Goal: Task Accomplishment & Management: Use online tool/utility

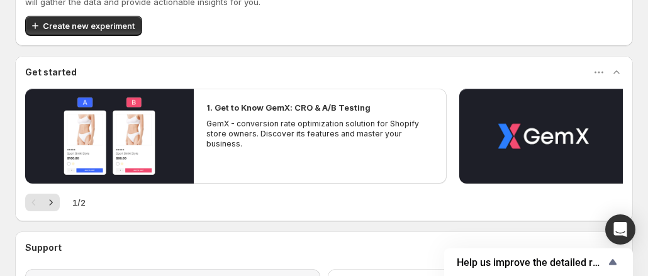
scroll to position [266, 0]
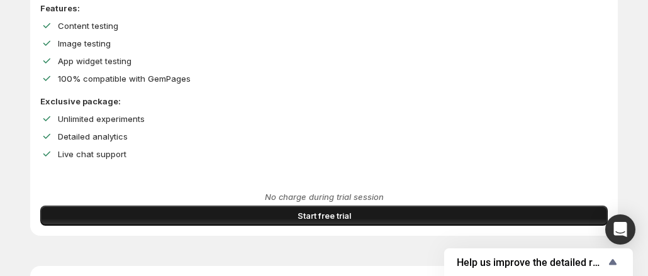
click at [116, 226] on button "Start free trial" at bounding box center [323, 216] width 567 height 20
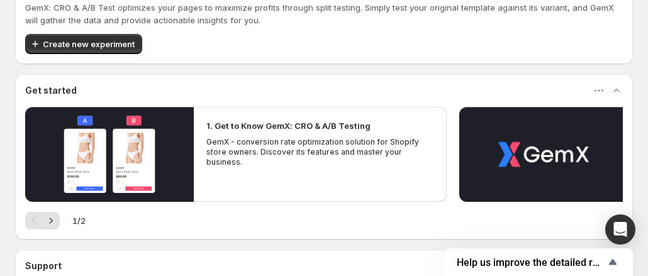
scroll to position [103, 0]
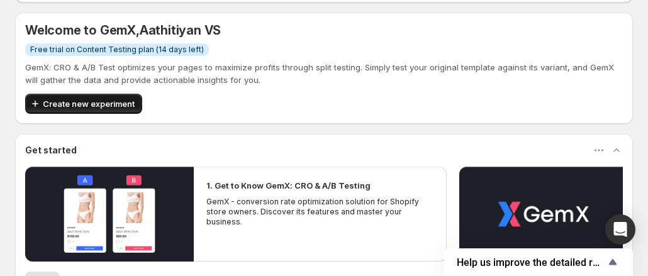
click at [84, 97] on span "Create new experiment" at bounding box center [89, 103] width 92 height 13
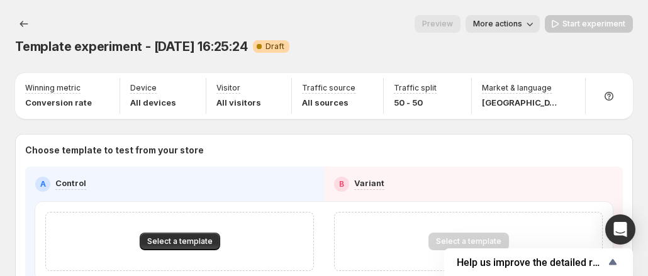
scroll to position [69, 0]
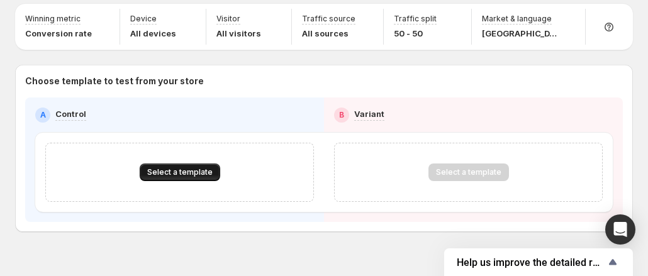
click at [172, 167] on span "Select a template" at bounding box center [179, 172] width 65 height 10
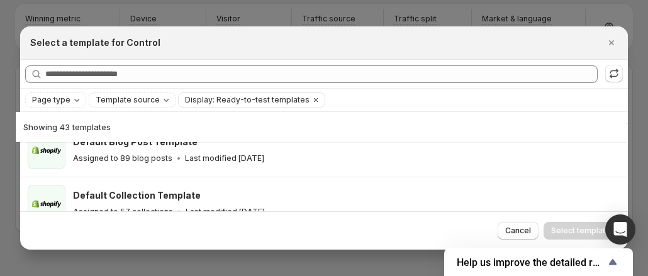
scroll to position [0, 0]
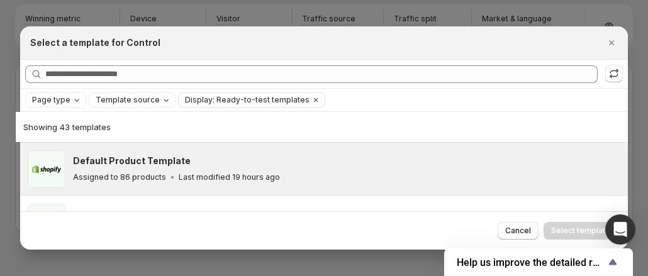
click at [206, 171] on div "Assigned to 86 products Last modified 19 hours ago" at bounding box center [344, 177] width 543 height 13
click at [562, 231] on span "Select template" at bounding box center [580, 231] width 59 height 10
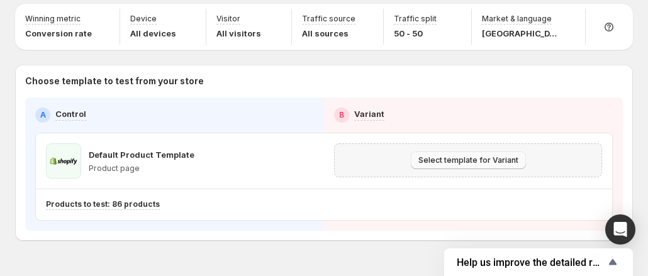
click at [459, 155] on span "Select template for Variant" at bounding box center [468, 160] width 100 height 10
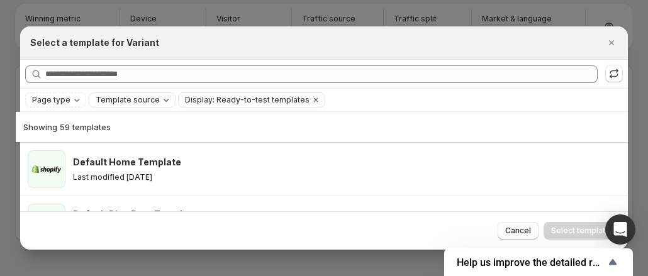
click at [130, 97] on span "Template source" at bounding box center [128, 100] width 64 height 10
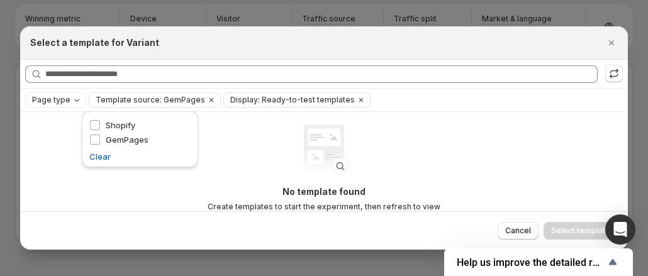
click at [289, 56] on div "Select a template for Variant" at bounding box center [324, 42] width 608 height 33
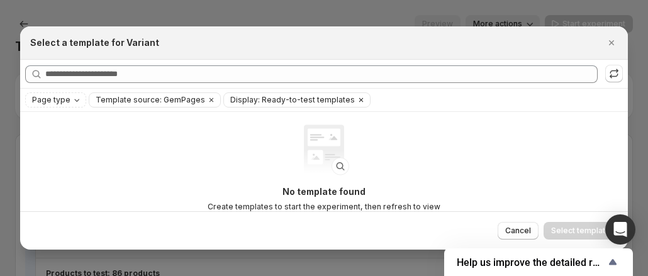
click at [356, 98] on icon "Clear" at bounding box center [361, 100] width 10 height 10
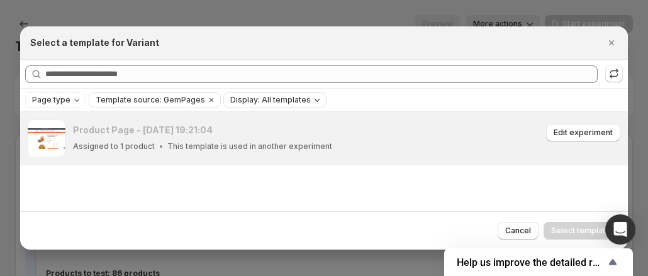
click at [142, 153] on div "Product Page - Oct 13, 19:21:04 Assigned to 1 product This template is used in …" at bounding box center [346, 139] width 547 height 38
click at [211, 134] on div "Product Page - [DATE] 19:21:04" at bounding box center [307, 130] width 469 height 13
click at [459, 131] on div "Product Page - [DATE] 19:21:04" at bounding box center [307, 130] width 469 height 13
click at [577, 134] on span "Edit experiment" at bounding box center [583, 133] width 59 height 10
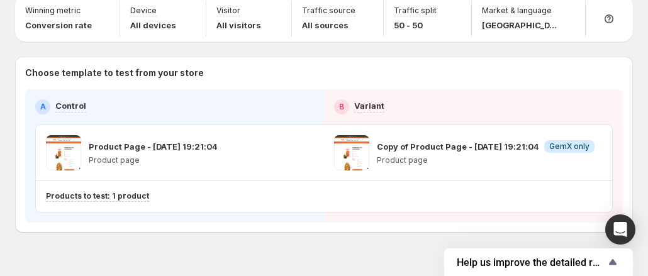
scroll to position [78, 0]
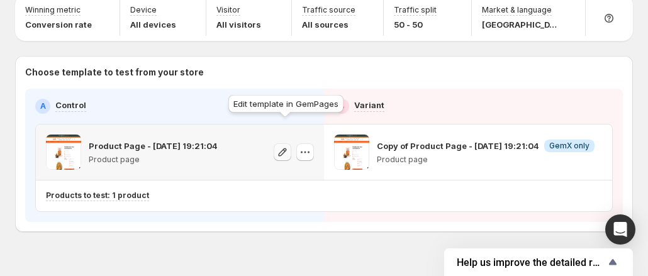
click at [286, 148] on icon "button" at bounding box center [283, 152] width 8 height 8
click at [308, 146] on icon "button" at bounding box center [305, 152] width 13 height 13
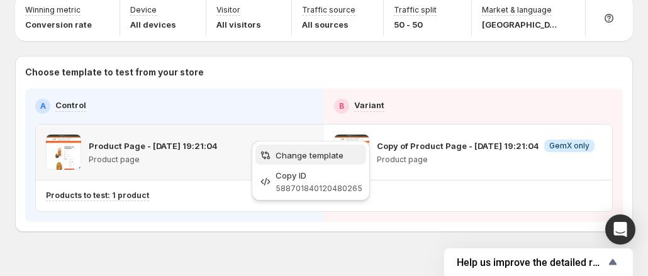
click at [312, 160] on span "Change template" at bounding box center [310, 155] width 68 height 10
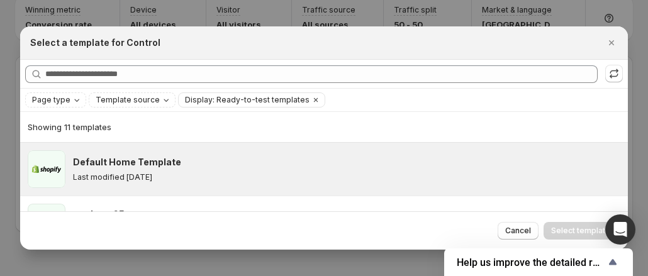
click at [135, 170] on div "Default Home Template Last modified 2 days ago" at bounding box center [344, 169] width 543 height 26
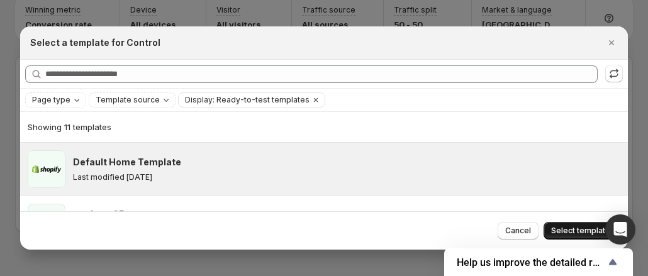
click at [568, 228] on span "Select template" at bounding box center [580, 231] width 59 height 10
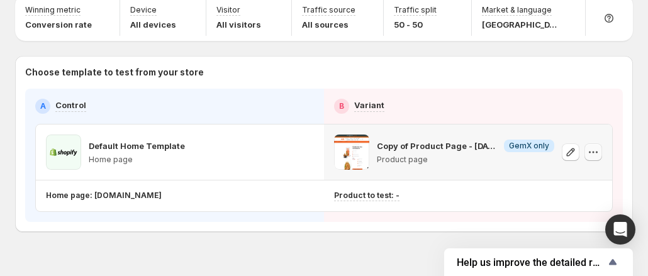
click at [598, 146] on icon "button" at bounding box center [593, 152] width 13 height 13
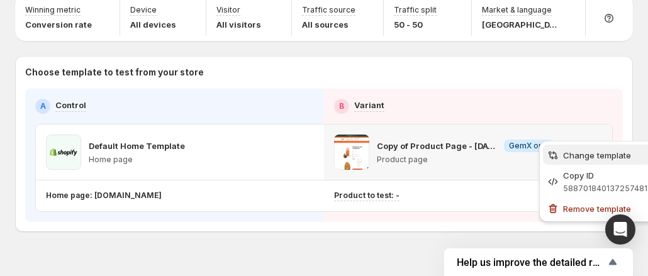
click at [590, 148] on button "Change template" at bounding box center [597, 155] width 108 height 20
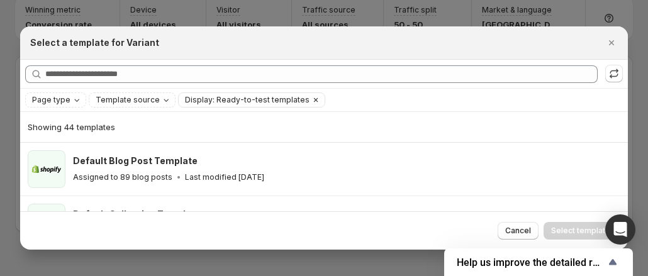
click at [311, 99] on icon "Clear" at bounding box center [316, 100] width 10 height 10
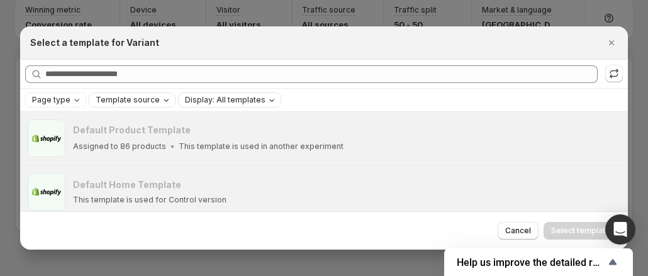
click at [111, 99] on span "Template source" at bounding box center [128, 100] width 64 height 10
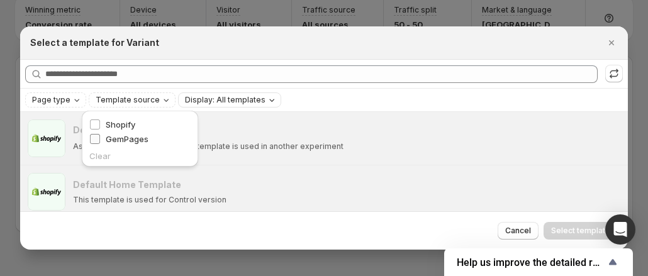
click at [130, 135] on span "GemPages" at bounding box center [127, 139] width 43 height 10
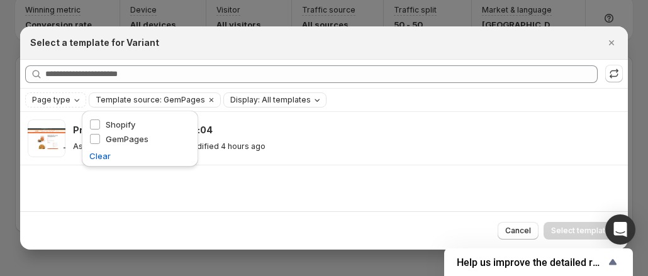
click at [204, 55] on div "Select a template for Variant" at bounding box center [324, 42] width 608 height 33
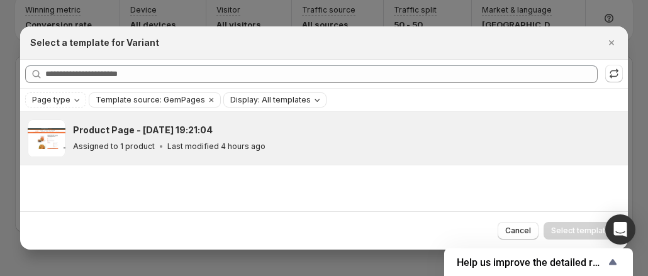
click at [235, 123] on div "Product Page - Oct 13, 19:21:04 Assigned to 1 product Last modified 4 hours ago" at bounding box center [346, 139] width 547 height 38
click at [592, 231] on span "Select template" at bounding box center [580, 231] width 59 height 10
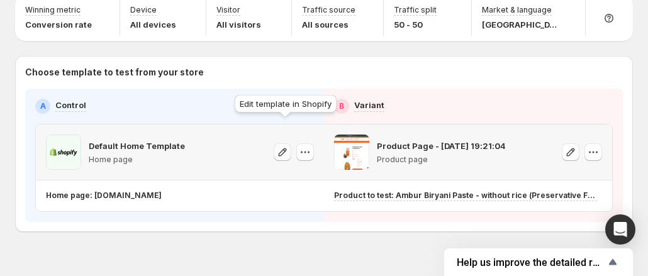
click at [285, 146] on icon "button" at bounding box center [282, 152] width 13 height 13
click at [309, 146] on icon "button" at bounding box center [305, 152] width 13 height 13
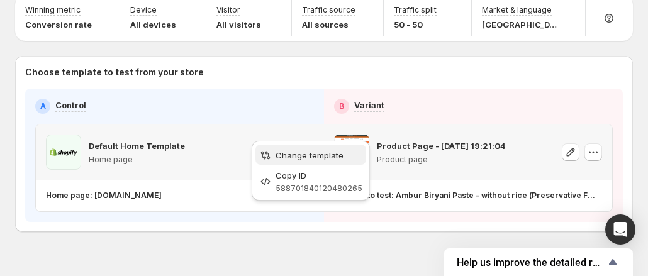
click at [318, 157] on span "Change template" at bounding box center [310, 155] width 68 height 10
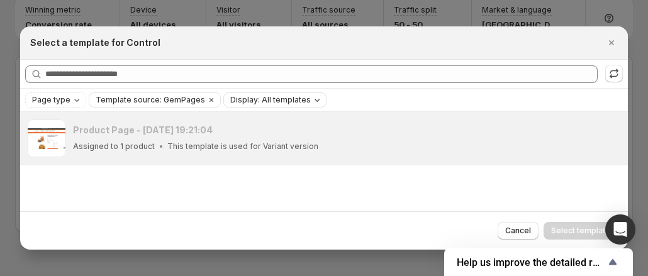
click at [257, 102] on span "Display: All templates" at bounding box center [270, 100] width 81 height 10
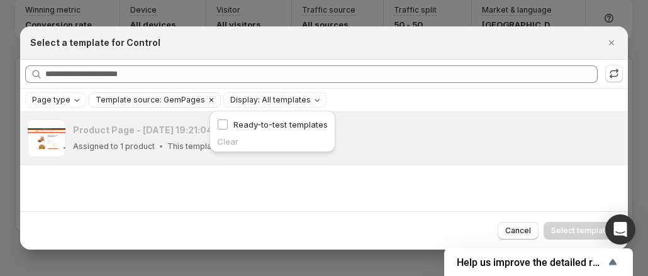
click at [162, 97] on span "Template source: GemPages" at bounding box center [150, 100] width 109 height 10
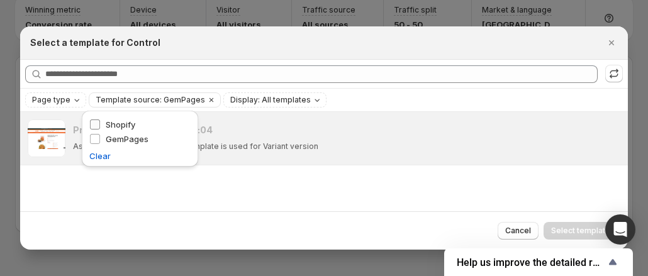
click at [93, 118] on label "Shopify" at bounding box center [112, 124] width 46 height 13
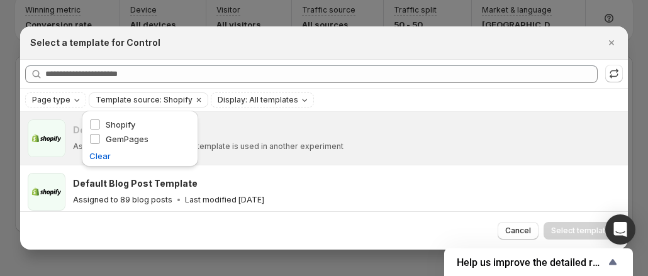
click at [185, 45] on div "Select a template for Control" at bounding box center [312, 42] width 565 height 13
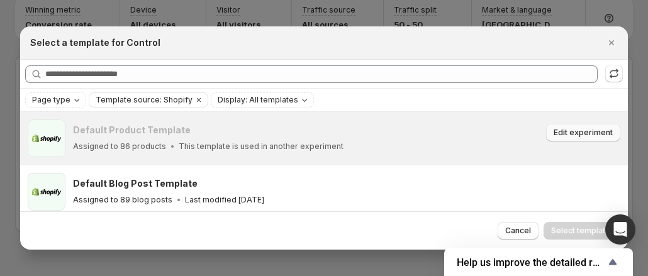
click at [565, 135] on span "Edit experiment" at bounding box center [583, 133] width 59 height 10
click at [618, 46] on icon "Close" at bounding box center [611, 42] width 13 height 13
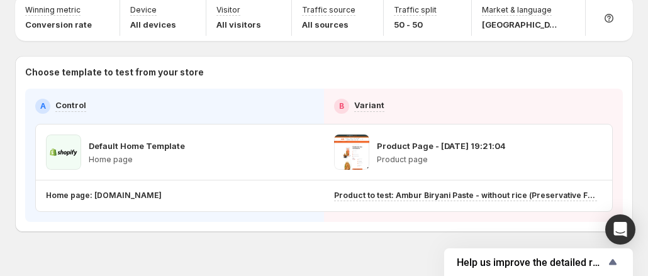
scroll to position [0, 0]
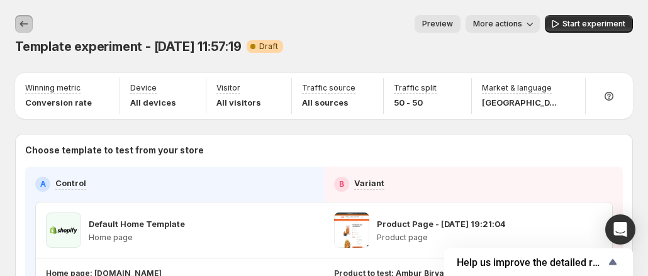
click at [25, 25] on icon "Experiments" at bounding box center [24, 24] width 13 height 13
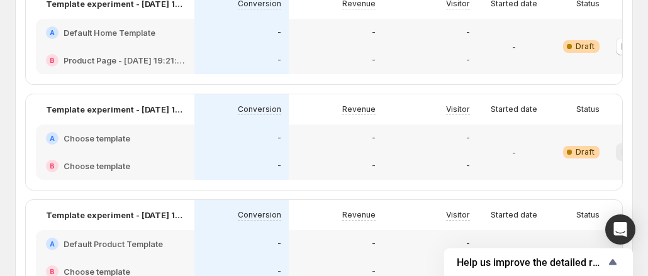
scroll to position [53, 0]
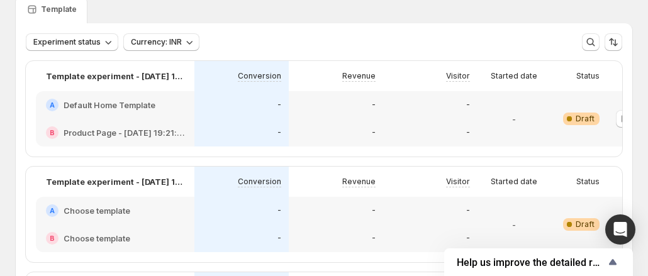
click at [92, 94] on div "A Default Home Template" at bounding box center [115, 105] width 159 height 28
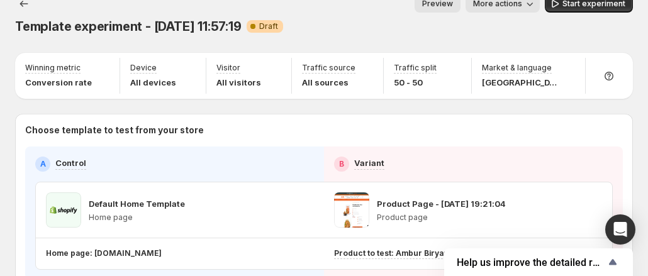
scroll to position [15, 0]
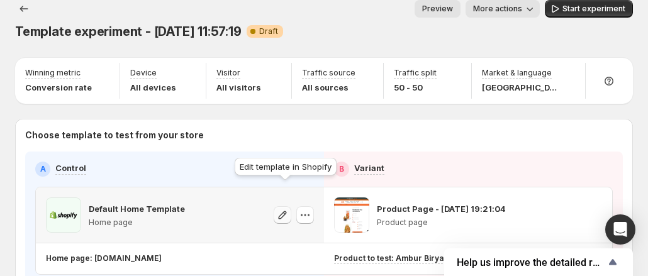
click at [286, 209] on icon "button" at bounding box center [282, 215] width 13 height 13
click at [308, 209] on icon "button" at bounding box center [305, 215] width 13 height 13
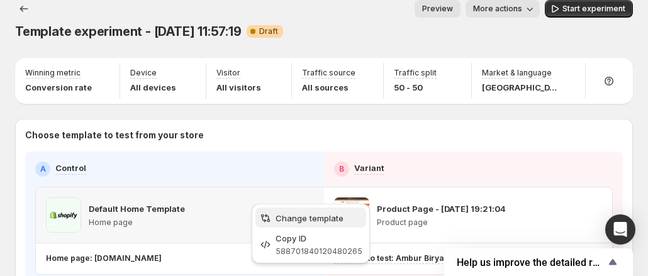
click at [304, 218] on span "Change template" at bounding box center [310, 218] width 68 height 10
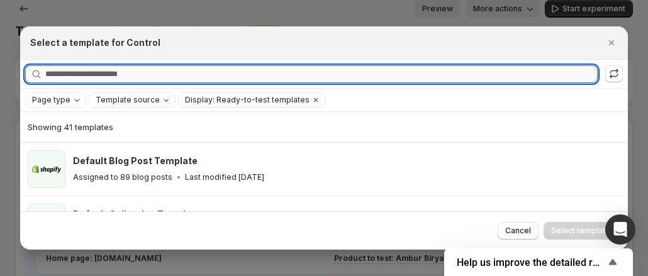
click at [133, 76] on input "Searching all templates" at bounding box center [321, 74] width 552 height 18
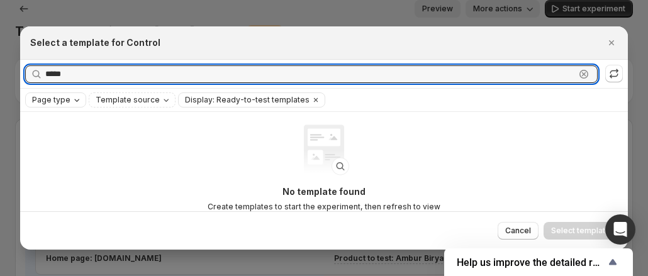
type input "*****"
click at [48, 102] on span "Page type" at bounding box center [51, 100] width 38 height 10
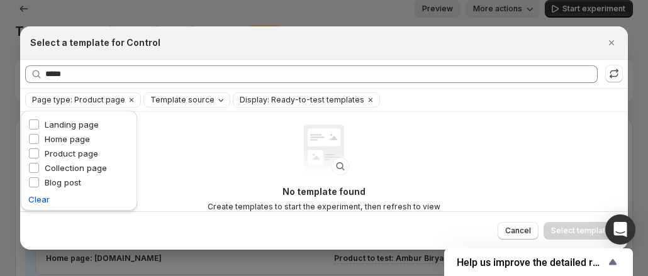
click at [181, 103] on span "Template source" at bounding box center [182, 100] width 64 height 10
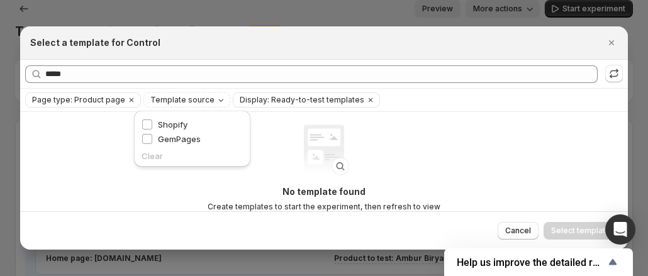
click at [189, 123] on div "Shopify" at bounding box center [192, 125] width 101 height 14
click at [163, 128] on span "Shopify" at bounding box center [173, 125] width 30 height 10
click at [468, 156] on div "No template found Create templates to start the experiment, then refresh to vie…" at bounding box center [324, 201] width 608 height 178
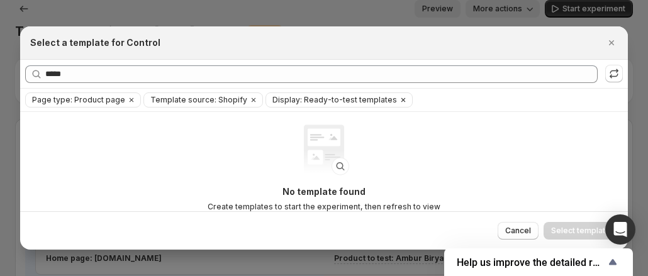
click at [401, 101] on icon "Clear" at bounding box center [403, 100] width 4 height 4
click at [619, 35] on button "Close" at bounding box center [612, 43] width 18 height 18
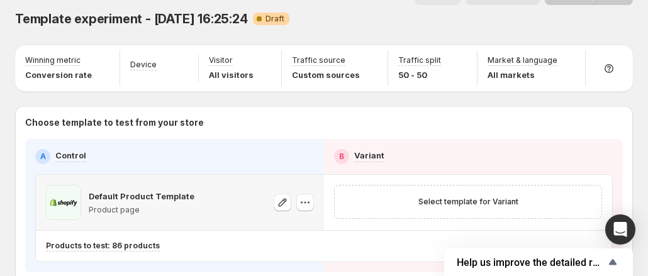
scroll to position [77, 0]
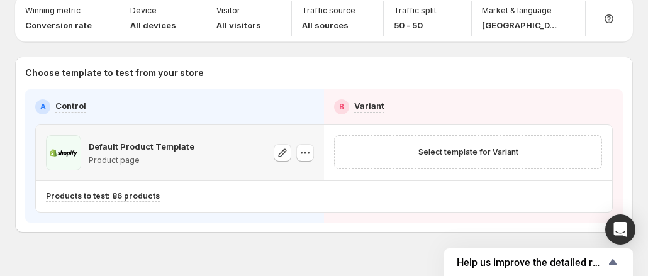
click at [121, 155] on p "Product page" at bounding box center [142, 160] width 106 height 10
click at [282, 147] on icon "button" at bounding box center [282, 153] width 13 height 13
click at [311, 147] on icon "button" at bounding box center [305, 153] width 13 height 13
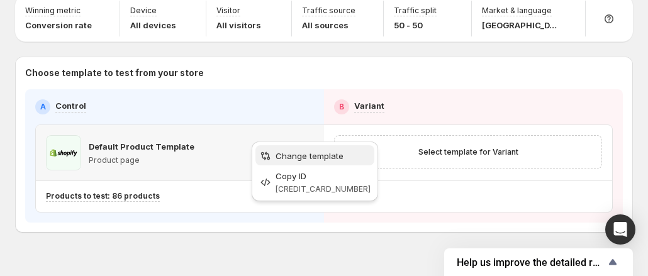
click at [312, 159] on span "Change template" at bounding box center [310, 156] width 68 height 10
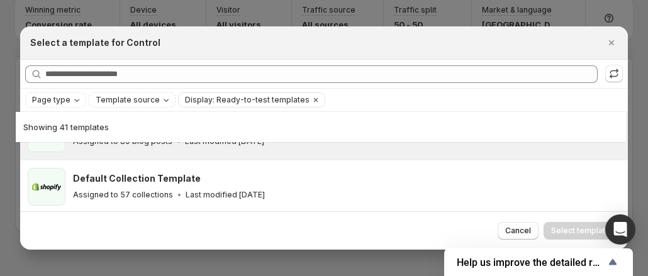
scroll to position [0, 0]
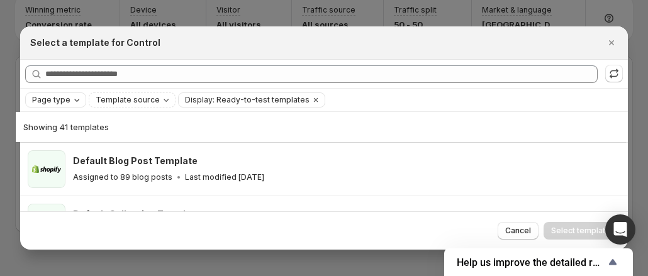
click at [72, 96] on icon "Page type" at bounding box center [77, 100] width 10 height 10
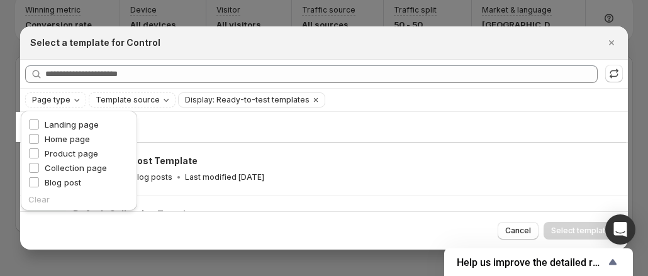
click at [237, 49] on div "Select a template for Control" at bounding box center [312, 42] width 565 height 13
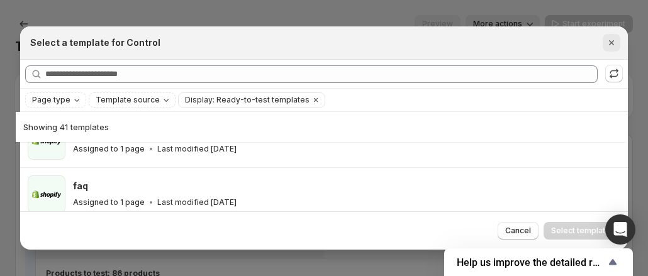
click at [611, 43] on icon "Close" at bounding box center [611, 42] width 13 height 13
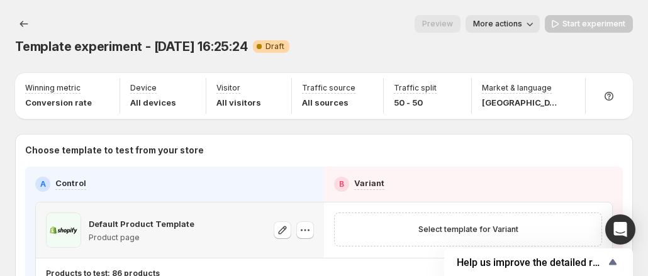
scroll to position [77, 0]
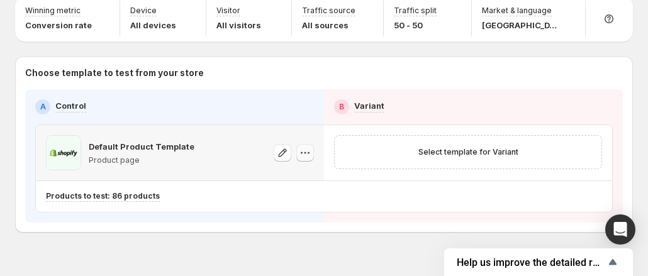
click at [307, 147] on icon "button" at bounding box center [305, 153] width 13 height 13
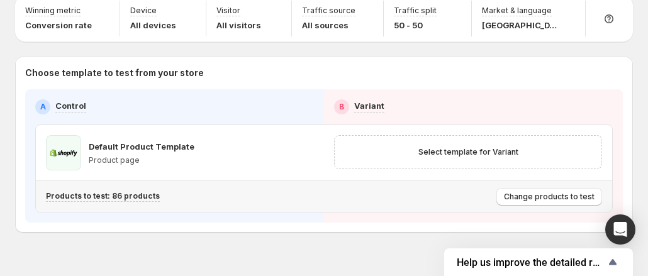
click at [465, 186] on div "Products to test: 86 products" at bounding box center [268, 196] width 445 height 21
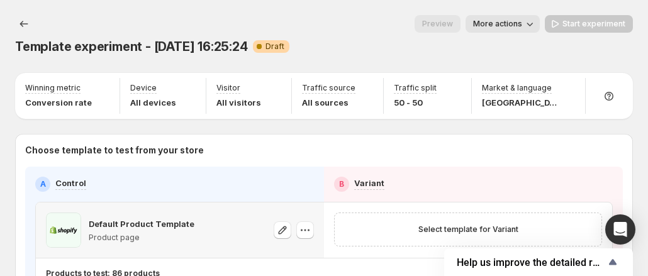
scroll to position [0, 0]
click at [25, 21] on icon "Experiments" at bounding box center [24, 24] width 13 height 13
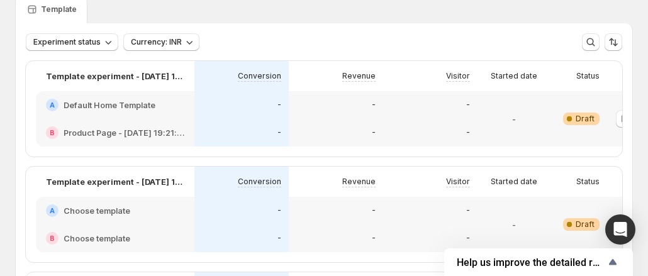
scroll to position [63, 0]
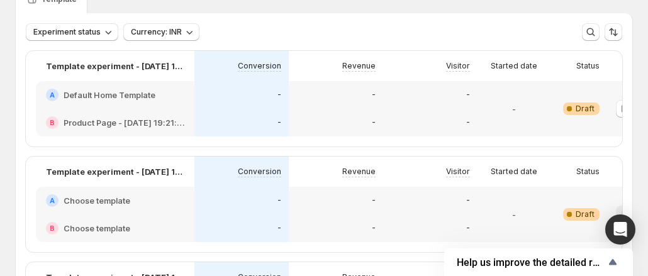
click at [121, 97] on h2 "Default Home Template" at bounding box center [110, 95] width 92 height 13
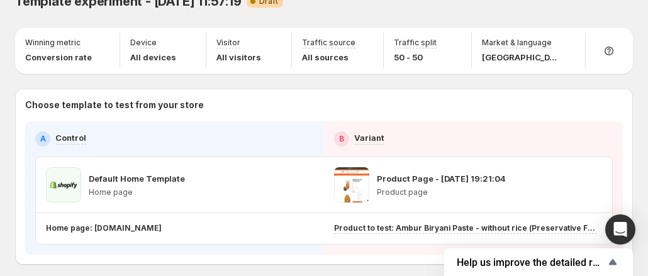
scroll to position [63, 0]
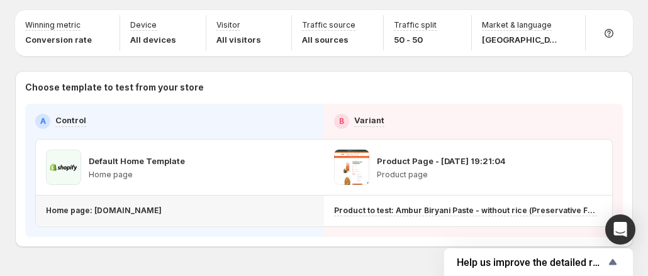
click at [155, 206] on p "Home page: shop.cookdtv.com" at bounding box center [104, 211] width 116 height 10
click at [192, 204] on div "A Control B Variant Default Home Template Home page Product Page - Oct 13, 19:2…" at bounding box center [324, 170] width 598 height 133
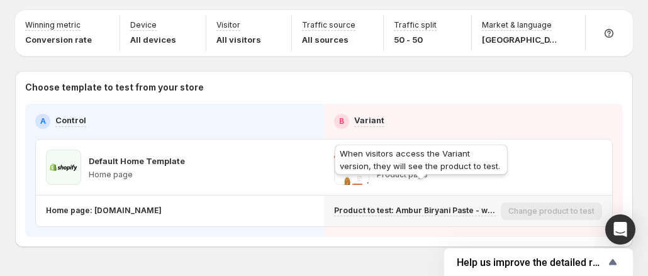
click at [437, 206] on p "Product to test: Ambur Biryani Paste - without rice (Preservative Free)" at bounding box center [415, 211] width 162 height 10
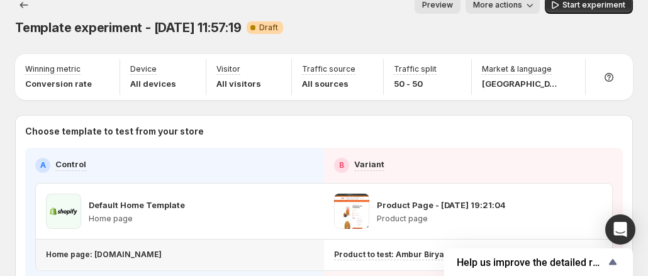
scroll to position [0, 0]
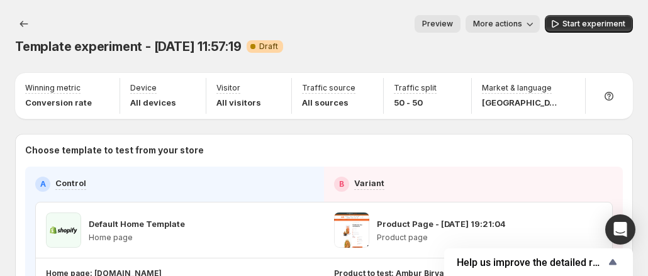
click at [503, 24] on span "More actions" at bounding box center [497, 24] width 49 height 10
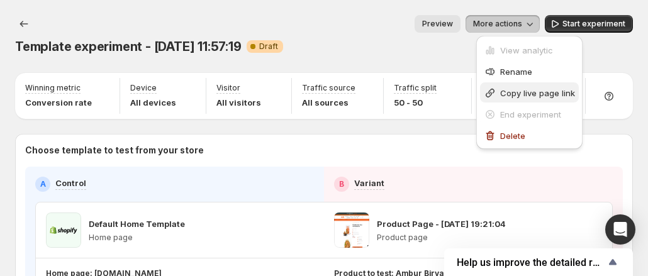
click at [516, 91] on span "Copy live page link" at bounding box center [537, 93] width 75 height 10
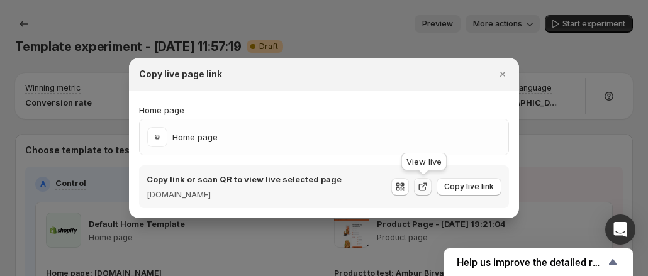
click at [420, 191] on icon ":r8n:" at bounding box center [422, 187] width 13 height 13
click at [506, 78] on icon "Close" at bounding box center [502, 74] width 13 height 13
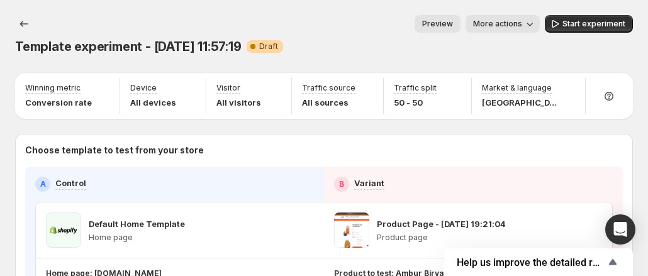
click at [517, 25] on span "More actions" at bounding box center [497, 24] width 49 height 10
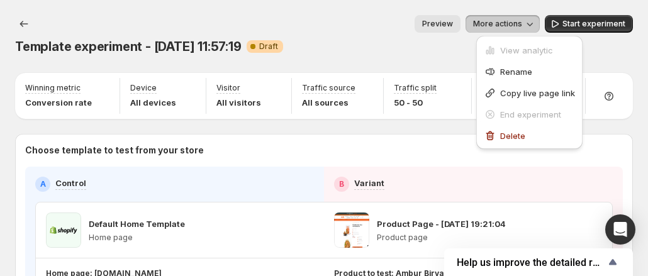
click at [399, 27] on div "Preview More actions" at bounding box center [297, 24] width 484 height 18
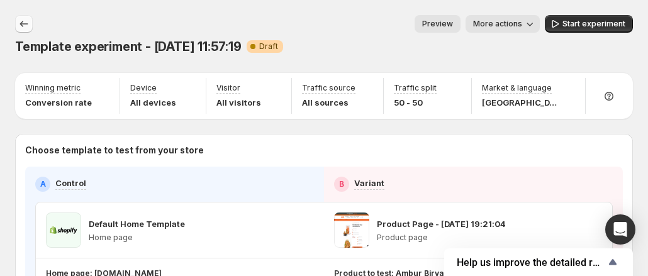
click at [19, 21] on icon "Experiments" at bounding box center [24, 24] width 13 height 13
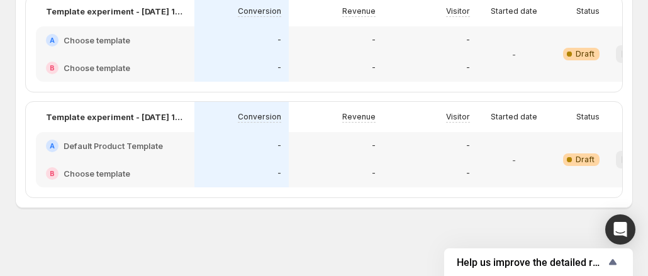
scroll to position [0, 70]
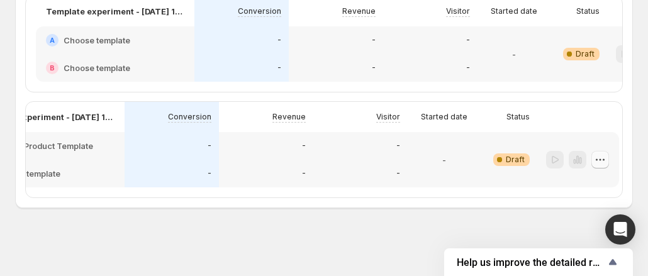
click at [602, 153] on icon "button" at bounding box center [600, 159] width 13 height 13
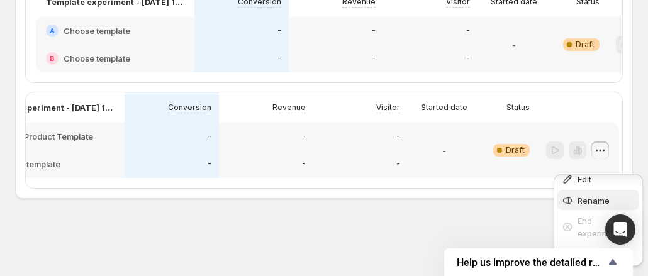
scroll to position [10, 0]
click at [584, 248] on span "Delete" at bounding box center [589, 253] width 25 height 10
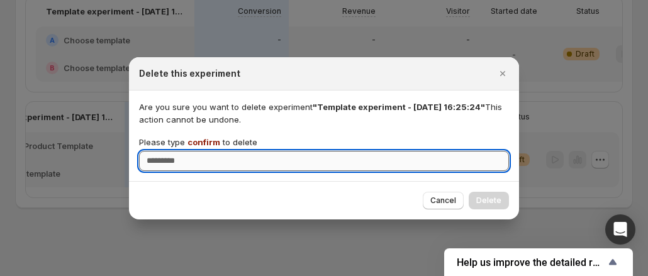
click at [348, 158] on input "Please type confirm to delete" at bounding box center [324, 161] width 370 height 20
type input "*******"
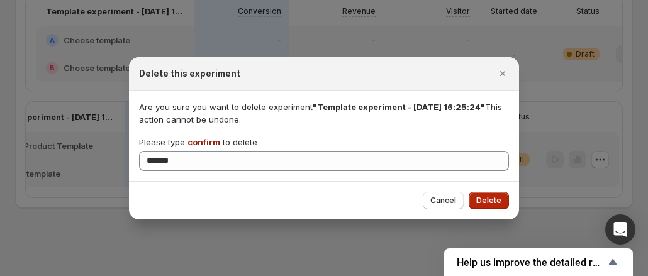
click at [486, 203] on span "Delete" at bounding box center [488, 201] width 25 height 10
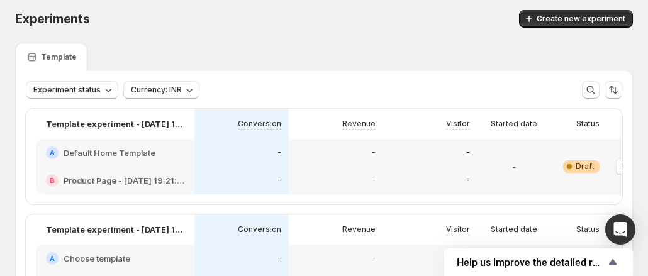
scroll to position [0, 0]
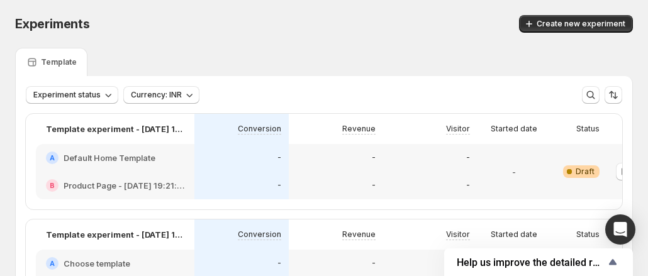
click at [171, 165] on div "A Default Home Template" at bounding box center [115, 158] width 159 height 28
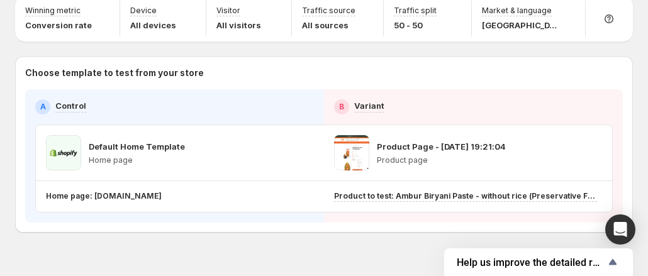
scroll to position [78, 0]
click at [144, 191] on p "Home page: shop.cookdtv.com" at bounding box center [104, 196] width 116 height 10
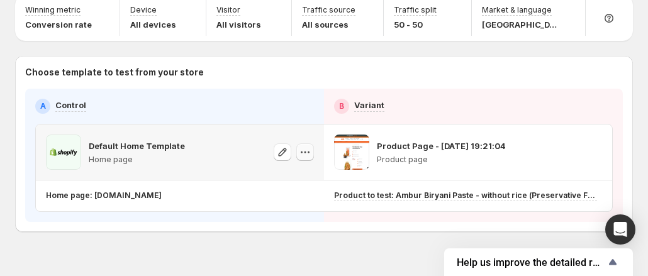
click at [314, 143] on button "button" at bounding box center [305, 152] width 18 height 18
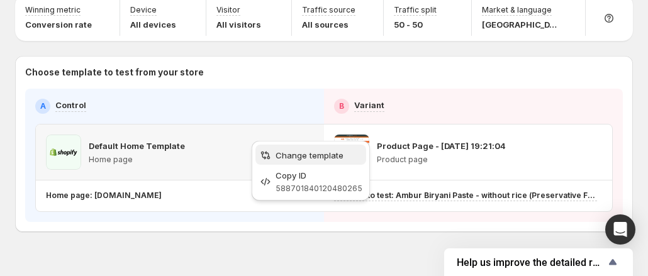
click at [315, 154] on span "Change template" at bounding box center [310, 155] width 68 height 10
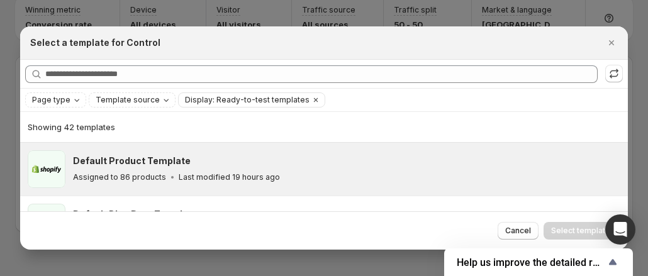
click at [186, 162] on div "Default Product Template" at bounding box center [344, 161] width 543 height 13
click at [123, 100] on span "Template source" at bounding box center [128, 100] width 64 height 10
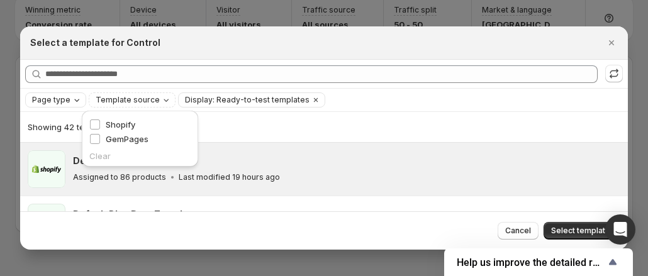
click at [49, 98] on span "Page type" at bounding box center [51, 100] width 38 height 10
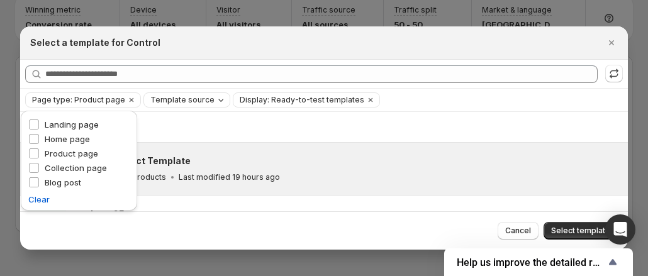
click at [165, 105] on div "Template source" at bounding box center [188, 100] width 78 height 13
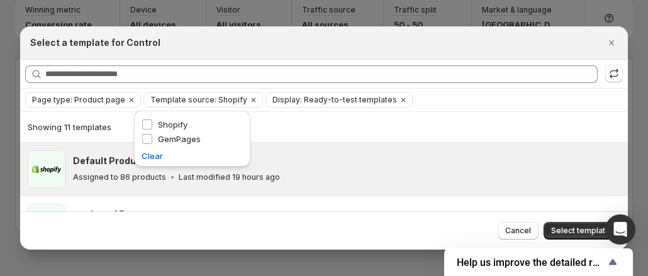
click at [288, 126] on div "Showing 11 templates" at bounding box center [324, 127] width 593 height 13
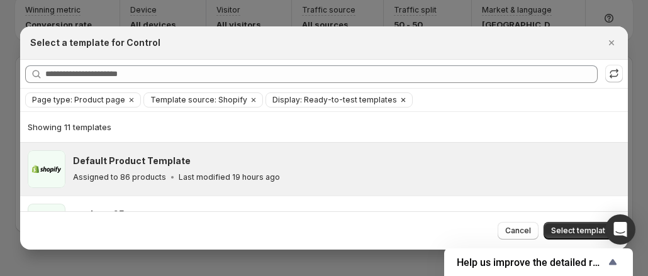
click at [398, 101] on icon "Clear" at bounding box center [403, 100] width 10 height 10
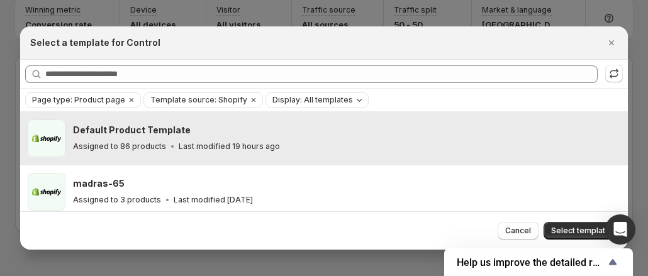
scroll to position [63, 0]
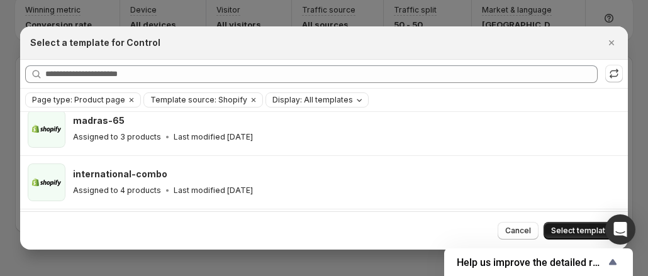
click at [568, 226] on span "Select template" at bounding box center [580, 231] width 59 height 10
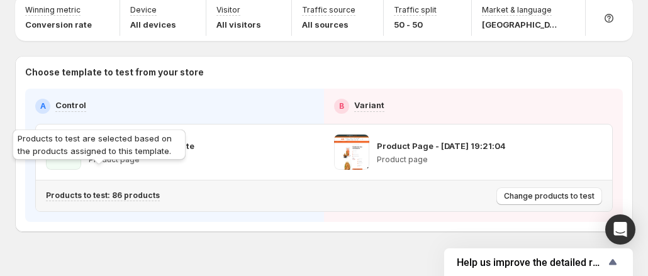
click at [126, 191] on p "Products to test: 86 products" at bounding box center [103, 196] width 114 height 10
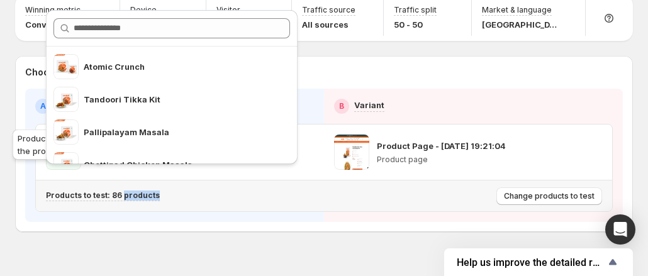
click at [126, 191] on p "Products to test: 86 products" at bounding box center [103, 196] width 114 height 10
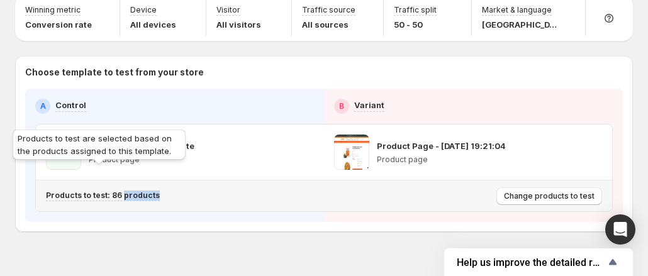
click at [126, 191] on p "Products to test: 86 products" at bounding box center [103, 196] width 114 height 10
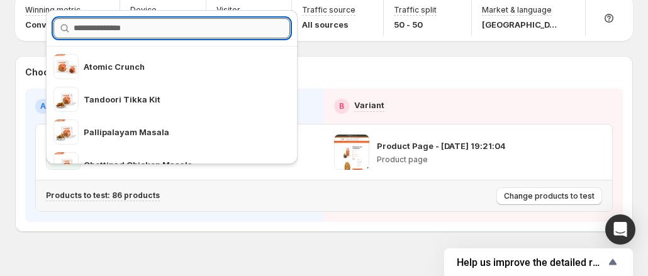
click at [106, 31] on input "text" at bounding box center [182, 28] width 216 height 20
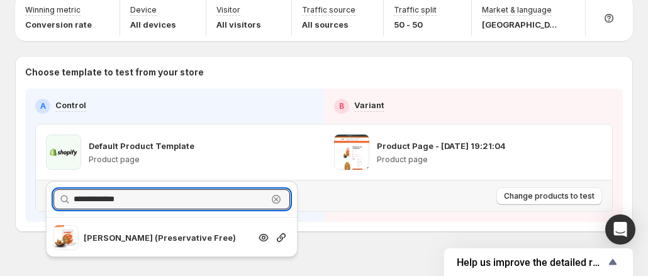
type input "**********"
click at [164, 233] on p "Ambur Biryani (Preservative Free)" at bounding box center [167, 237] width 166 height 13
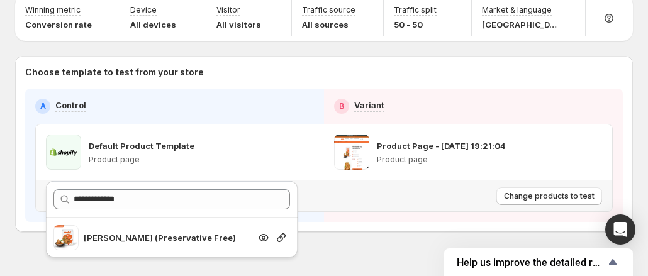
click at [182, 233] on p "Ambur Biryani (Preservative Free)" at bounding box center [167, 237] width 166 height 13
click at [284, 234] on icon "button" at bounding box center [281, 237] width 13 height 13
click at [350, 228] on div "Template experiment - Oct 14, 11:57:19. This page is ready Template experiment …" at bounding box center [324, 111] width 648 height 378
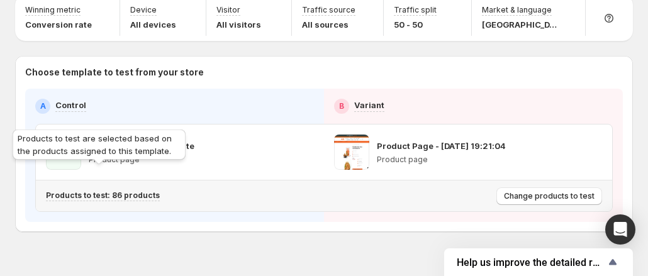
click at [106, 191] on p "Products to test: 86 products" at bounding box center [103, 196] width 114 height 10
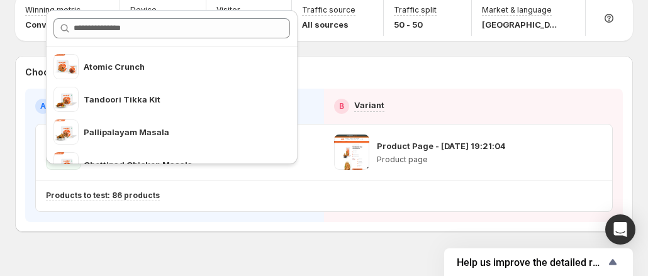
click at [106, 210] on div "Template experiment - Oct 14, 11:57:19. This page is ready Template experiment …" at bounding box center [324, 111] width 648 height 378
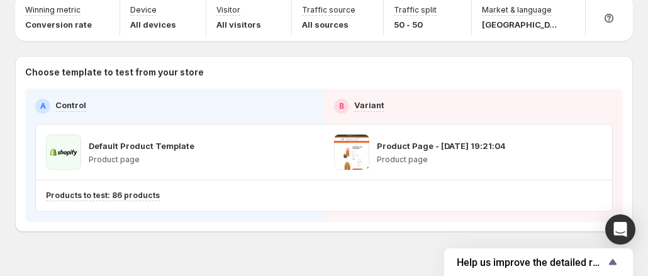
click at [213, 207] on div "Choose template to test from your store A Control B Variant Default Product Tem…" at bounding box center [324, 144] width 618 height 176
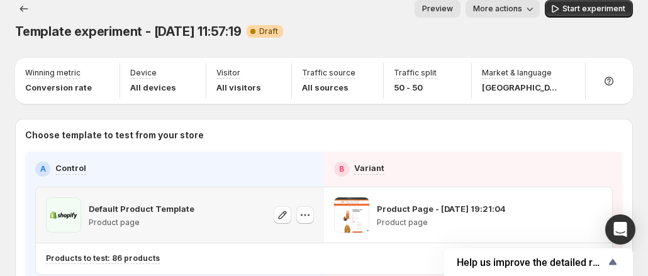
scroll to position [0, 0]
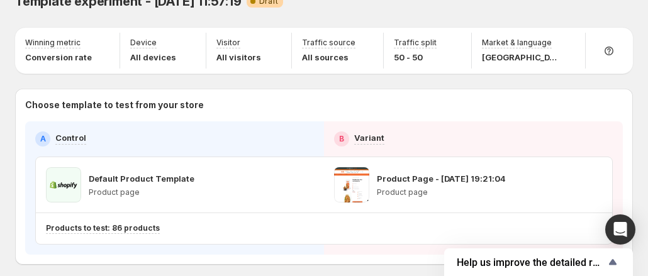
scroll to position [63, 0]
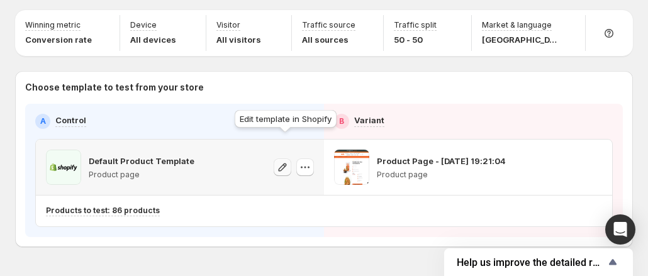
click at [285, 161] on icon "button" at bounding box center [282, 167] width 13 height 13
click at [309, 161] on icon "button" at bounding box center [305, 167] width 13 height 13
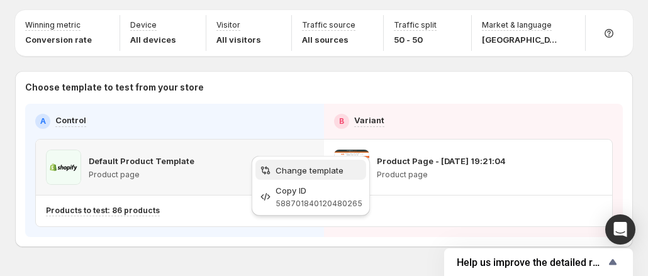
click at [303, 164] on span "Change template" at bounding box center [319, 170] width 87 height 13
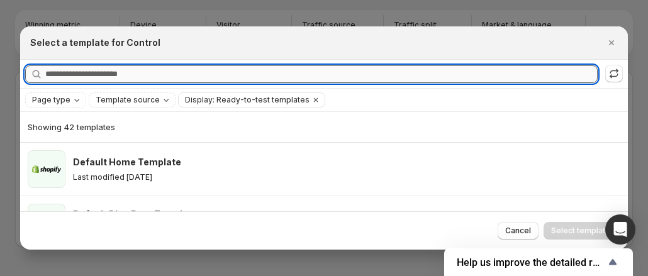
click at [121, 77] on input "Searching all templates" at bounding box center [321, 74] width 552 height 18
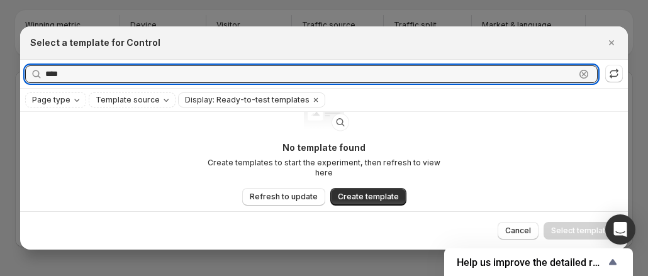
scroll to position [69, 0]
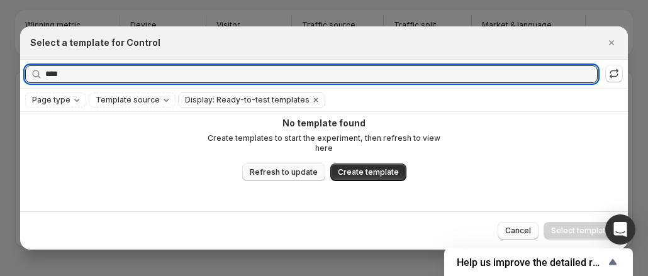
click at [277, 167] on span "Refresh to update" at bounding box center [284, 172] width 68 height 10
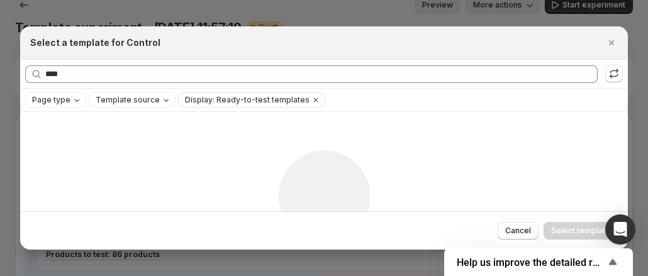
scroll to position [0, 0]
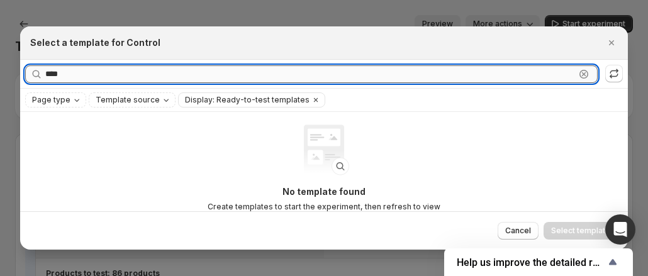
click at [79, 70] on input "****" at bounding box center [310, 74] width 530 height 18
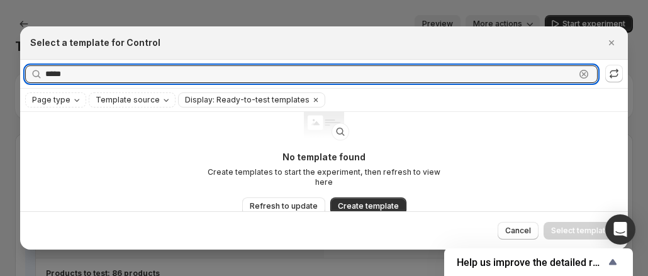
scroll to position [69, 0]
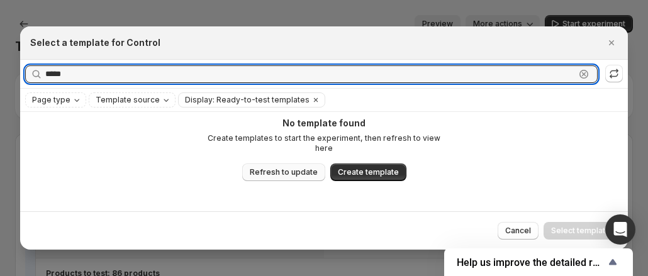
type input "*****"
click at [268, 167] on span "Refresh to update" at bounding box center [284, 172] width 68 height 10
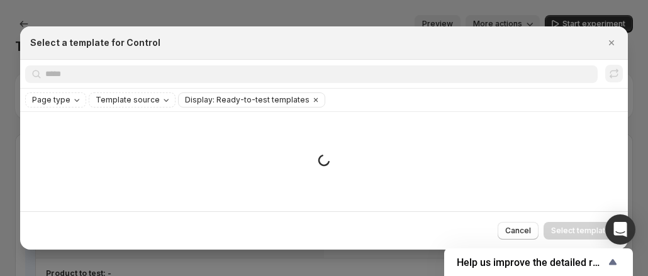
scroll to position [0, 0]
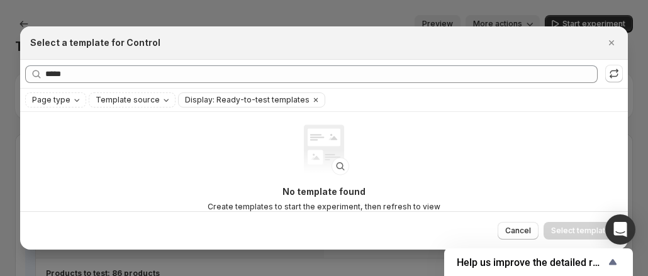
click at [218, 4] on div at bounding box center [324, 138] width 648 height 276
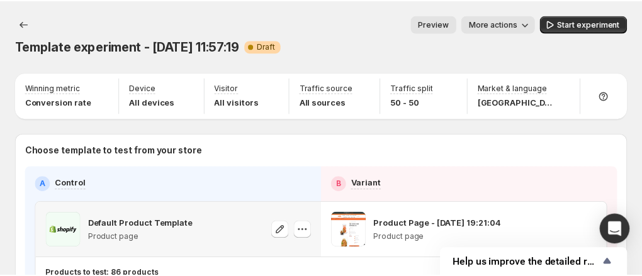
scroll to position [63, 0]
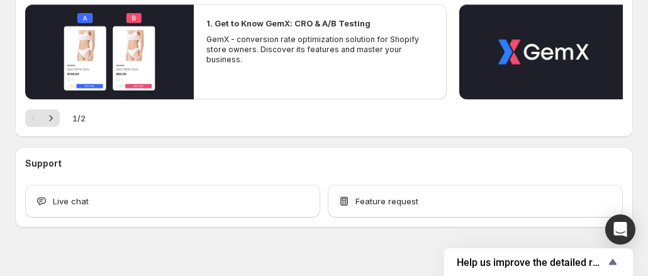
scroll to position [266, 0]
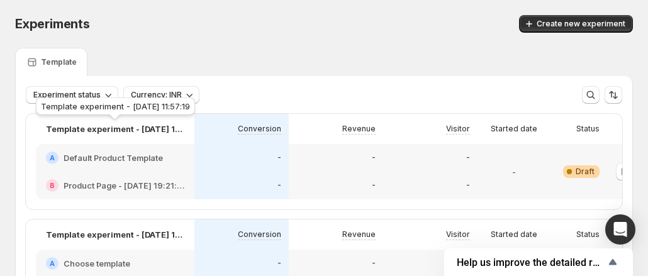
click at [102, 95] on div "Template experiment - [DATE] 11:57:19" at bounding box center [115, 109] width 164 height 28
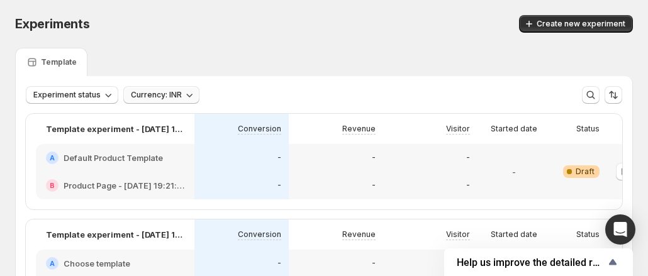
click at [193, 91] on icon "button" at bounding box center [189, 95] width 13 height 13
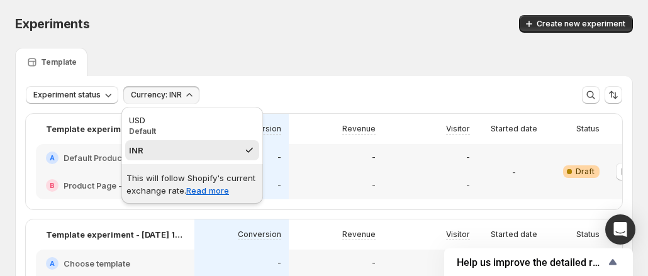
click at [270, 91] on div "Experiment status Currency: INR More views More views Create new view" at bounding box center [324, 95] width 596 height 18
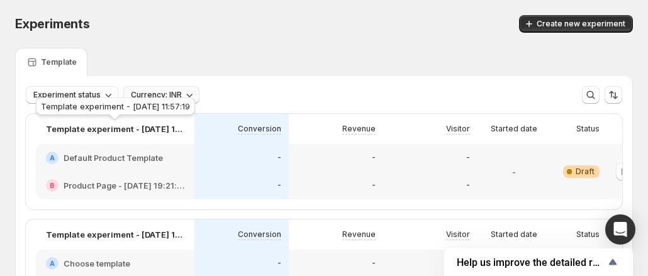
click at [175, 95] on div "Template experiment - [DATE] 11:57:19" at bounding box center [115, 109] width 164 height 28
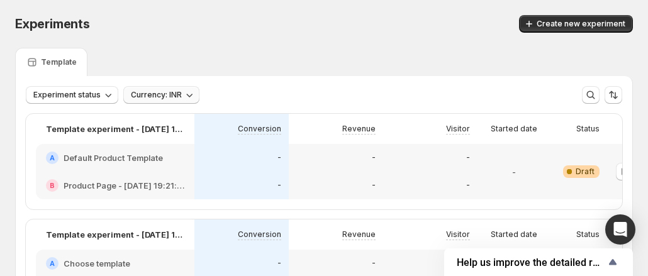
click at [192, 94] on icon "button" at bounding box center [189, 95] width 13 height 13
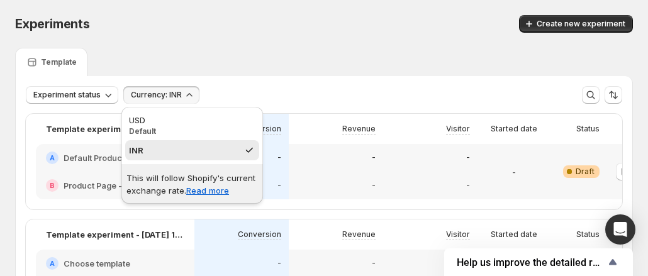
click at [273, 93] on div "Experiment status Currency: INR More views More views Create new view" at bounding box center [324, 95] width 596 height 18
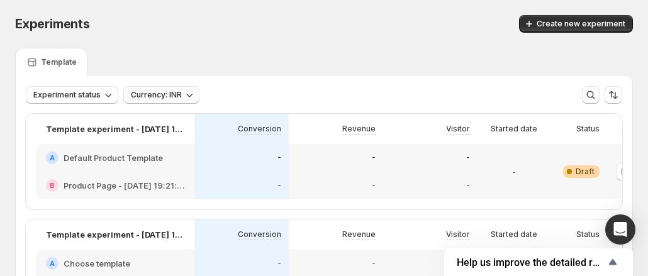
click at [103, 164] on div "A Default Product Template" at bounding box center [115, 158] width 159 height 28
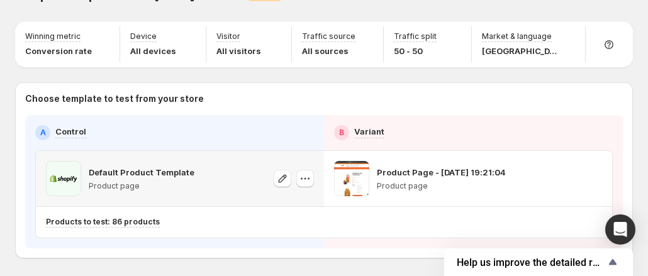
scroll to position [63, 0]
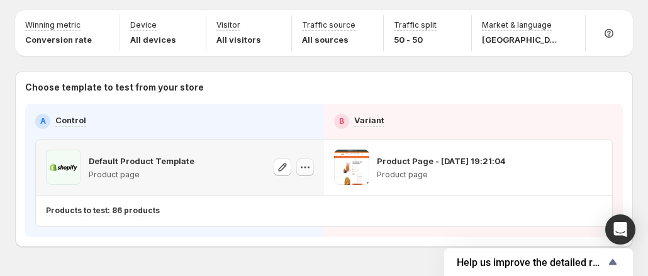
click at [303, 167] on icon "button" at bounding box center [302, 168] width 2 height 2
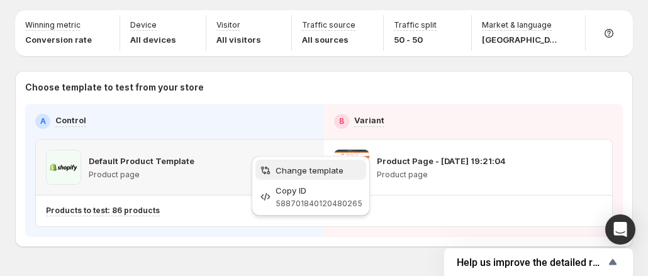
click at [305, 164] on span "Change template" at bounding box center [319, 170] width 87 height 13
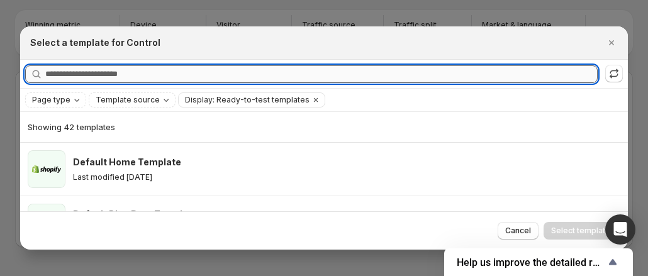
click at [101, 75] on input "Searching all templates" at bounding box center [321, 74] width 552 height 18
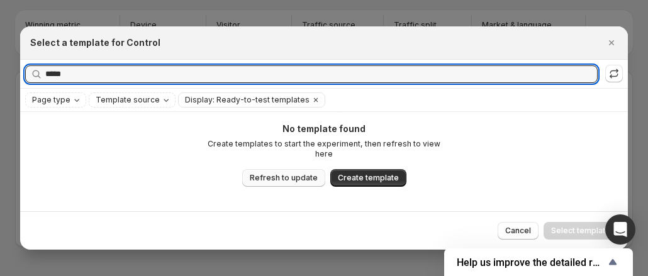
click at [278, 173] on span "Refresh to update" at bounding box center [284, 178] width 68 height 10
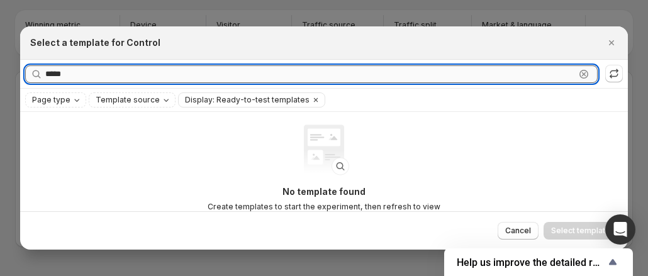
click at [91, 79] on input "*****" at bounding box center [310, 74] width 530 height 18
type input "**********"
click at [201, 138] on div "No template found Create templates to start the experiment, then refresh to vie…" at bounding box center [324, 201] width 608 height 178
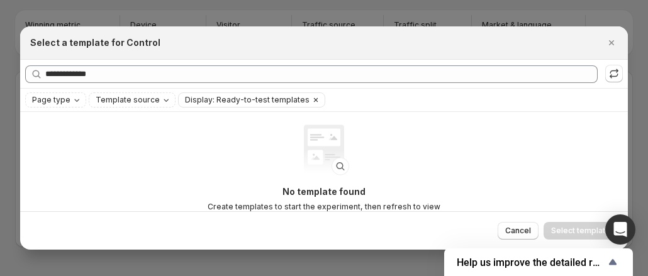
click at [314, 99] on icon "Clear" at bounding box center [316, 100] width 4 height 4
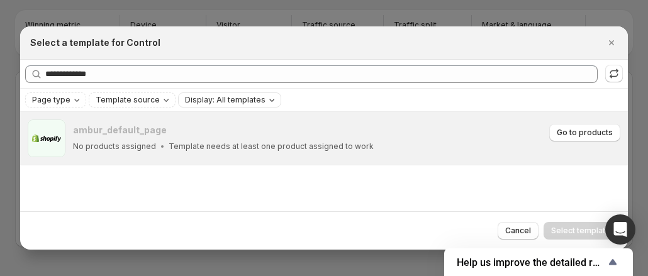
click at [251, 148] on p "Template needs at least one product assigned to work" at bounding box center [271, 147] width 205 height 10
click at [579, 130] on span "Go to products" at bounding box center [585, 133] width 56 height 10
click at [223, 177] on div "ambur_default_page No products assigned Template needs at least one product ass…" at bounding box center [324, 161] width 608 height 99
click at [618, 44] on icon "Close" at bounding box center [611, 42] width 13 height 13
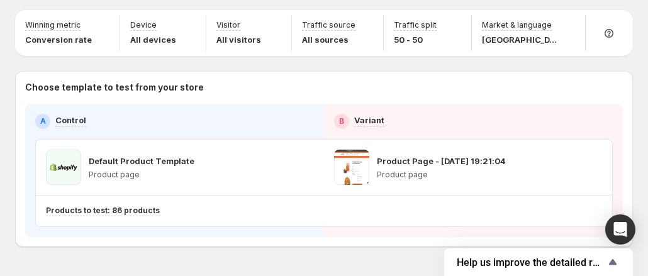
click at [104, 81] on p "Choose template to test from your store" at bounding box center [324, 87] width 598 height 13
click at [229, 81] on p "Choose template to test from your store" at bounding box center [324, 87] width 598 height 13
click at [281, 161] on icon "button" at bounding box center [282, 167] width 13 height 13
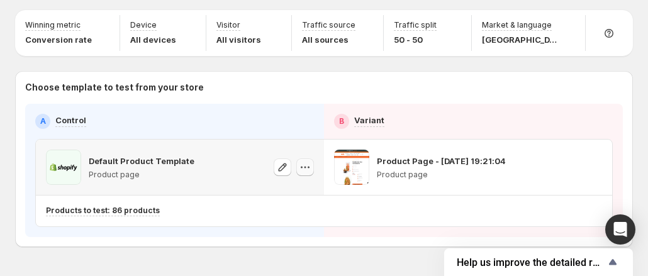
click at [311, 161] on icon "button" at bounding box center [305, 167] width 13 height 13
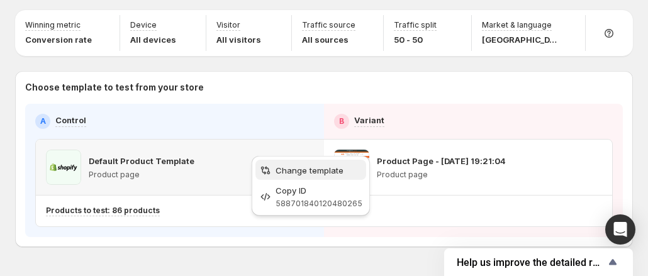
click at [305, 164] on span "Change template" at bounding box center [319, 170] width 87 height 13
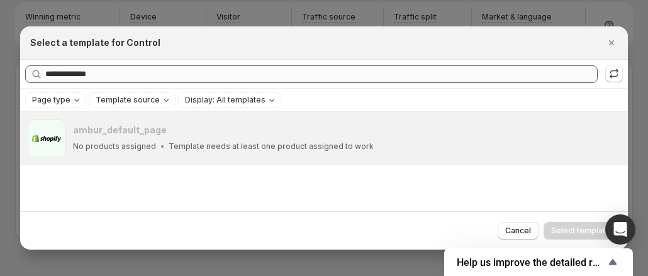
scroll to position [78, 0]
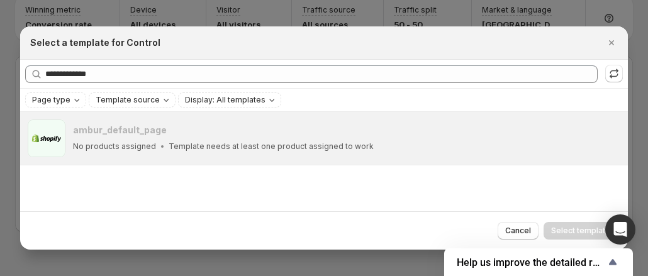
click at [102, 64] on div "**********" at bounding box center [324, 74] width 608 height 28
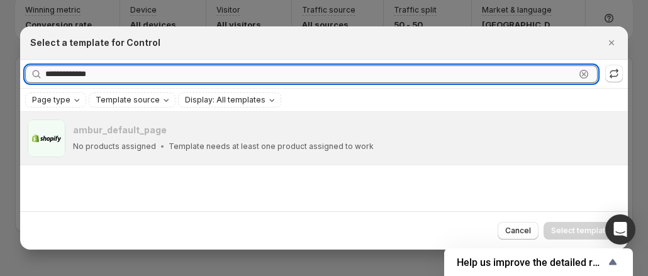
click at [102, 72] on input "**********" at bounding box center [310, 74] width 530 height 18
type input "****"
click at [528, 236] on button "Cancel" at bounding box center [518, 231] width 41 height 18
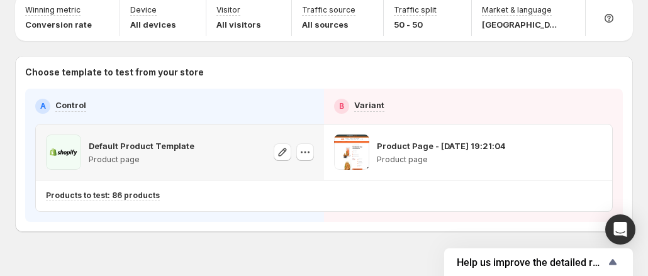
scroll to position [63, 0]
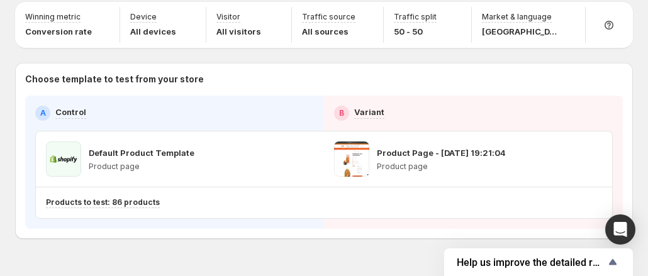
scroll to position [78, 0]
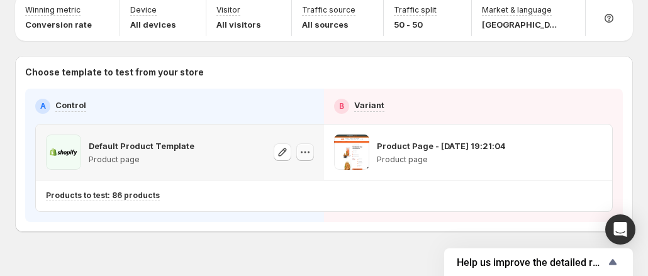
click at [306, 146] on icon "button" at bounding box center [305, 152] width 13 height 13
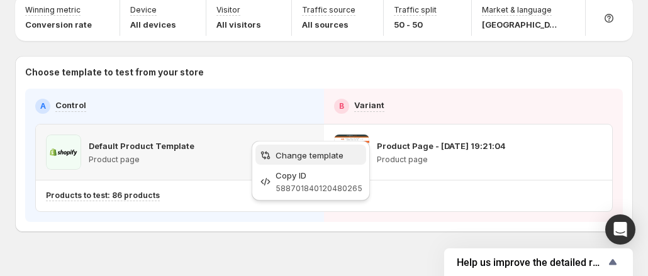
click at [307, 149] on span "Change template" at bounding box center [319, 155] width 87 height 13
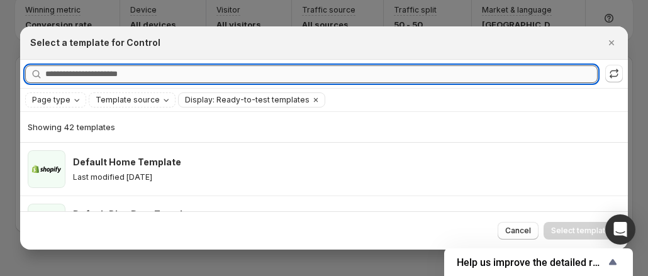
click at [146, 71] on input "Searching all templates" at bounding box center [321, 74] width 552 height 18
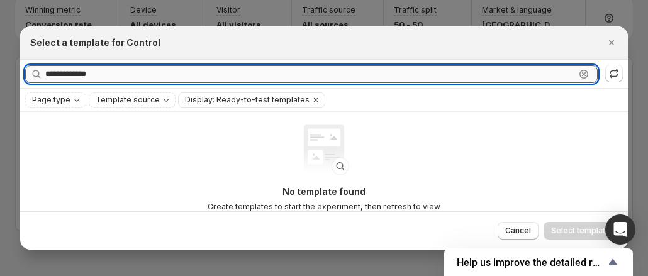
type input "**********"
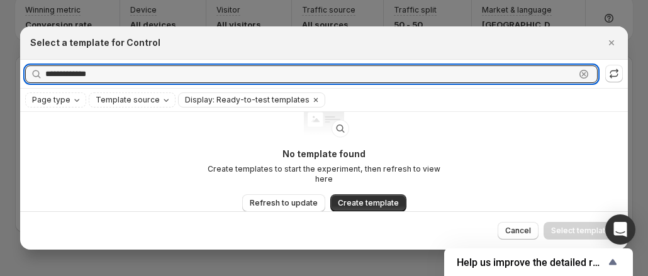
scroll to position [63, 0]
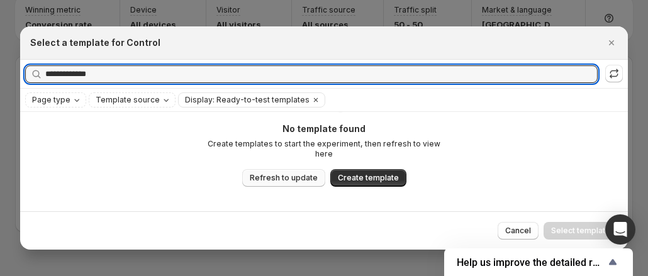
click at [296, 173] on span "Refresh to update" at bounding box center [284, 178] width 68 height 10
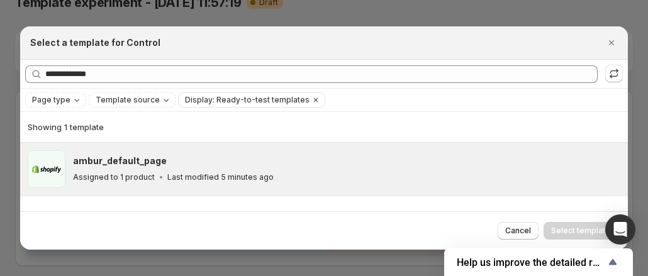
scroll to position [0, 0]
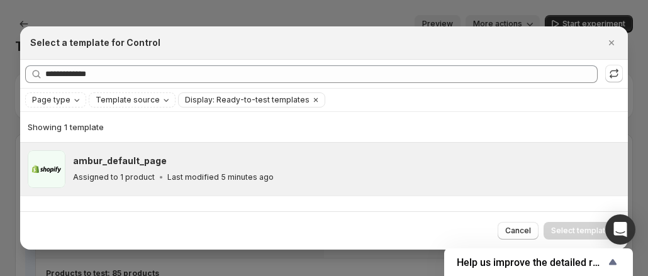
click at [195, 169] on div "ambur_default_page Assigned to 1 product Last modified 5 minutes ago" at bounding box center [344, 169] width 543 height 29
click at [569, 228] on span "Select template" at bounding box center [580, 231] width 59 height 10
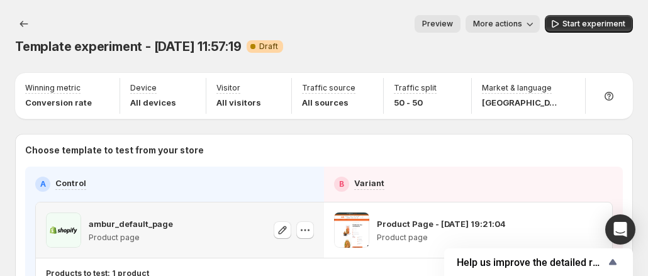
scroll to position [78, 0]
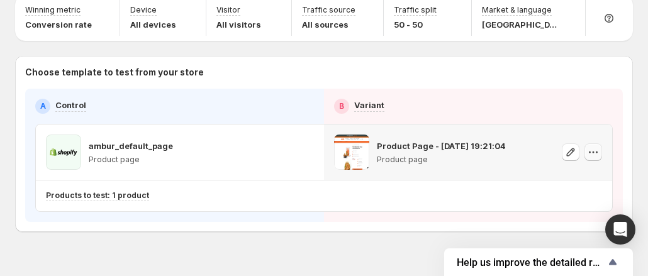
click at [602, 143] on button "button" at bounding box center [593, 152] width 18 height 18
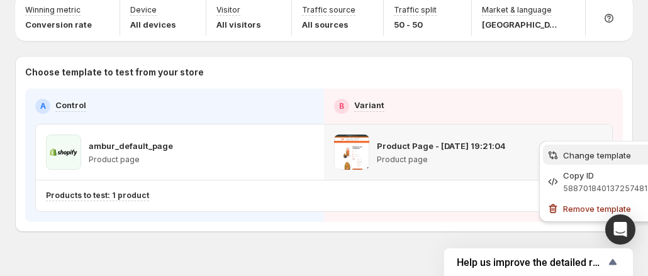
click at [575, 154] on span "Change template" at bounding box center [597, 155] width 68 height 10
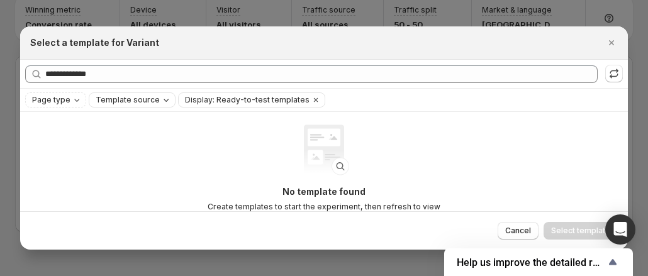
click at [125, 96] on span "Template source" at bounding box center [128, 100] width 64 height 10
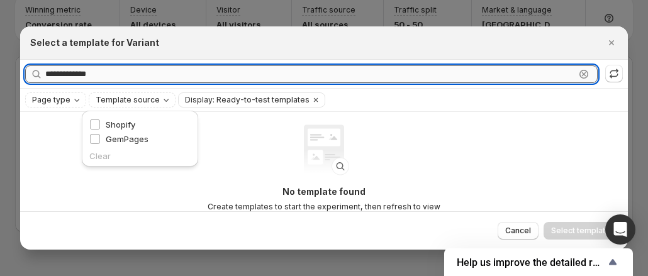
click at [96, 81] on input "**********" at bounding box center [310, 74] width 530 height 18
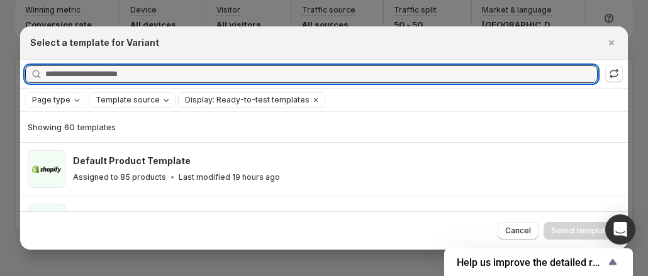
click at [120, 97] on span "Template source" at bounding box center [128, 100] width 64 height 10
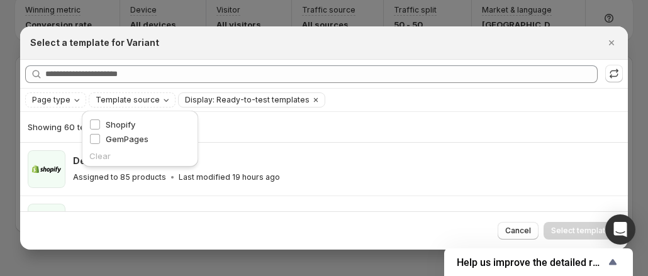
click at [103, 132] on div "Shopify" at bounding box center [139, 125] width 101 height 14
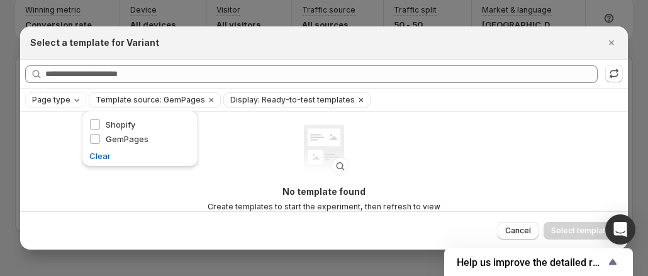
click at [359, 99] on icon "Clear" at bounding box center [361, 100] width 4 height 4
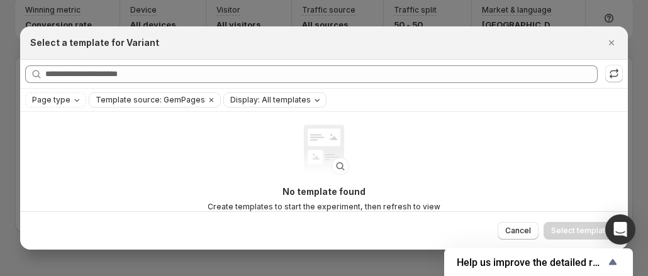
click at [379, 164] on div "No template found Create templates to start the experiment, then refresh to vie…" at bounding box center [324, 187] width 252 height 125
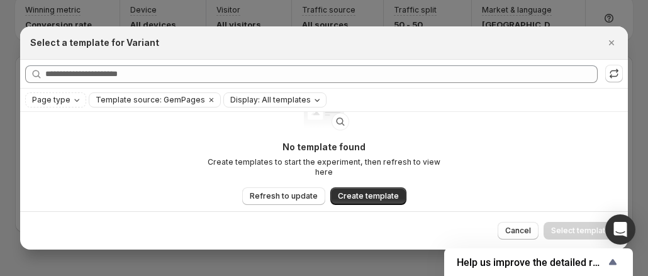
scroll to position [69, 0]
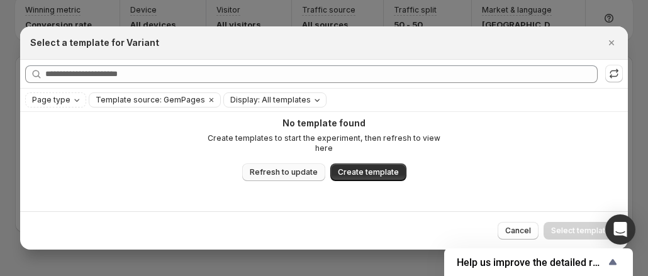
click at [294, 168] on button "Refresh to update" at bounding box center [283, 173] width 83 height 18
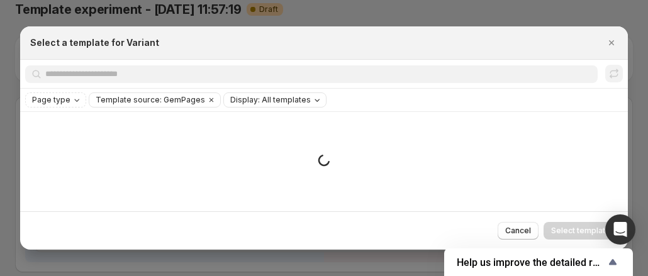
scroll to position [0, 0]
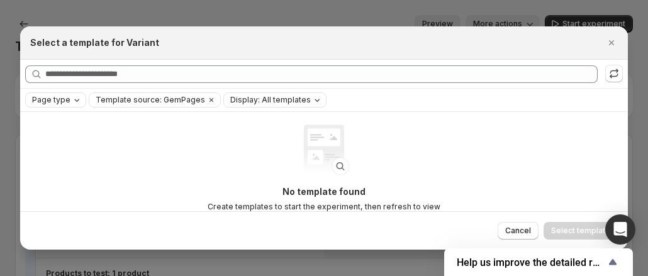
click at [55, 100] on span "Page type" at bounding box center [51, 100] width 38 height 10
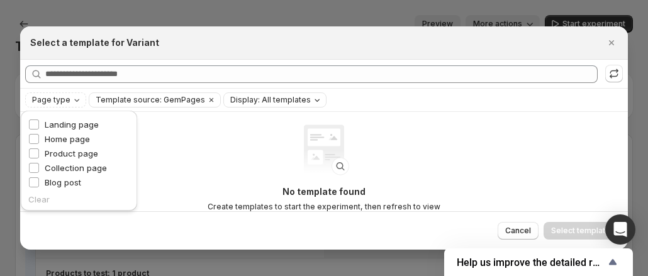
click at [242, 157] on div "No template found Create templates to start the experiment, then refresh to vie…" at bounding box center [324, 187] width 252 height 125
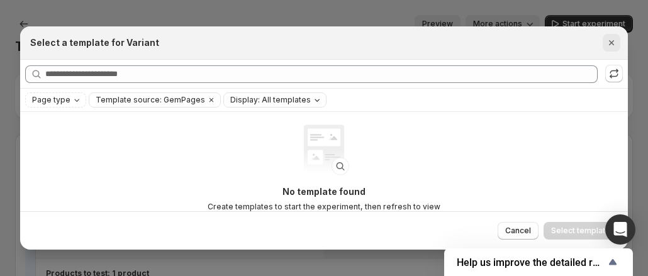
click at [609, 38] on icon "Close" at bounding box center [611, 42] width 13 height 13
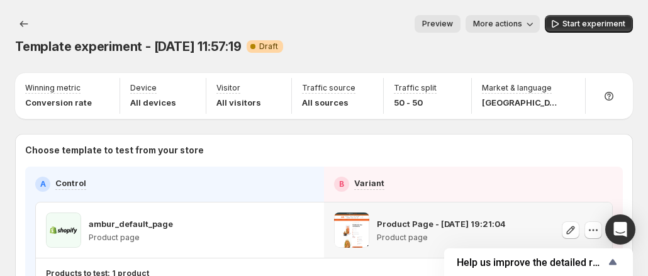
scroll to position [78, 0]
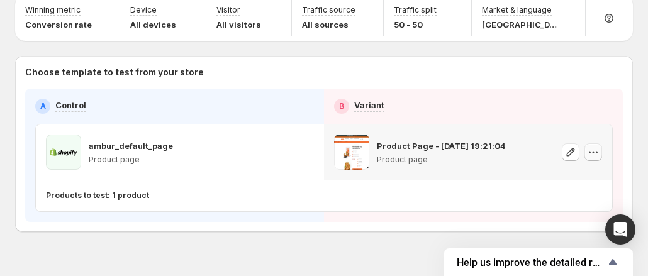
click at [599, 146] on icon "button" at bounding box center [593, 152] width 13 height 13
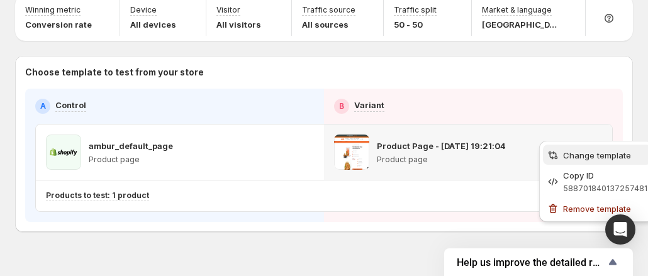
click at [572, 149] on span "Change template" at bounding box center [605, 155] width 84 height 13
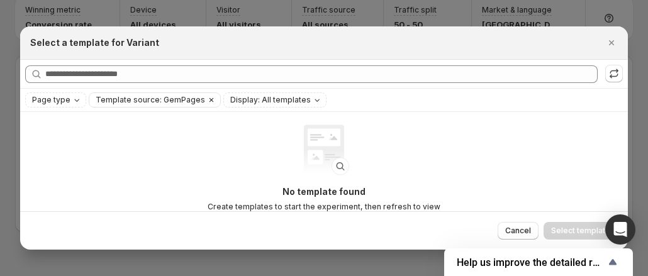
click at [186, 101] on span "Template source: GemPages" at bounding box center [150, 100] width 109 height 10
click at [234, 99] on span "Display: All templates" at bounding box center [270, 100] width 81 height 10
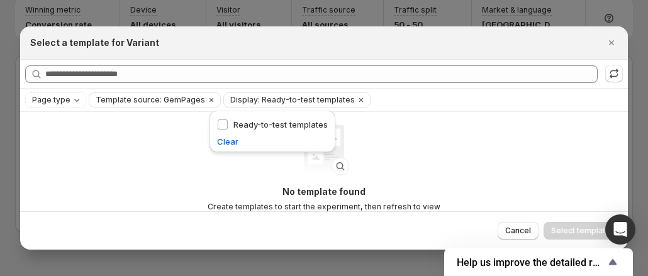
click at [502, 140] on div "No template found Create templates to start the experiment, then refresh to vie…" at bounding box center [324, 201] width 608 height 178
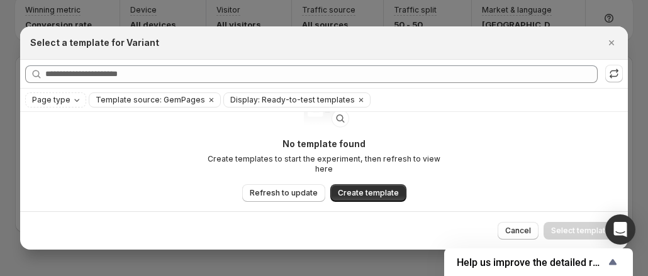
scroll to position [69, 0]
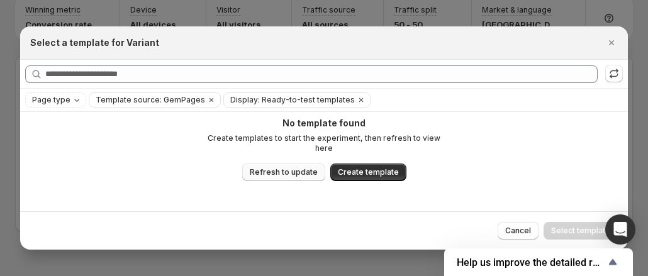
click at [304, 167] on span "Refresh to update" at bounding box center [284, 172] width 68 height 10
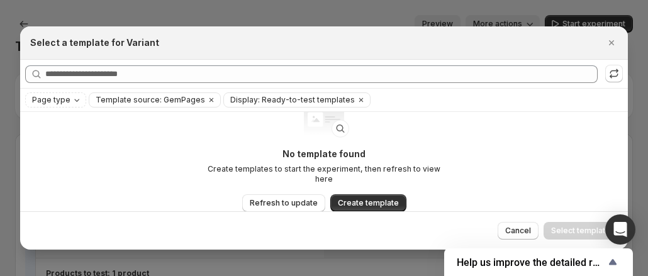
scroll to position [0, 0]
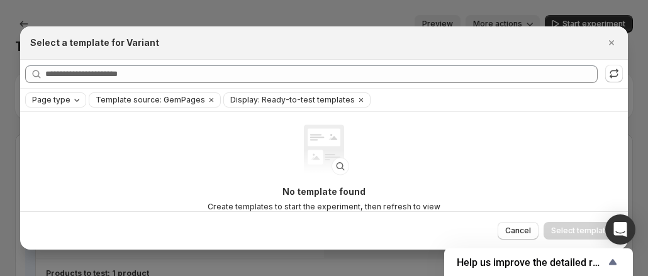
click at [44, 95] on span "Page type" at bounding box center [51, 100] width 38 height 10
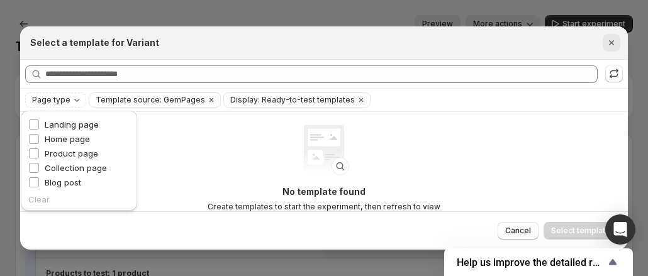
click at [614, 39] on icon "Close" at bounding box center [611, 42] width 13 height 13
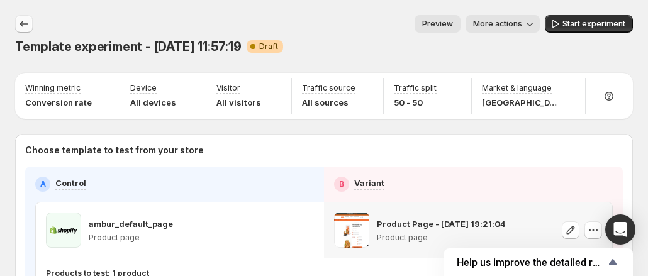
click at [26, 22] on icon "Experiments" at bounding box center [24, 24] width 13 height 13
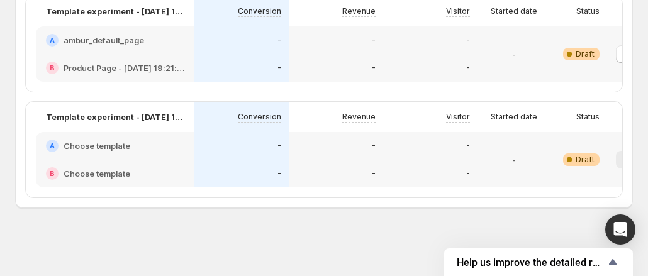
scroll to position [67, 0]
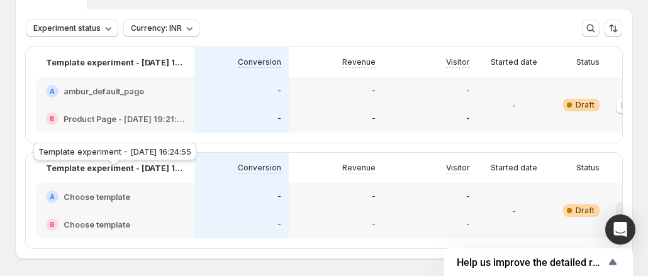
click at [89, 174] on p "Template experiment - [DATE] 16:24:55" at bounding box center [115, 168] width 138 height 13
click at [96, 217] on div "B Choose template" at bounding box center [115, 225] width 159 height 28
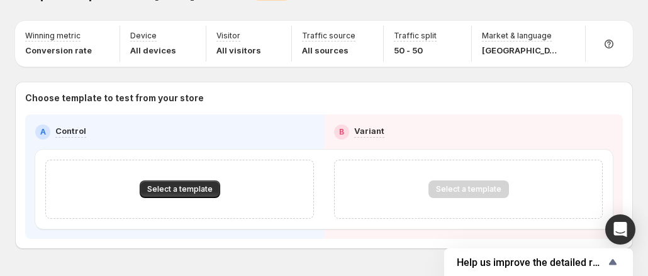
scroll to position [63, 0]
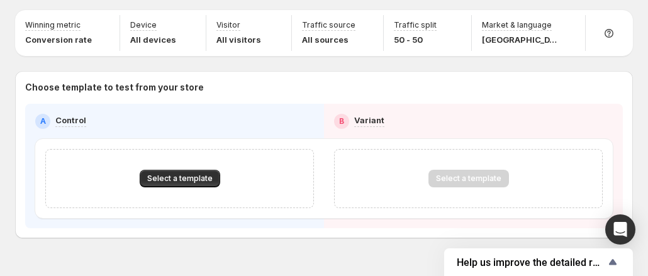
click at [464, 170] on div "Select a template" at bounding box center [468, 179] width 81 height 18
click at [218, 149] on div "Select a template" at bounding box center [179, 178] width 269 height 59
click at [177, 174] on span "Select a template" at bounding box center [179, 179] width 65 height 10
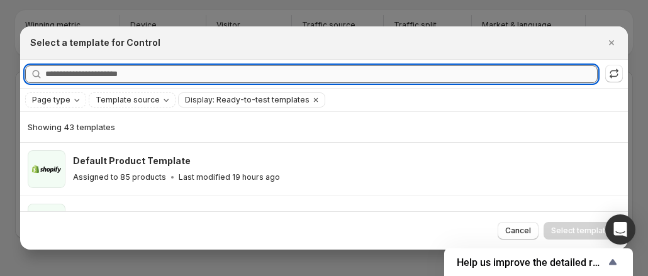
click at [87, 66] on input "Searching all templates" at bounding box center [321, 74] width 552 height 18
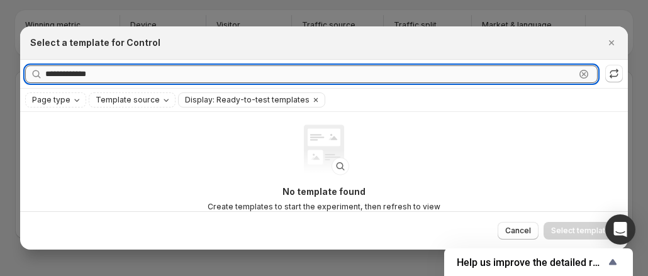
type input "**********"
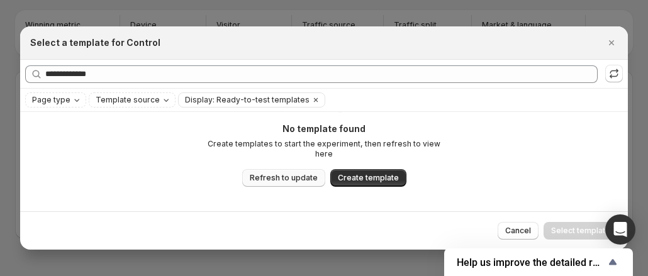
click at [288, 173] on span "Refresh to update" at bounding box center [284, 178] width 68 height 10
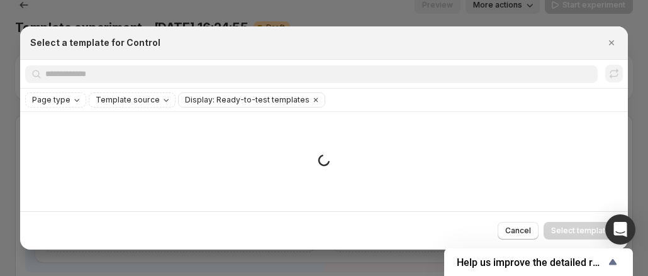
scroll to position [0, 0]
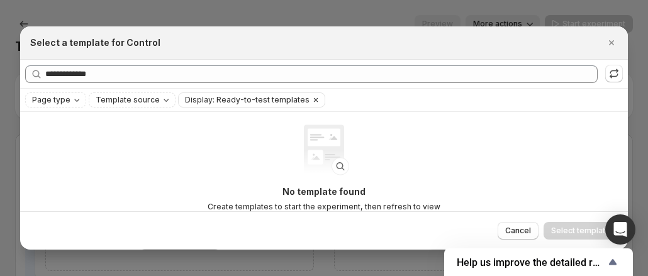
click at [311, 102] on icon "Clear" at bounding box center [316, 100] width 10 height 10
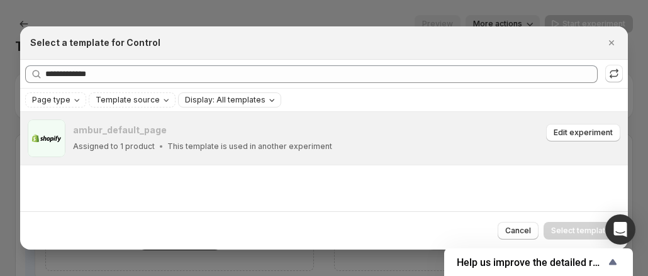
click at [171, 151] on p "This template is used in another experiment" at bounding box center [249, 147] width 165 height 10
click at [566, 129] on span "Edit experiment" at bounding box center [583, 133] width 59 height 10
click at [296, 133] on div "ambur_default_page" at bounding box center [307, 130] width 469 height 13
click at [585, 135] on span "Edit experiment" at bounding box center [583, 133] width 59 height 10
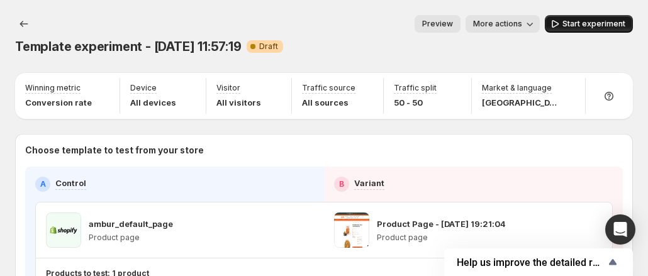
click at [579, 26] on span "Start experiment" at bounding box center [593, 24] width 63 height 10
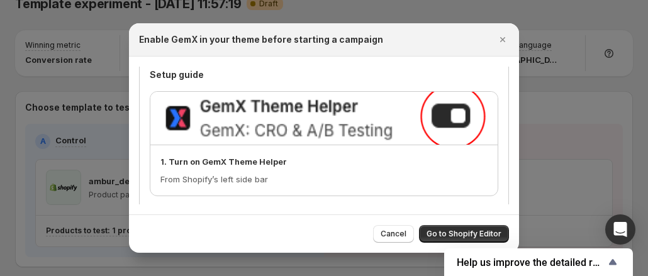
scroll to position [78, 0]
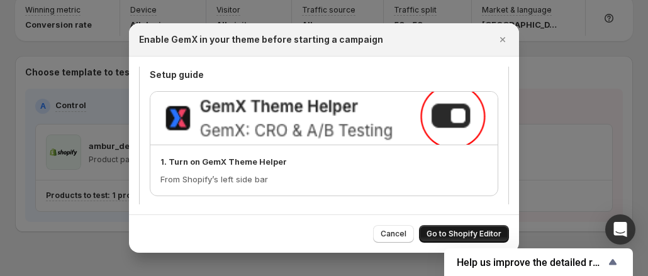
click at [457, 232] on span "Go to Shopify Editor" at bounding box center [463, 234] width 75 height 10
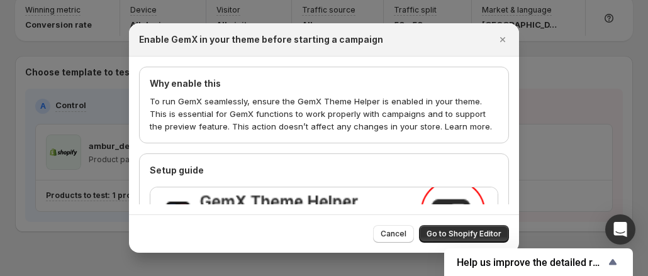
click at [398, 120] on p "To run GemX seamlessly, ensure the GemX Theme Helper is enabled in your theme. …" at bounding box center [324, 114] width 348 height 38
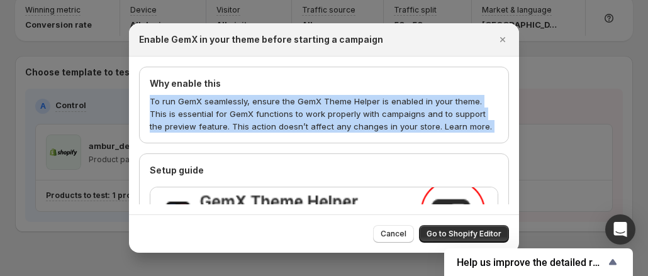
click at [398, 120] on p "To run GemX seamlessly, ensure the GemX Theme Helper is enabled in your theme. …" at bounding box center [324, 114] width 348 height 38
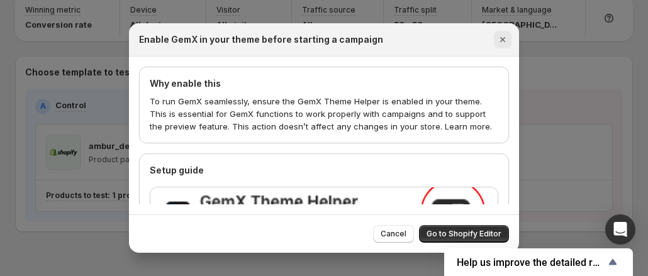
click at [498, 38] on icon "Close" at bounding box center [502, 39] width 13 height 13
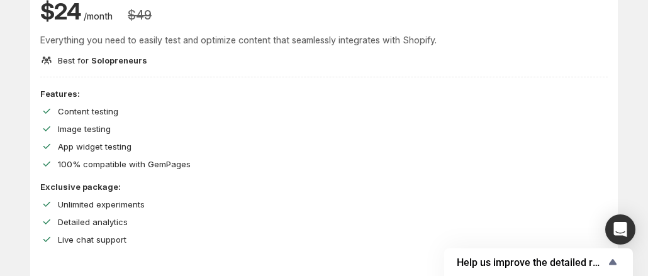
scroll to position [189, 0]
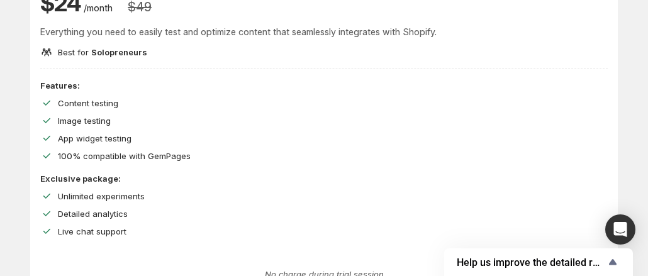
click at [86, 38] on p "Everything you need to easily test and optimize content that seamlessly integra…" at bounding box center [323, 32] width 567 height 13
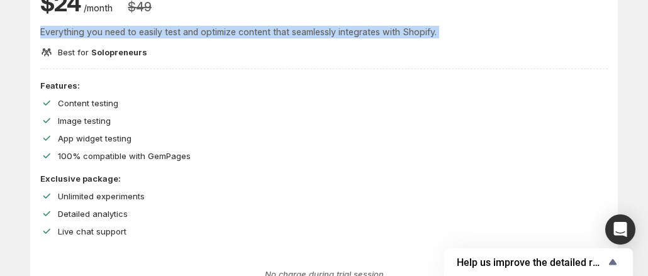
click at [86, 38] on p "Everything you need to easily test and optimize content that seamlessly integra…" at bounding box center [323, 32] width 567 height 13
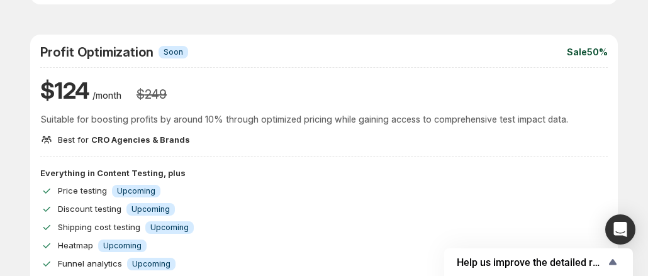
scroll to position [503, 0]
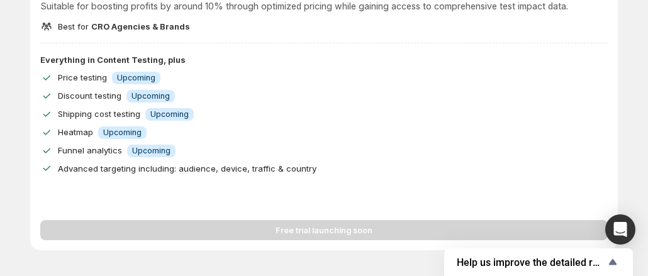
scroll to position [629, 0]
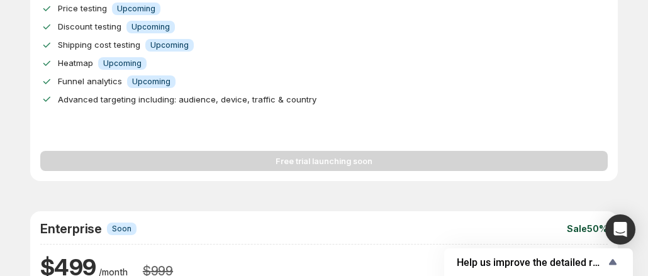
scroll to position [755, 0]
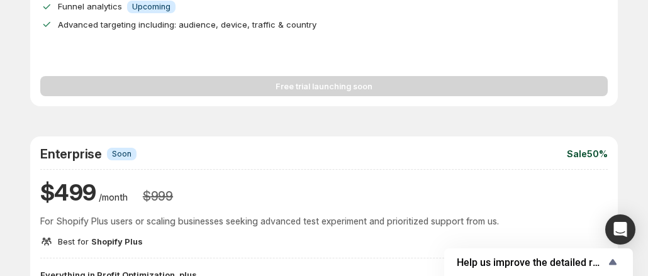
scroll to position [748, 0]
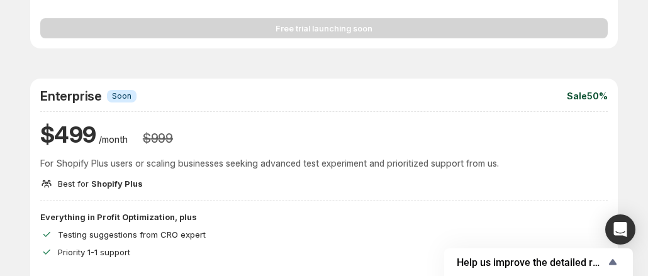
scroll to position [740, 0]
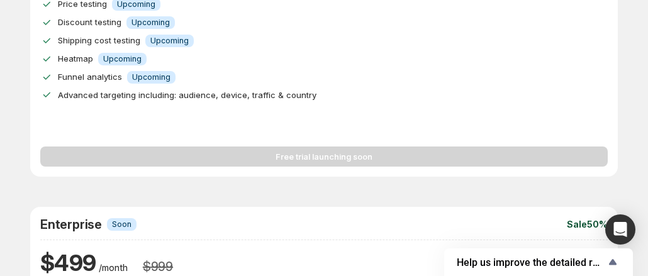
scroll to position [615, 0]
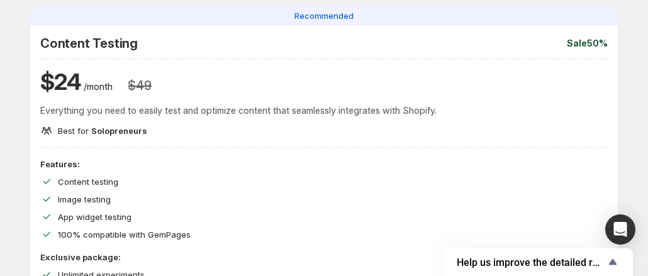
scroll to position [129, 0]
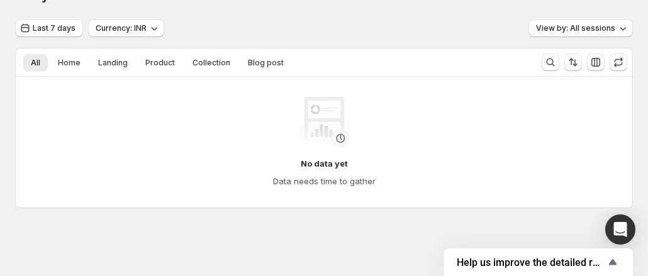
scroll to position [28, 0]
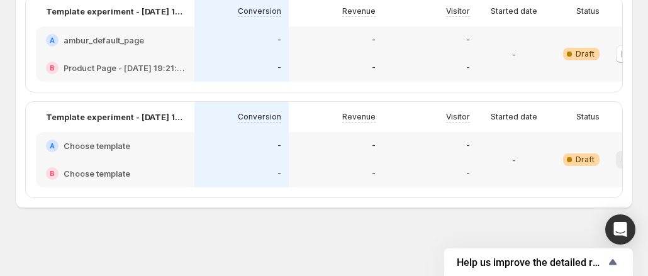
scroll to position [3, 0]
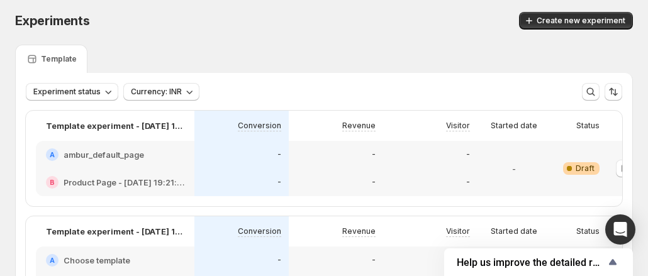
click at [73, 153] on h2 "ambur_default_page" at bounding box center [104, 154] width 81 height 13
click at [301, 169] on div "-" at bounding box center [336, 183] width 94 height 28
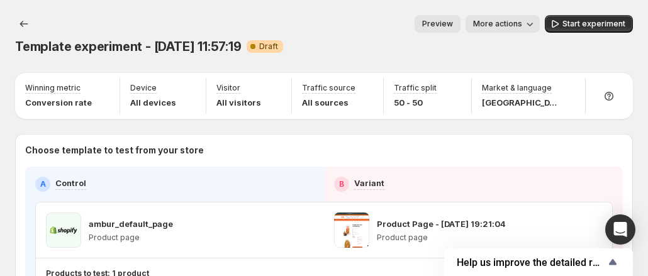
click at [146, 177] on div "A Control" at bounding box center [174, 184] width 279 height 15
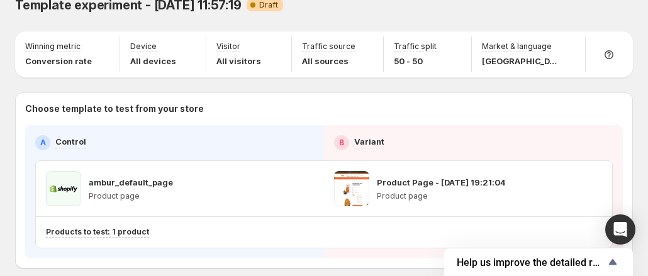
scroll to position [78, 0]
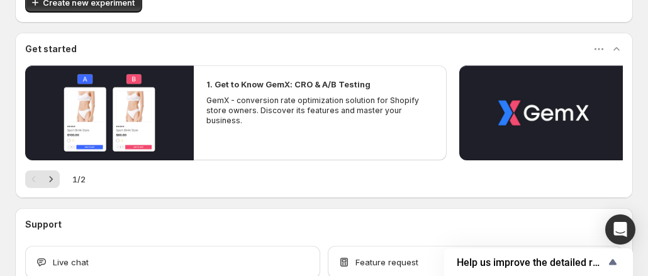
scroll to position [163, 0]
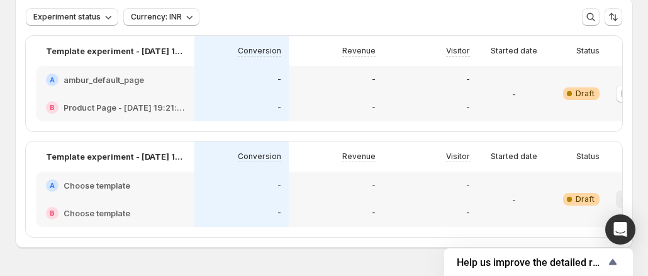
scroll to position [4, 0]
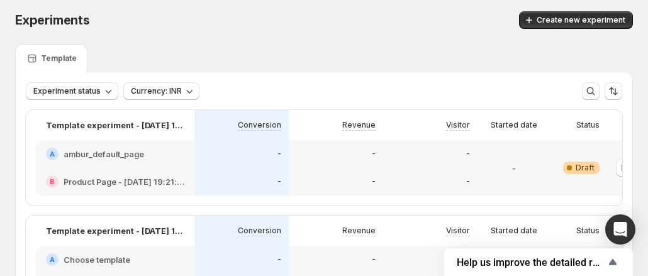
click at [186, 153] on div "A ambur_default_page" at bounding box center [115, 154] width 159 height 28
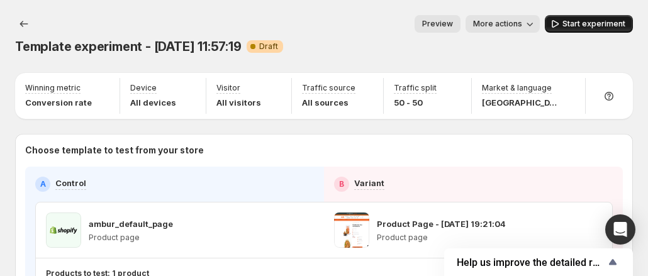
click at [604, 26] on span "Start experiment" at bounding box center [593, 24] width 63 height 10
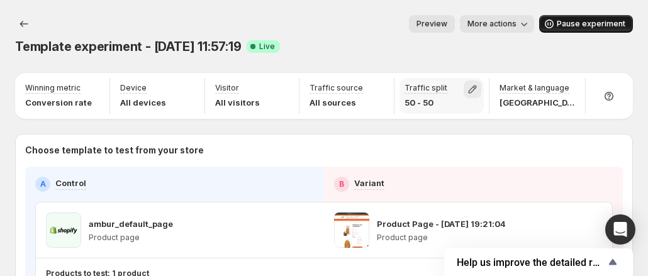
click at [477, 86] on icon "button" at bounding box center [473, 90] width 8 height 8
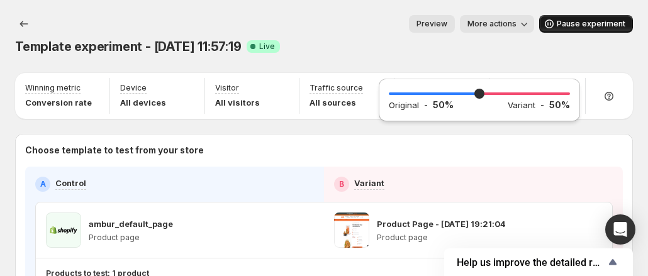
click at [376, 34] on div "Template experiment - [DATE] 11:57:19. This page is ready Template experiment -…" at bounding box center [324, 35] width 618 height 70
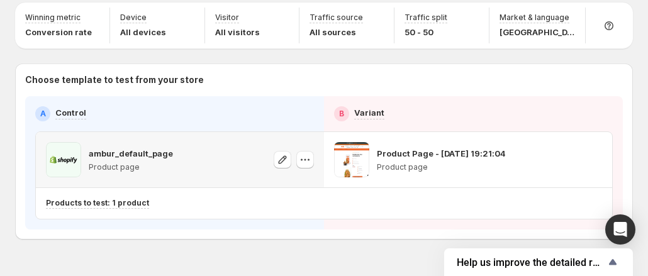
scroll to position [78, 0]
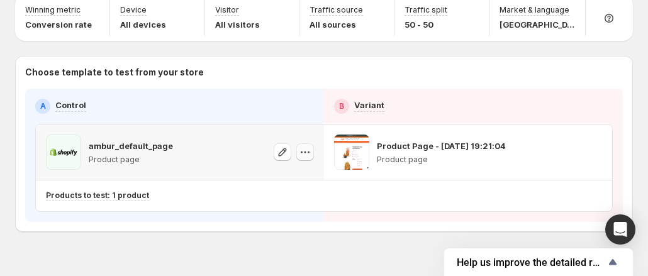
click at [308, 146] on icon "button" at bounding box center [305, 152] width 13 height 13
click at [296, 223] on div "Template experiment - Oct 14, 11:57:19. This page is ready Template experiment …" at bounding box center [324, 111] width 648 height 378
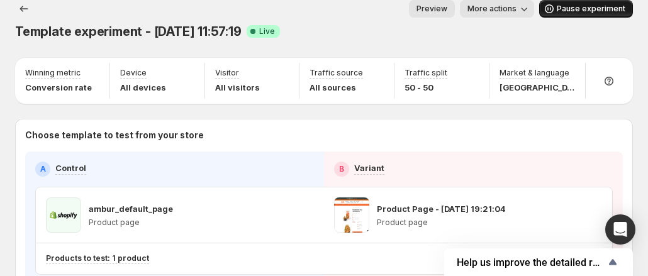
click at [504, 8] on span "More actions" at bounding box center [491, 9] width 49 height 10
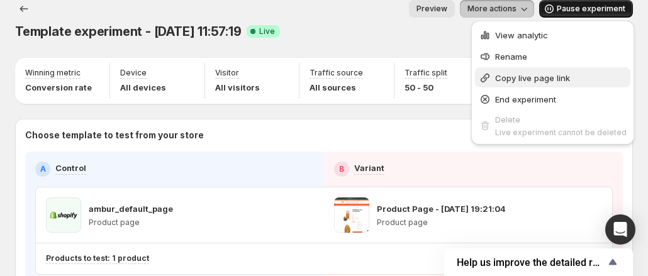
click at [529, 77] on span "Copy live page link" at bounding box center [532, 78] width 75 height 10
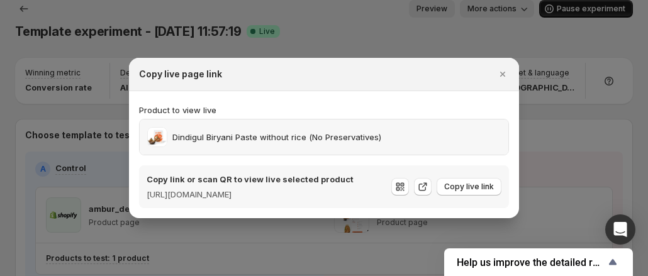
scroll to position [78, 0]
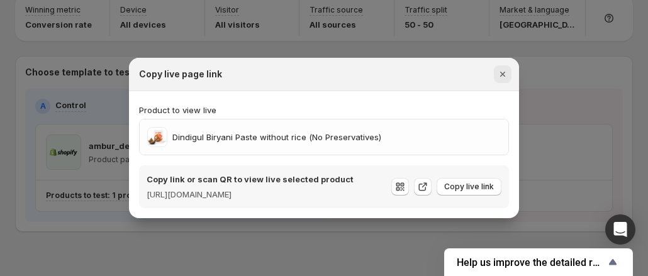
click at [502, 69] on icon "Close" at bounding box center [502, 74] width 13 height 13
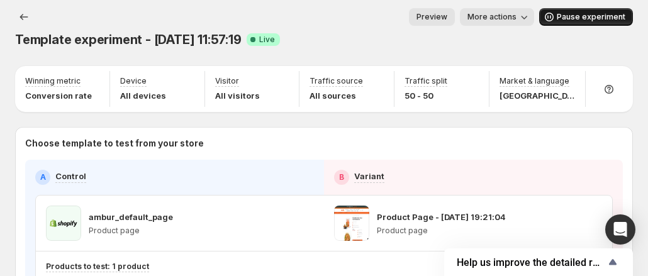
scroll to position [0, 0]
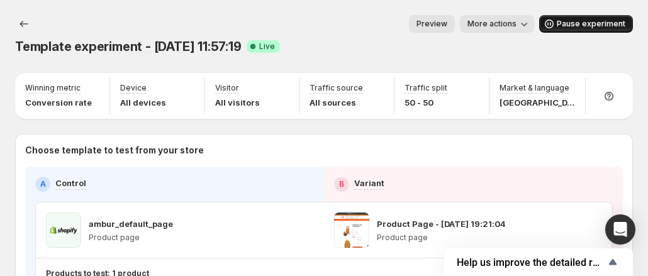
click at [504, 22] on span "More actions" at bounding box center [491, 24] width 49 height 10
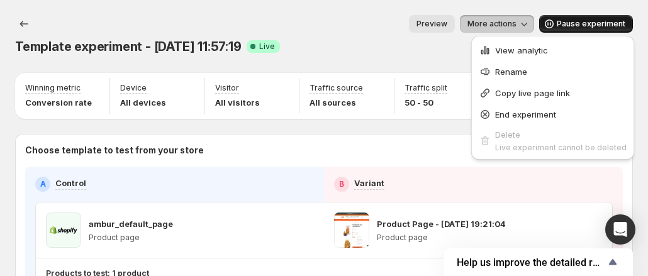
click at [348, 23] on div "Preview More actions" at bounding box center [294, 24] width 479 height 18
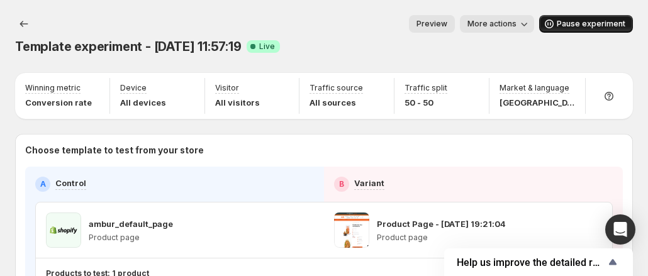
click at [440, 25] on span "Preview" at bounding box center [431, 24] width 31 height 10
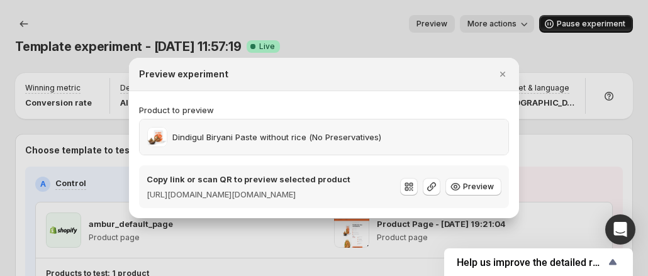
click at [278, 134] on p "Dindigul Biryani Paste without rice (No Preservatives)" at bounding box center [276, 137] width 209 height 13
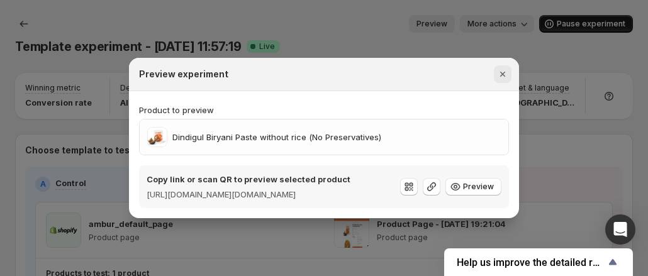
click at [507, 71] on icon "Close" at bounding box center [502, 74] width 13 height 13
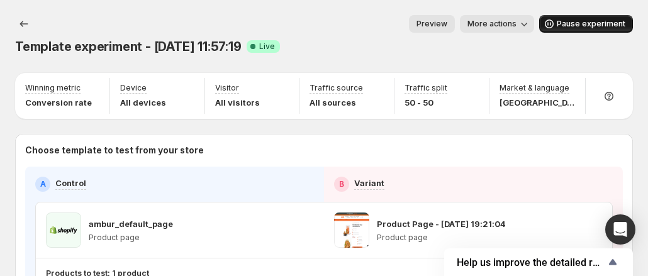
click at [587, 26] on span "Pause experiment" at bounding box center [591, 24] width 69 height 10
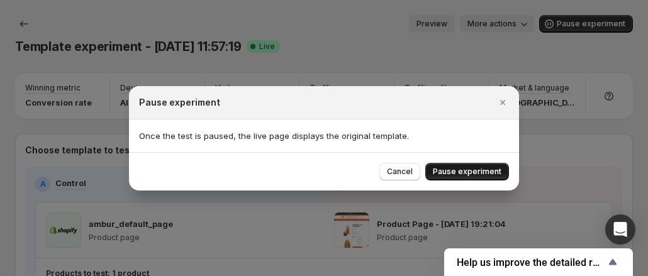
click at [460, 173] on span "Pause experiment" at bounding box center [467, 172] width 69 height 10
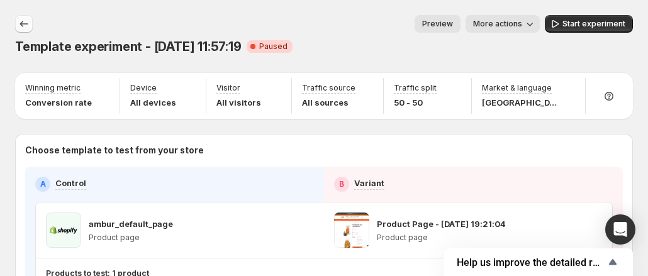
click at [21, 27] on icon "Experiments" at bounding box center [24, 24] width 13 height 13
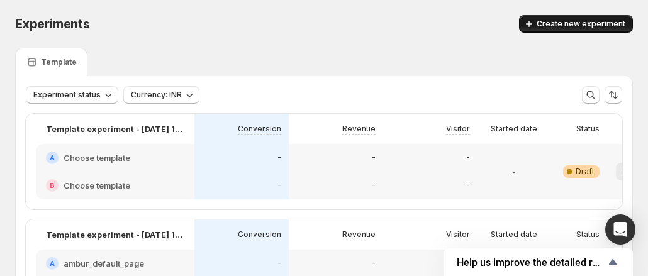
click at [560, 26] on span "Create new experiment" at bounding box center [581, 24] width 89 height 10
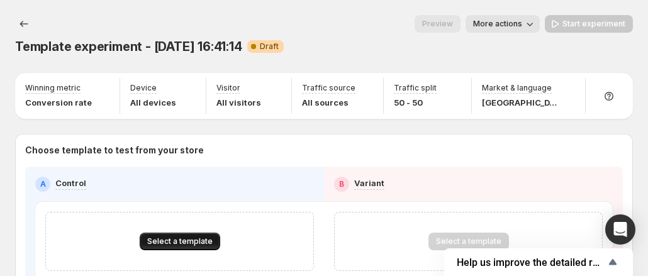
click at [175, 233] on button "Select a template" at bounding box center [180, 242] width 81 height 18
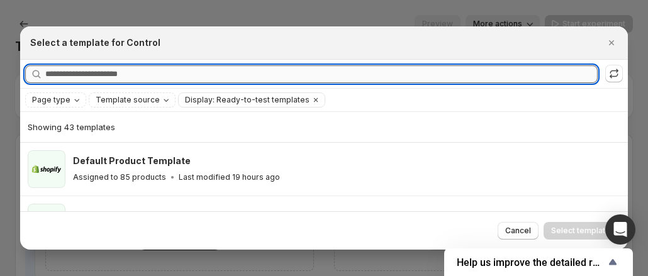
click at [132, 75] on input "Searching all templates" at bounding box center [321, 74] width 552 height 18
click at [135, 109] on div "Page type Template source Display: Ready-to-test templates Clear all" at bounding box center [324, 100] width 608 height 23
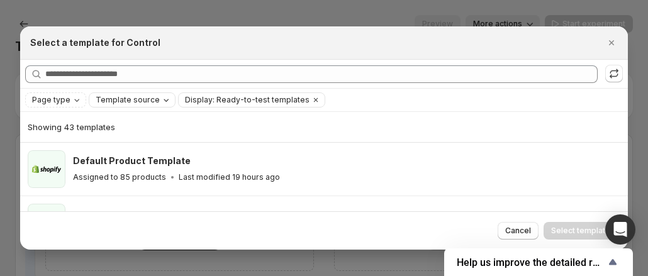
click at [136, 100] on span "Template source" at bounding box center [128, 100] width 64 height 10
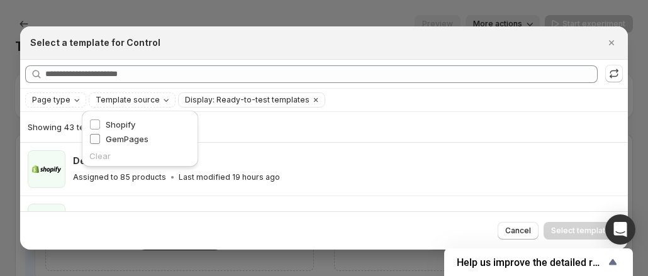
click at [126, 134] on span "GemPages" at bounding box center [127, 139] width 43 height 10
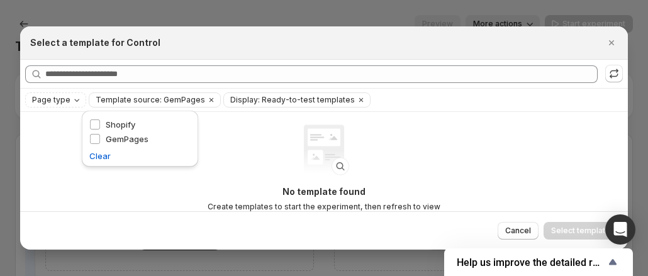
click at [263, 57] on div "Select a template for Control" at bounding box center [324, 42] width 608 height 33
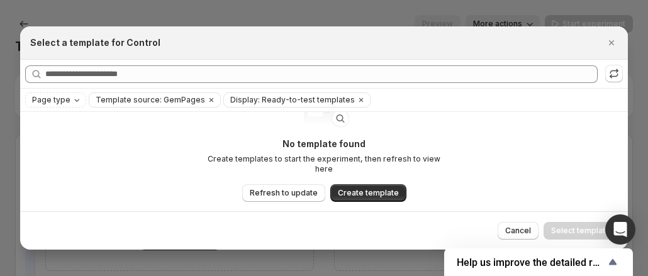
scroll to position [69, 0]
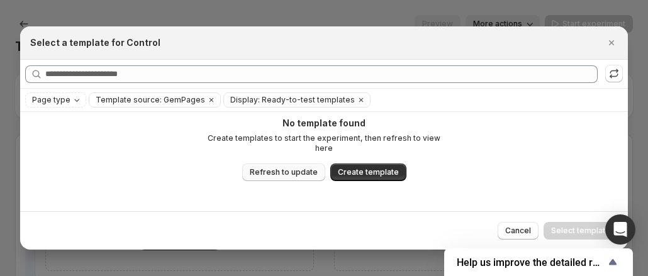
click at [303, 167] on span "Refresh to update" at bounding box center [284, 172] width 68 height 10
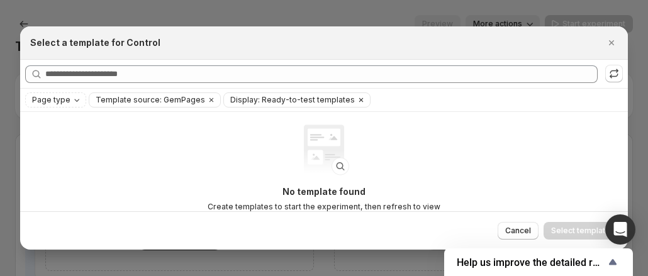
click at [356, 101] on icon "Clear" at bounding box center [361, 100] width 10 height 10
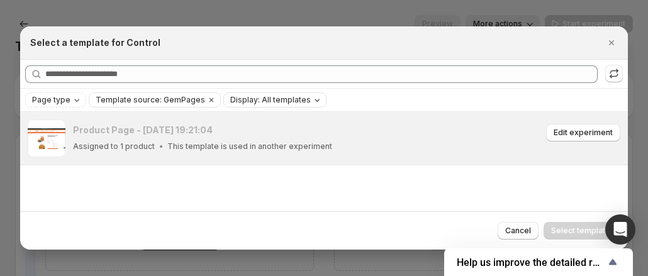
click at [169, 134] on h3 "Product Page - [DATE] 19:21:04" at bounding box center [143, 130] width 140 height 13
click at [563, 133] on span "Edit experiment" at bounding box center [583, 133] width 59 height 10
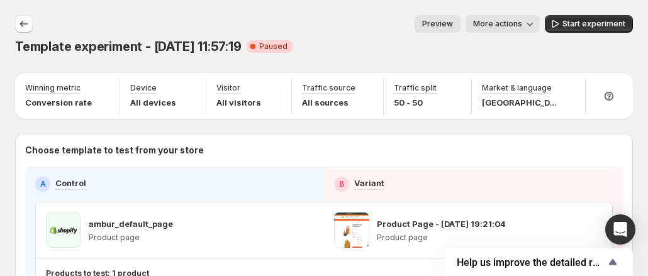
click at [20, 26] on icon "Experiments" at bounding box center [24, 24] width 13 height 13
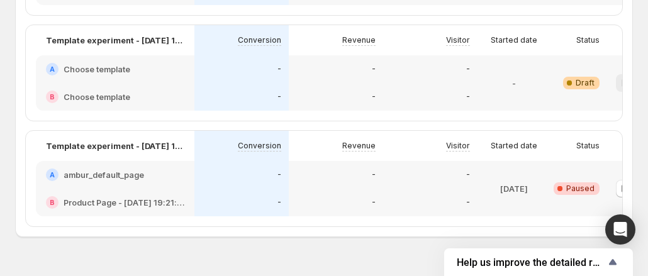
scroll to position [179, 0]
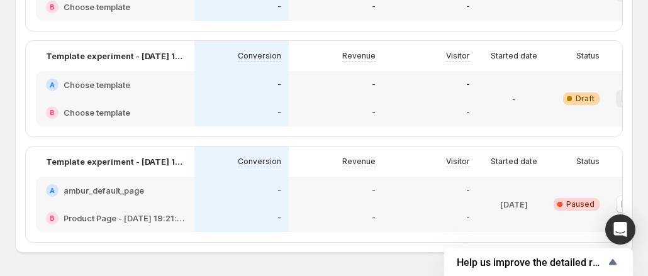
click at [94, 91] on h2 "Choose template" at bounding box center [97, 85] width 67 height 13
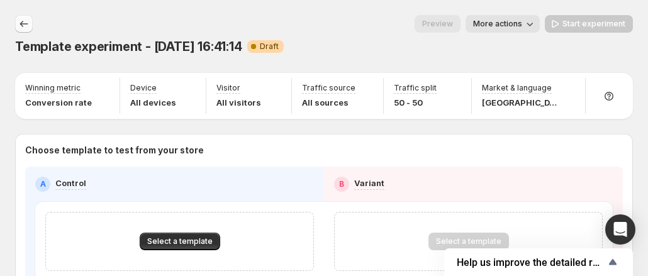
click at [23, 25] on icon "Experiments" at bounding box center [24, 24] width 13 height 13
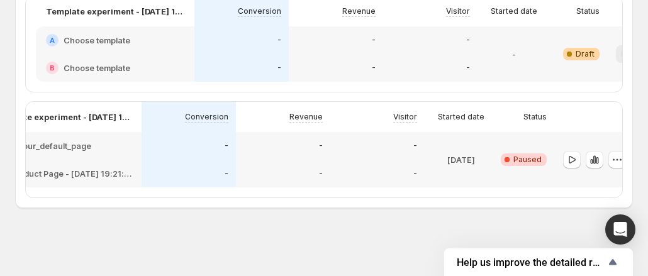
scroll to position [0, 70]
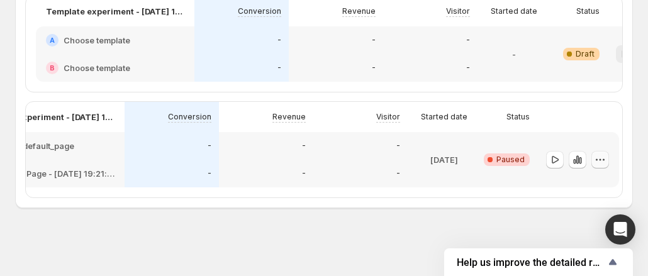
click at [601, 153] on icon "button" at bounding box center [600, 159] width 13 height 13
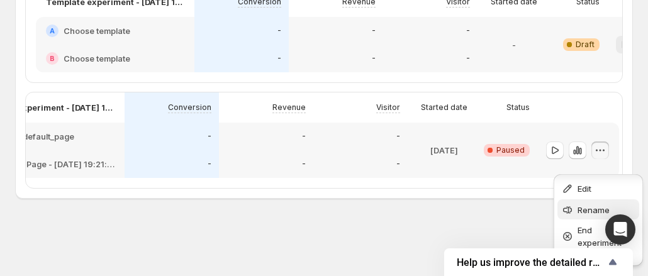
scroll to position [10, 0]
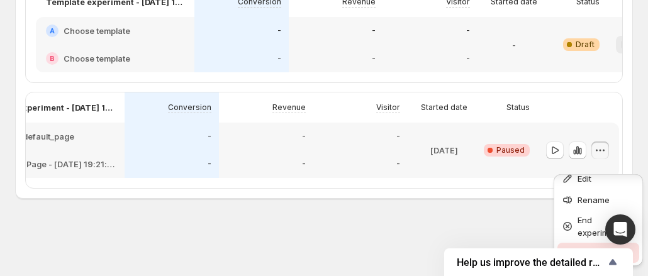
click at [582, 247] on span "Delete" at bounding box center [606, 253] width 58 height 13
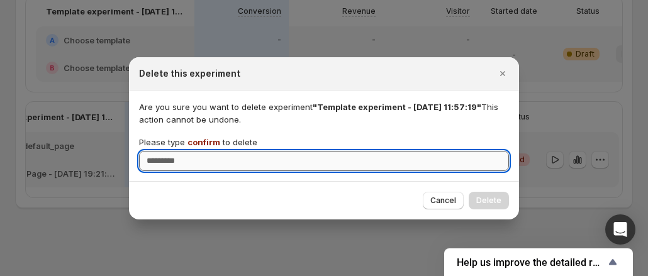
click at [334, 162] on input "Please type confirm to delete" at bounding box center [324, 161] width 370 height 20
type input "*******"
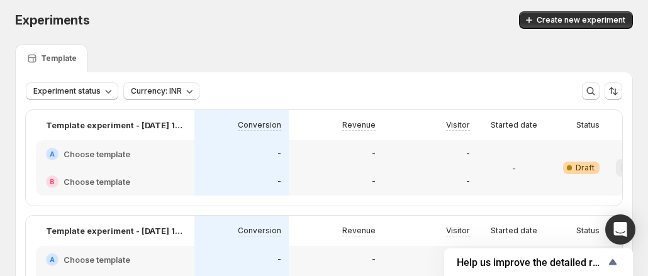
scroll to position [4, 0]
click at [630, 223] on div "Open Intercom Messenger" at bounding box center [620, 229] width 33 height 33
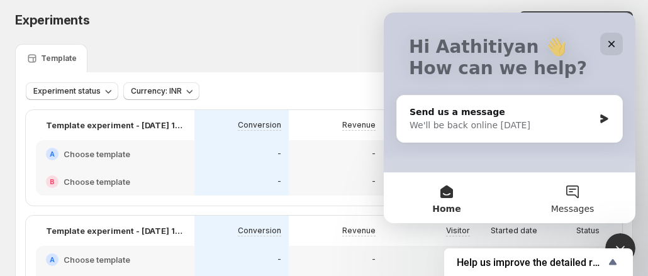
scroll to position [66, 0]
click at [617, 237] on div "Close Intercom Messenger" at bounding box center [618, 246] width 30 height 30
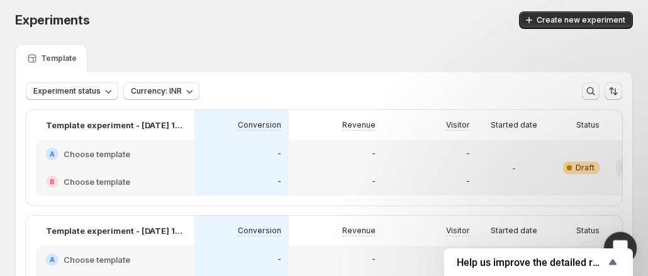
scroll to position [0, 0]
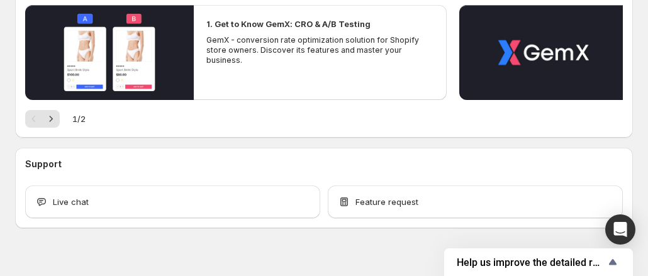
scroll to position [163, 0]
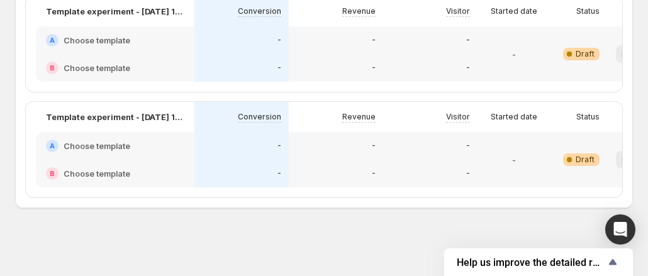
scroll to position [0, 70]
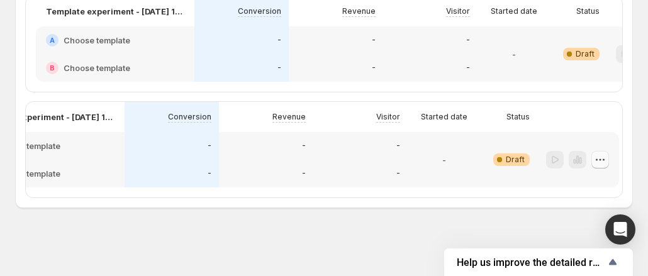
click at [605, 155] on icon "button" at bounding box center [600, 159] width 13 height 13
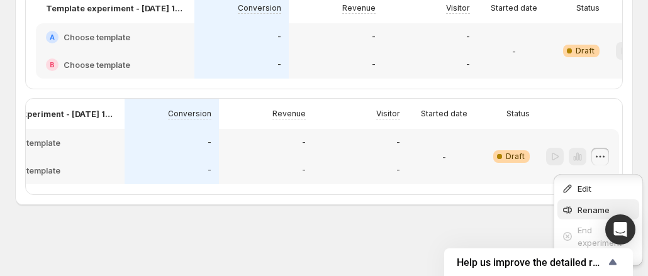
scroll to position [10, 0]
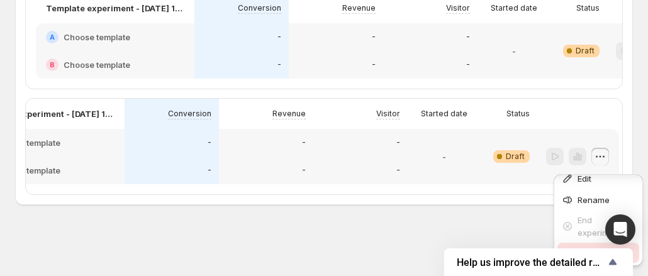
click at [575, 247] on div "Delete" at bounding box center [598, 253] width 74 height 13
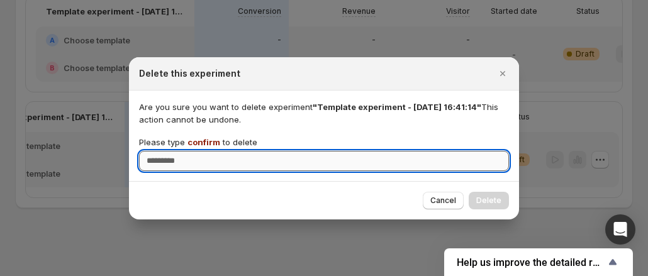
click at [275, 160] on input "Please type confirm to delete" at bounding box center [324, 161] width 370 height 20
type input "*******"
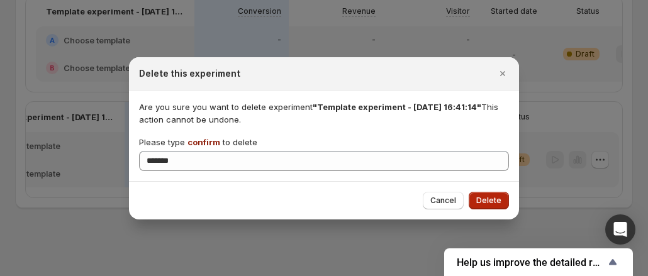
click at [501, 205] on button "Delete" at bounding box center [489, 201] width 40 height 18
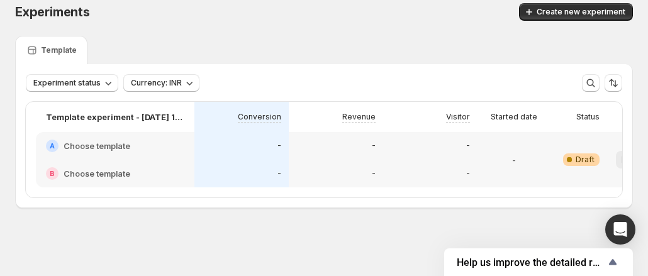
scroll to position [0, 70]
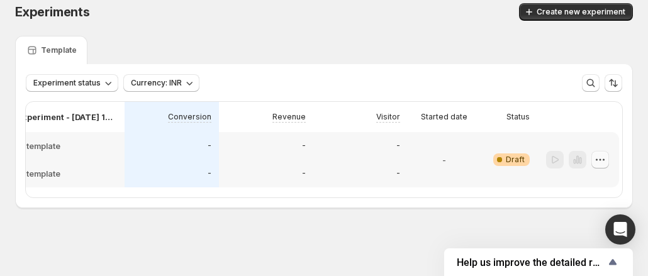
click at [597, 153] on icon "button" at bounding box center [600, 159] width 13 height 13
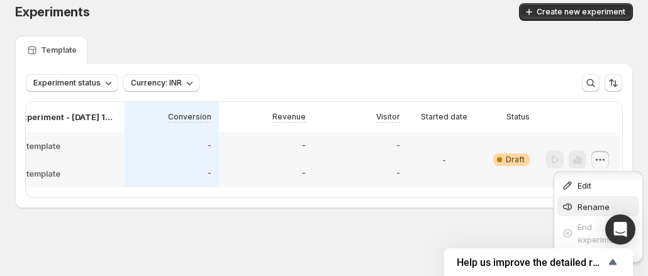
scroll to position [10, 0]
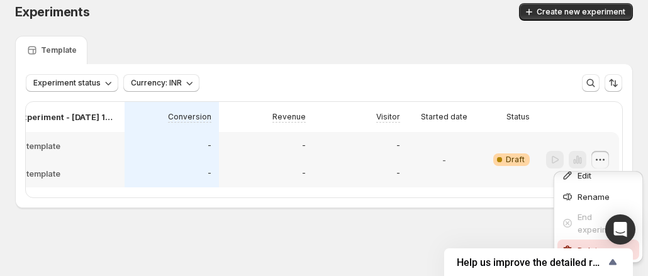
click at [577, 245] on span "Delete" at bounding box center [589, 250] width 25 height 10
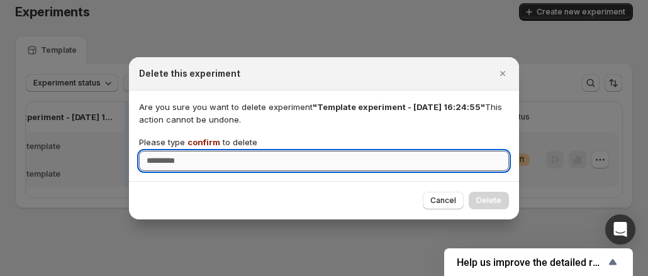
click at [279, 160] on input "Please type confirm to delete" at bounding box center [324, 161] width 370 height 20
type input "*******"
click at [481, 204] on span "Delete" at bounding box center [488, 201] width 25 height 10
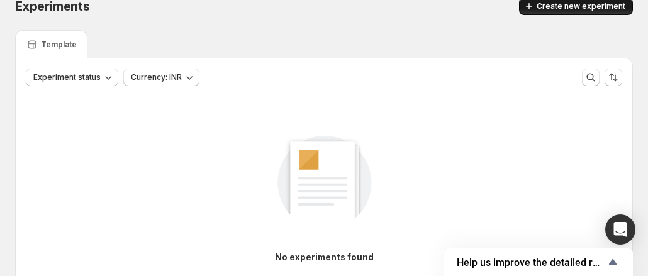
click at [548, 9] on span "Create new experiment" at bounding box center [581, 6] width 89 height 10
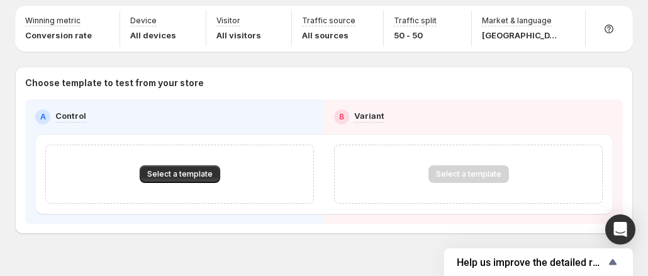
scroll to position [69, 0]
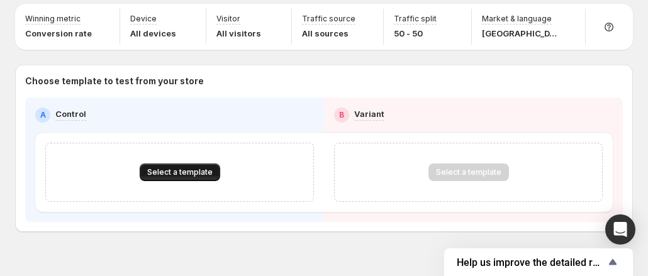
click at [171, 167] on span "Select a template" at bounding box center [179, 172] width 65 height 10
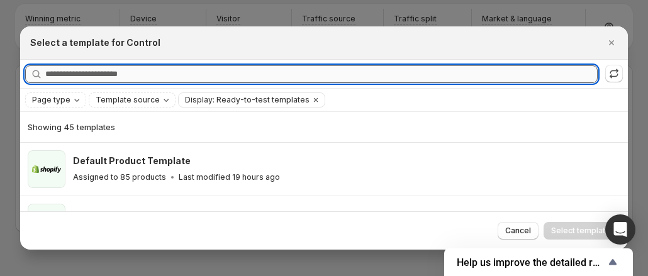
click at [82, 70] on input "Searching all templates" at bounding box center [321, 74] width 552 height 18
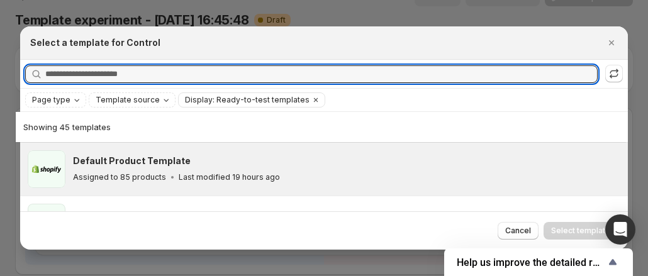
scroll to position [0, 0]
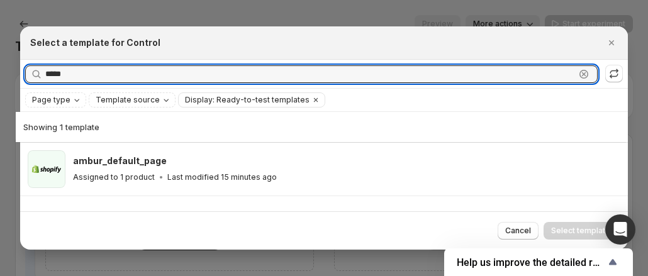
type input "*****"
click at [228, 168] on div "ambur_default_page Assigned to 1 product Last modified 15 minutes ago" at bounding box center [344, 169] width 543 height 29
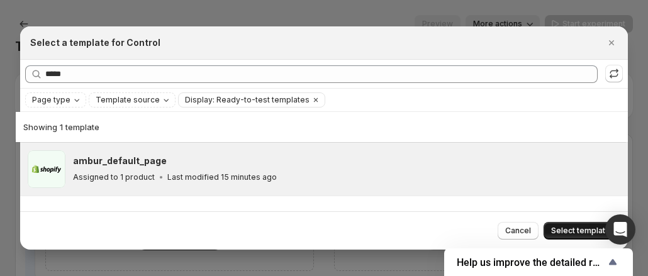
click at [587, 227] on span "Select template" at bounding box center [580, 231] width 59 height 10
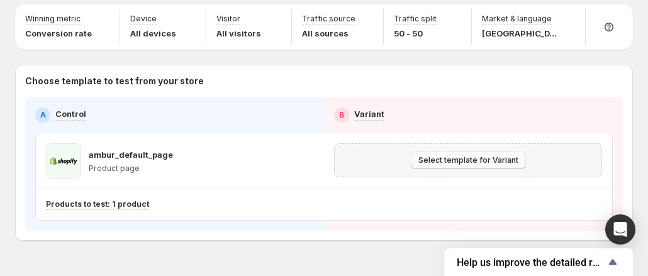
click at [459, 155] on span "Select template for Variant" at bounding box center [468, 160] width 100 height 10
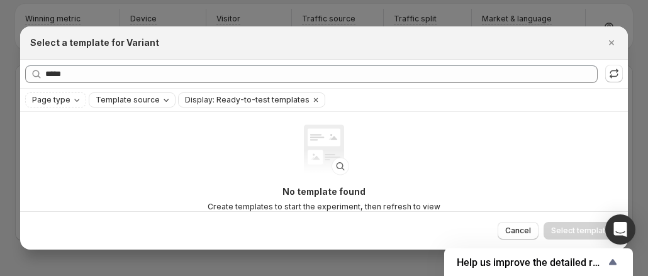
click at [136, 96] on span "Template source" at bounding box center [128, 100] width 64 height 10
click at [122, 136] on span "GemPages" at bounding box center [127, 140] width 43 height 10
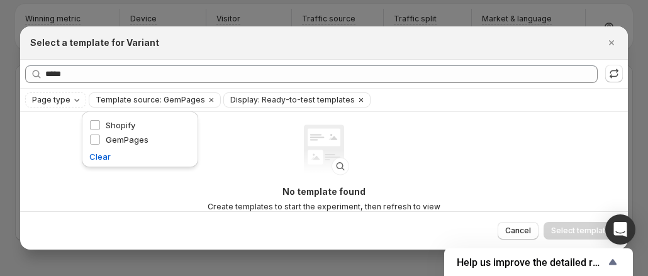
click at [359, 101] on icon "Clear" at bounding box center [361, 100] width 4 height 4
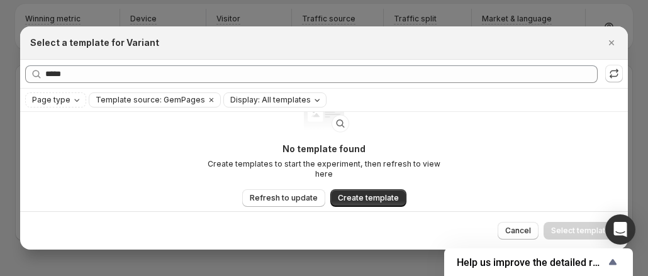
scroll to position [69, 0]
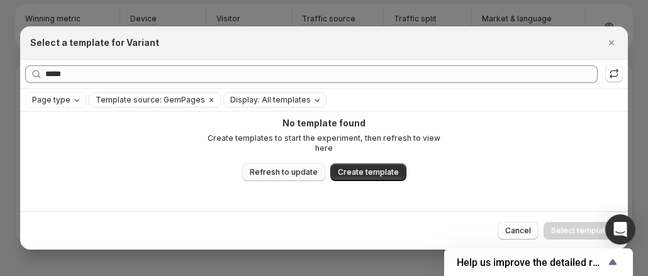
click at [291, 167] on span "Refresh to update" at bounding box center [284, 172] width 68 height 10
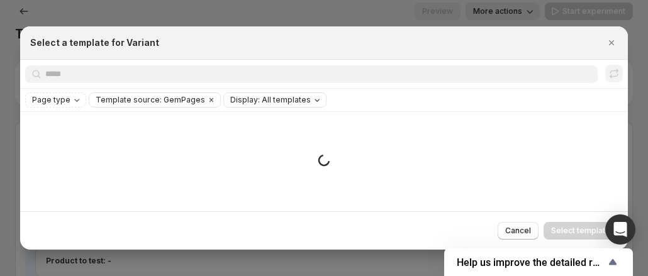
scroll to position [0, 0]
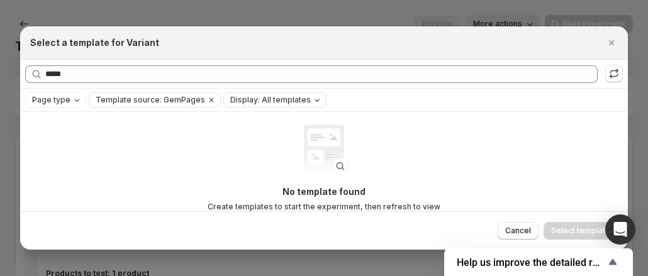
click at [229, 107] on button "Display: All templates" at bounding box center [275, 100] width 102 height 14
click at [230, 129] on label "Ready-to-test templates" at bounding box center [272, 124] width 111 height 13
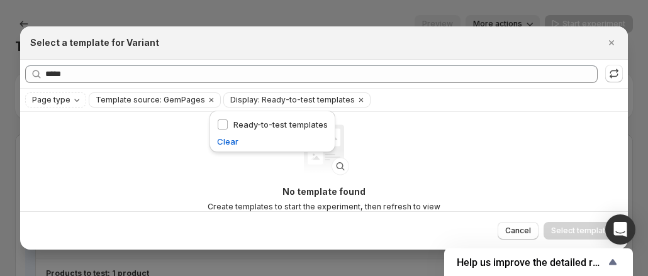
click at [165, 150] on div "No template found Create templates to start the experiment, then refresh to vie…" at bounding box center [324, 201] width 608 height 178
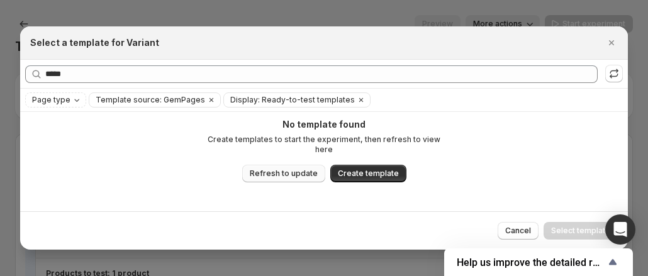
scroll to position [69, 0]
click at [281, 167] on span "Refresh to update" at bounding box center [284, 172] width 68 height 10
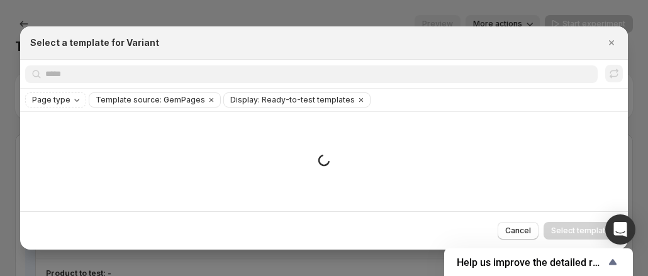
scroll to position [0, 0]
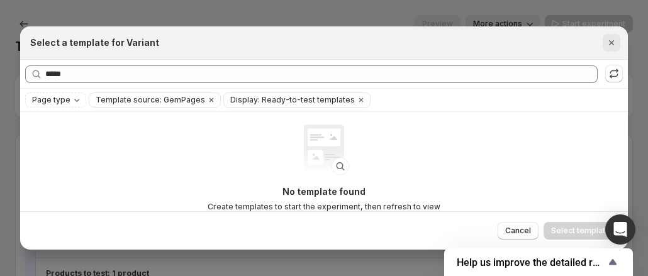
click at [613, 43] on icon "Close" at bounding box center [611, 42] width 13 height 13
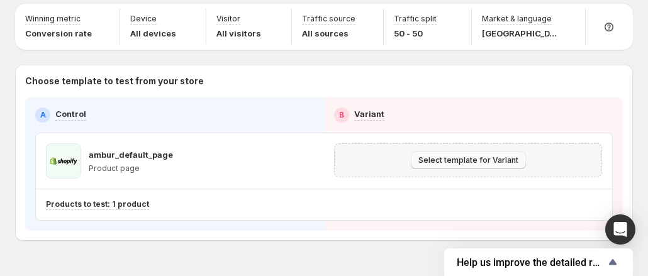
click at [428, 155] on span "Select template for Variant" at bounding box center [468, 160] width 100 height 10
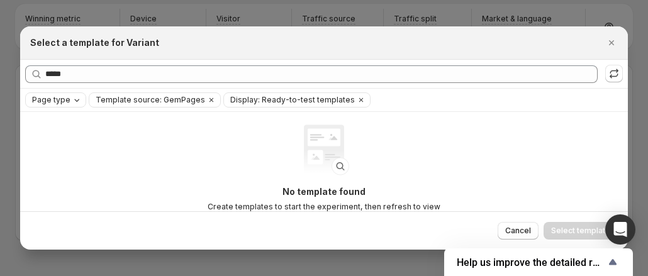
click at [48, 100] on span "Page type" at bounding box center [51, 100] width 38 height 10
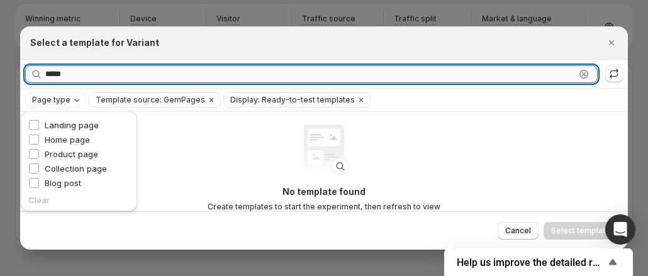
click at [57, 74] on input "*****" at bounding box center [310, 74] width 530 height 18
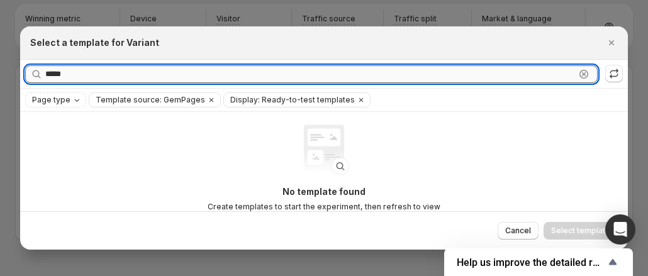
click at [57, 74] on input "*****" at bounding box center [310, 74] width 530 height 18
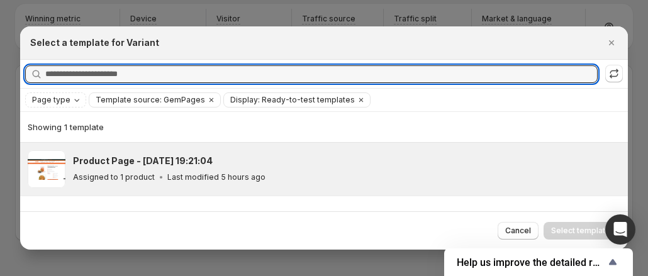
click at [162, 148] on div "Product Page - Oct 13, 19:21:04 Assigned to 1 product Last modified 5 hours ago" at bounding box center [324, 169] width 608 height 53
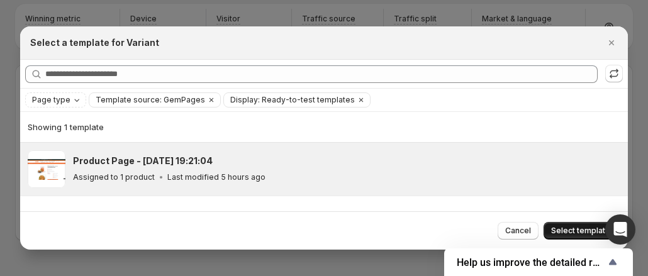
click at [579, 227] on span "Select template" at bounding box center [580, 231] width 59 height 10
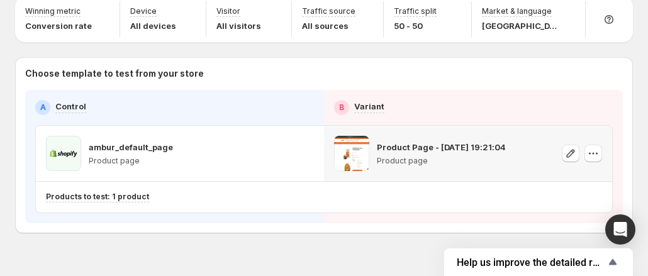
scroll to position [78, 0]
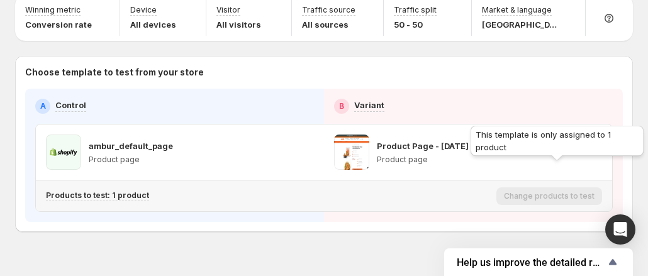
click at [554, 187] on div "Change products to test" at bounding box center [549, 196] width 106 height 18
click at [533, 187] on div "Change products to test" at bounding box center [549, 196] width 106 height 18
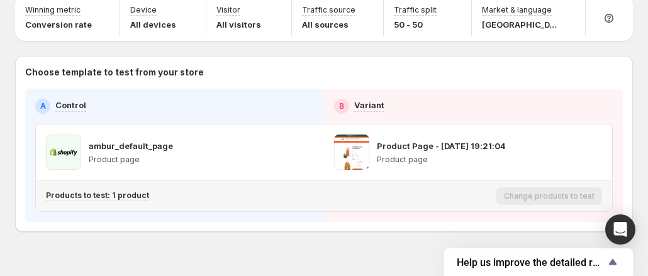
click at [491, 191] on div "Products to test: 1 product" at bounding box center [268, 196] width 445 height 11
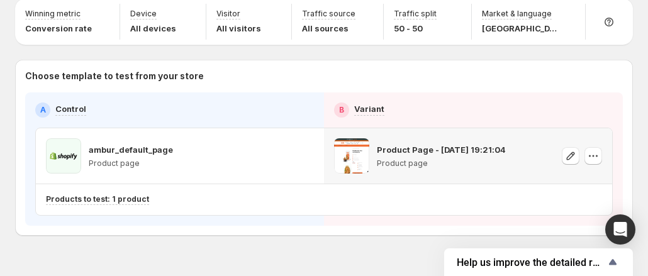
scroll to position [78, 0]
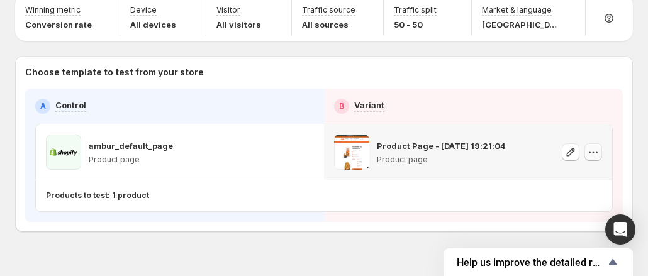
click at [602, 143] on button "button" at bounding box center [593, 152] width 18 height 18
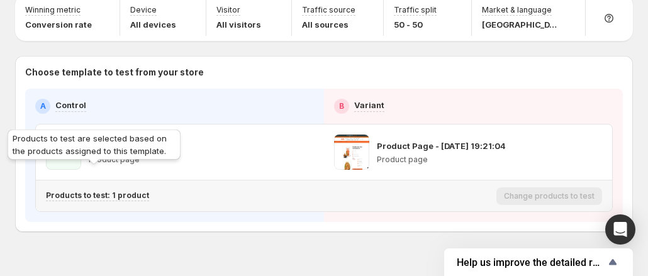
click at [89, 191] on p "Products to test: 1 product" at bounding box center [97, 196] width 103 height 10
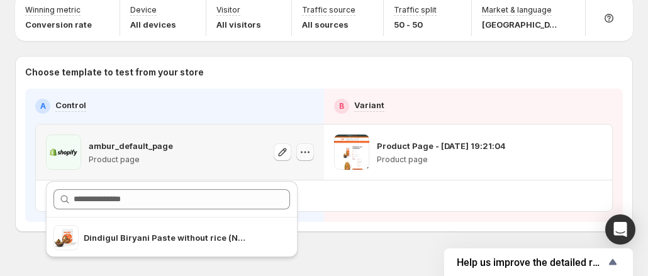
click at [309, 146] on icon "button" at bounding box center [305, 152] width 13 height 13
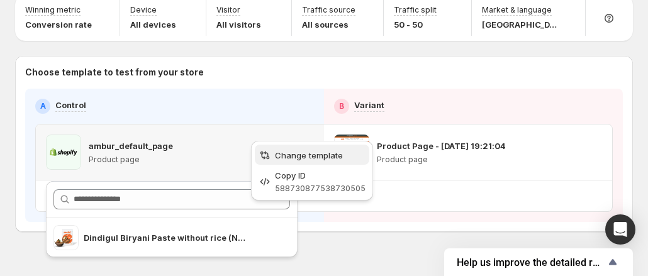
click at [287, 150] on span "Change template" at bounding box center [309, 155] width 68 height 10
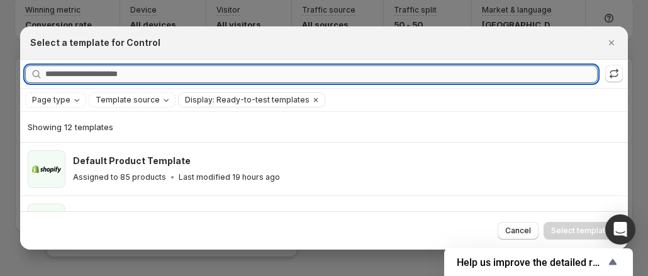
click at [88, 74] on input "Searching all templates" at bounding box center [321, 74] width 552 height 18
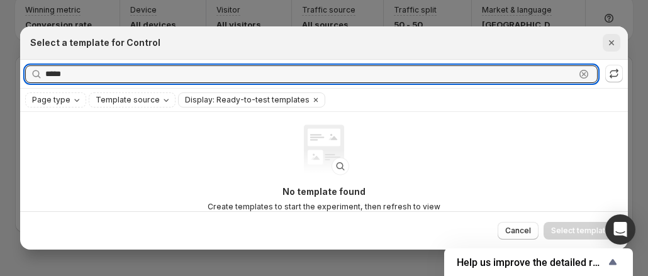
type input "*****"
click at [611, 43] on icon "Close" at bounding box center [611, 42] width 13 height 13
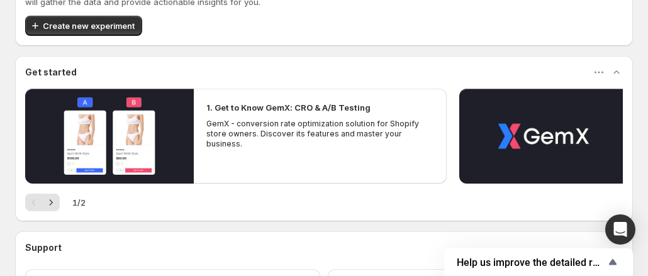
scroll to position [18, 0]
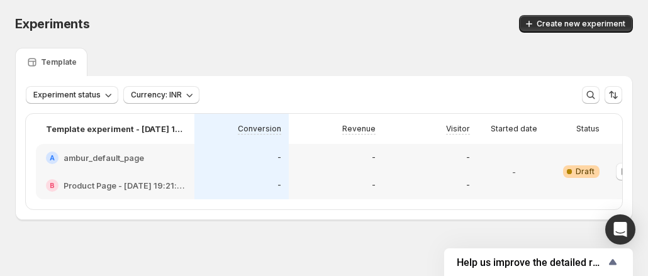
click at [286, 167] on div "-" at bounding box center [241, 158] width 94 height 28
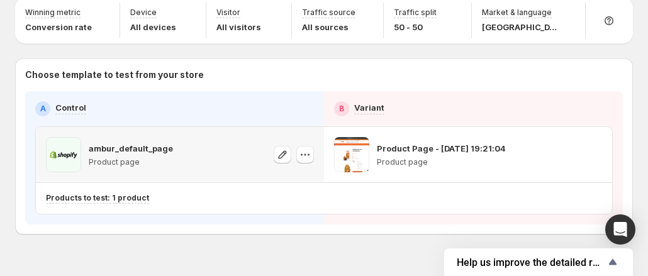
scroll to position [78, 0]
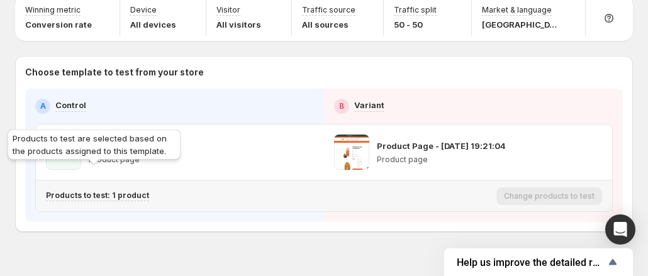
click at [107, 191] on p "Products to test: 1 product" at bounding box center [97, 196] width 103 height 10
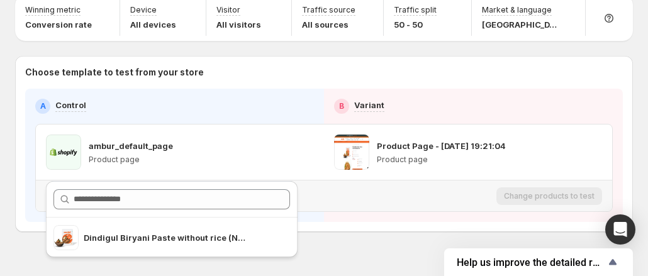
click at [107, 191] on p "Products to test: 1 product" at bounding box center [97, 196] width 103 height 10
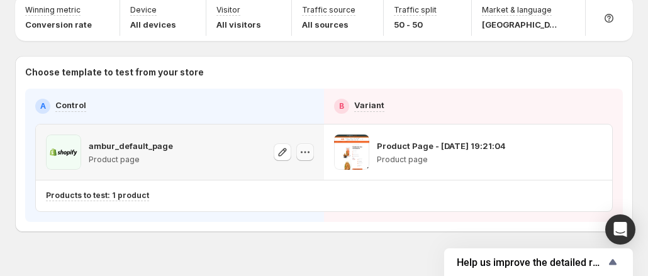
click at [308, 146] on icon "button" at bounding box center [305, 152] width 13 height 13
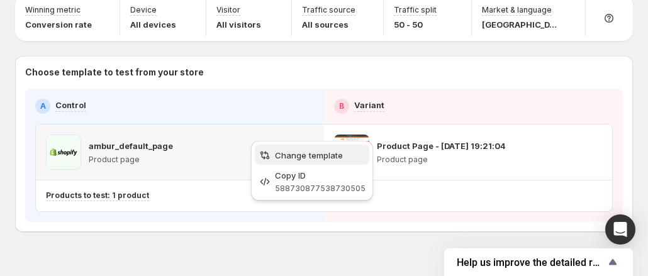
click at [301, 157] on span "Change template" at bounding box center [309, 155] width 68 height 10
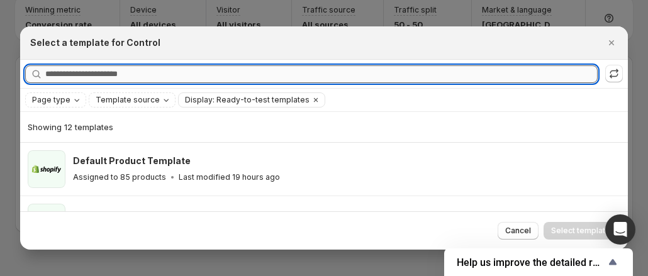
click at [91, 77] on input "Searching all templates" at bounding box center [321, 74] width 552 height 18
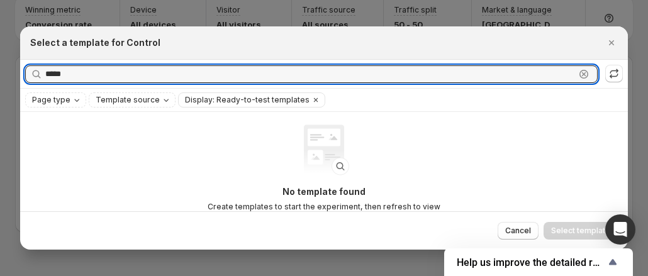
scroll to position [63, 0]
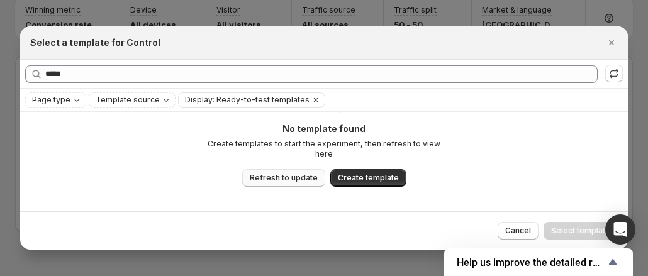
click at [278, 173] on span "Refresh to update" at bounding box center [284, 178] width 68 height 10
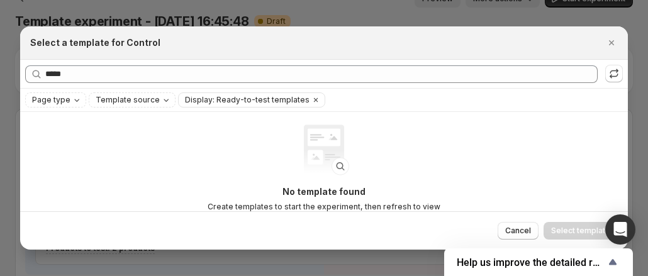
scroll to position [0, 0]
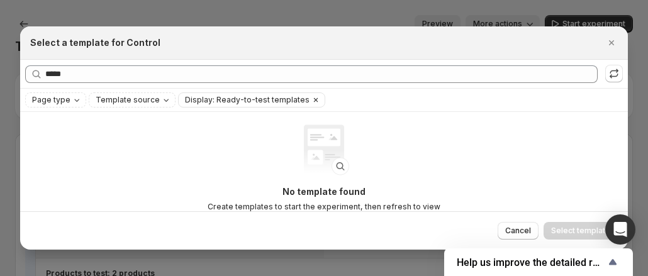
click at [314, 100] on icon "Clear" at bounding box center [316, 100] width 4 height 4
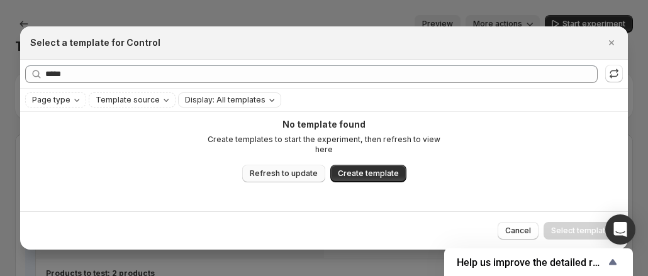
scroll to position [69, 0]
click at [274, 167] on span "Refresh to update" at bounding box center [284, 172] width 68 height 10
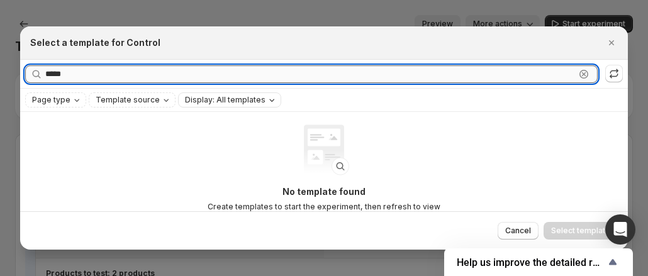
click at [99, 74] on input "*****" at bounding box center [310, 74] width 530 height 18
type input "**********"
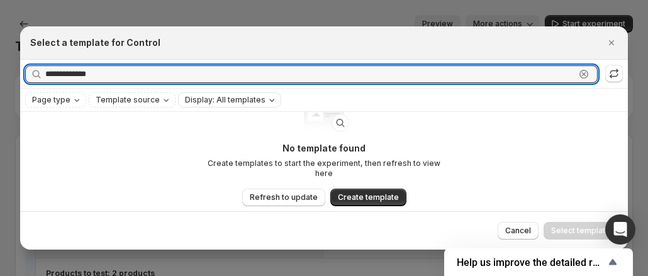
scroll to position [63, 0]
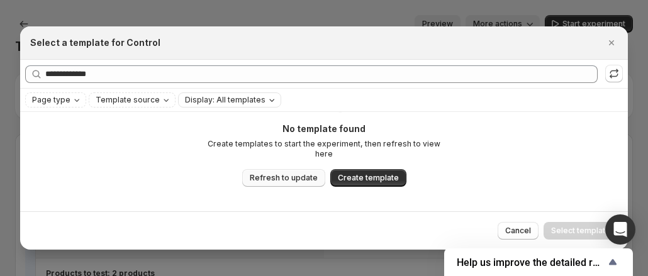
click at [292, 173] on span "Refresh to update" at bounding box center [284, 178] width 68 height 10
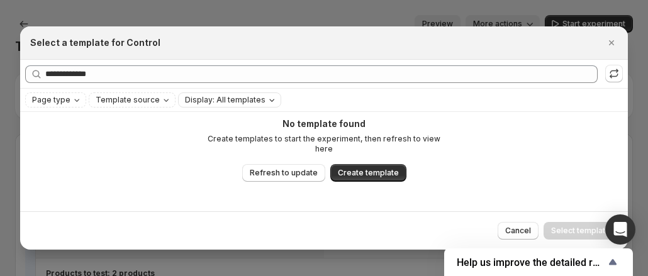
scroll to position [69, 0]
click at [105, 100] on span "Template source" at bounding box center [128, 100] width 64 height 10
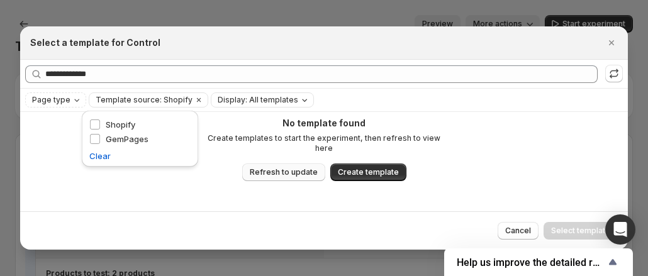
click at [303, 167] on span "Refresh to update" at bounding box center [284, 172] width 68 height 10
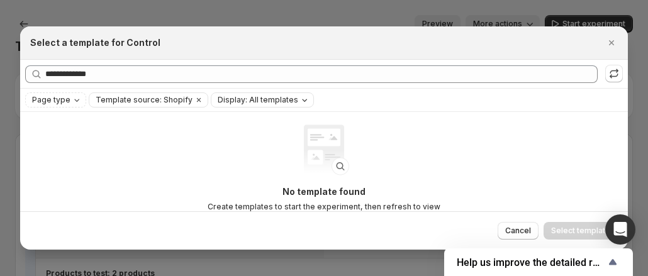
click at [228, 103] on span "Display: All templates" at bounding box center [258, 100] width 81 height 10
click at [214, 131] on div "Ready-to-test templates" at bounding box center [261, 125] width 111 height 14
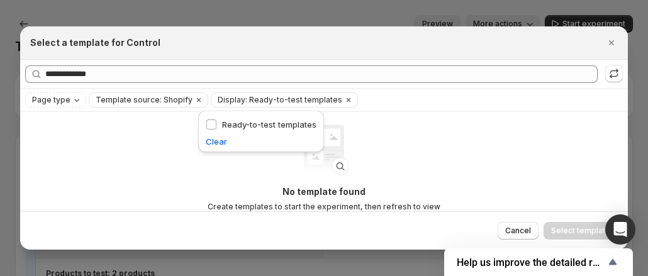
click at [445, 135] on div "No template found Create templates to start the experiment, then refresh to vie…" at bounding box center [324, 201] width 608 height 178
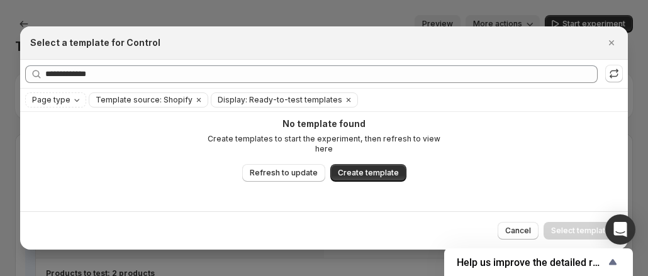
scroll to position [69, 0]
click at [261, 167] on span "Refresh to update" at bounding box center [284, 172] width 68 height 10
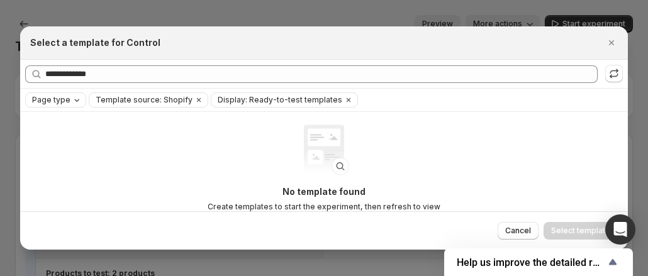
click at [61, 101] on span "Page type" at bounding box center [51, 100] width 38 height 10
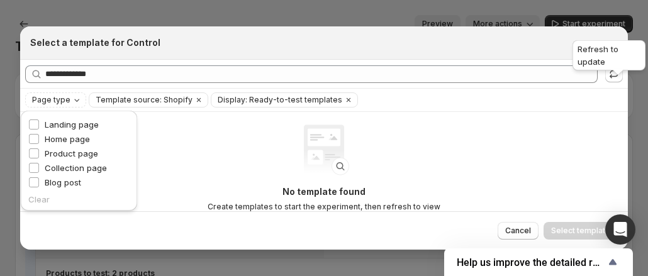
click at [610, 48] on div "Refresh to update" at bounding box center [609, 58] width 78 height 40
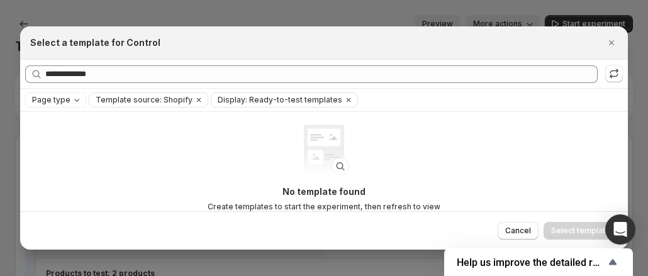
click at [522, 48] on div "Select a template for Control" at bounding box center [312, 42] width 565 height 13
click at [615, 45] on icon "Close" at bounding box center [611, 42] width 13 height 13
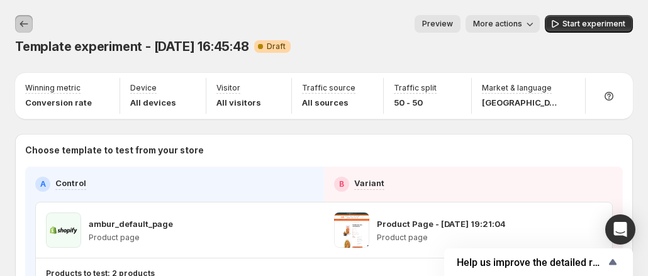
click at [21, 25] on icon "Experiments" at bounding box center [24, 24] width 13 height 13
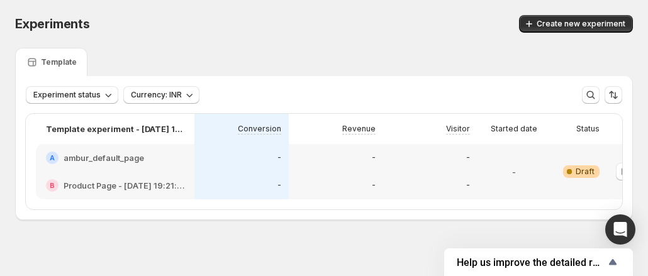
scroll to position [0, 70]
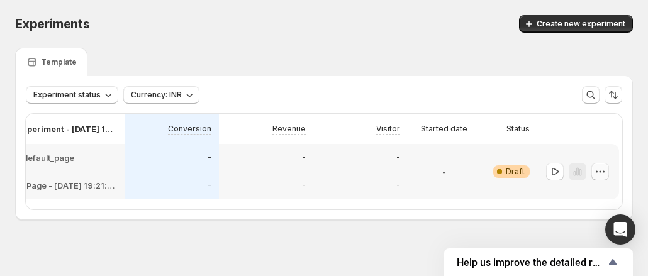
click at [603, 170] on icon "button" at bounding box center [600, 171] width 13 height 13
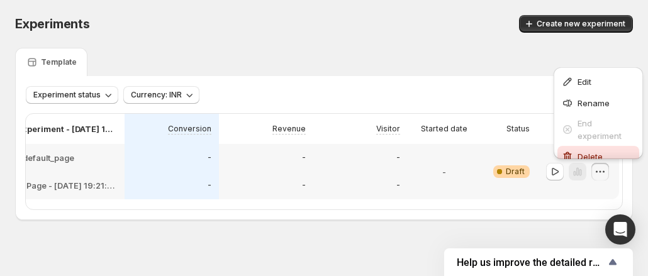
click at [579, 152] on span "Delete" at bounding box center [589, 157] width 25 height 10
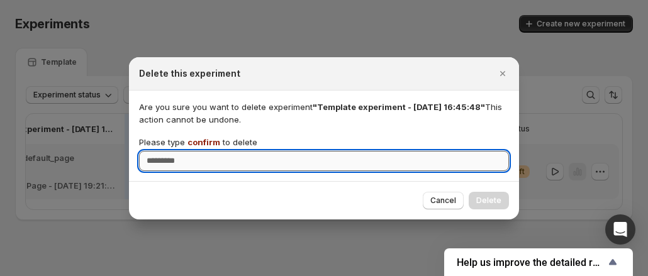
click at [284, 152] on input "Please type confirm to delete" at bounding box center [324, 161] width 370 height 20
type input "*******"
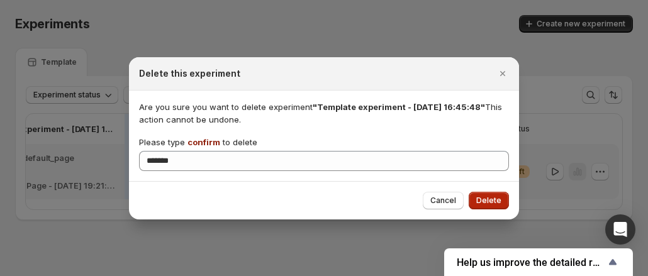
click at [502, 197] on button "Delete" at bounding box center [489, 201] width 40 height 18
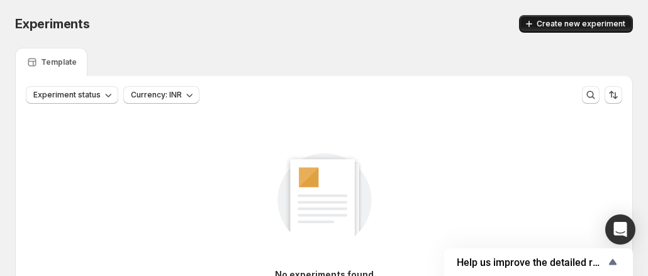
click at [535, 30] on icon "button" at bounding box center [529, 24] width 13 height 13
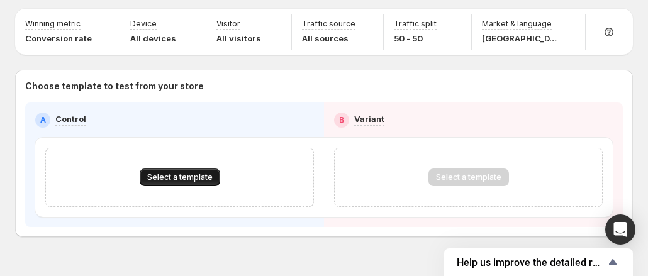
scroll to position [69, 0]
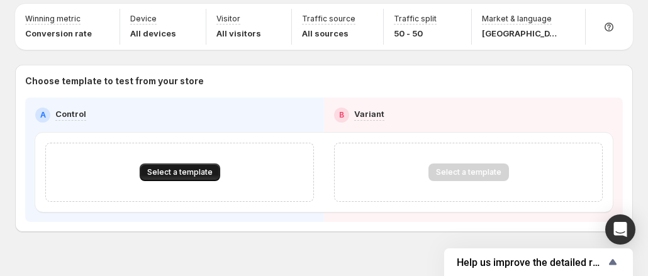
click at [175, 167] on span "Select a template" at bounding box center [179, 172] width 65 height 10
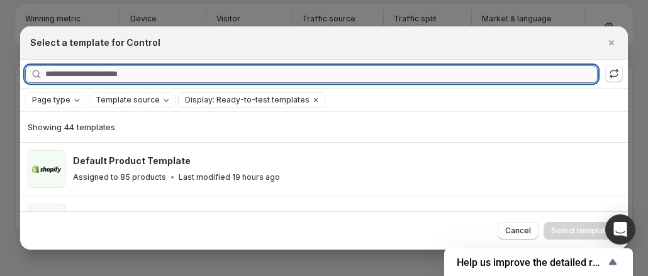
click at [75, 72] on input "Searching all templates" at bounding box center [321, 74] width 552 height 18
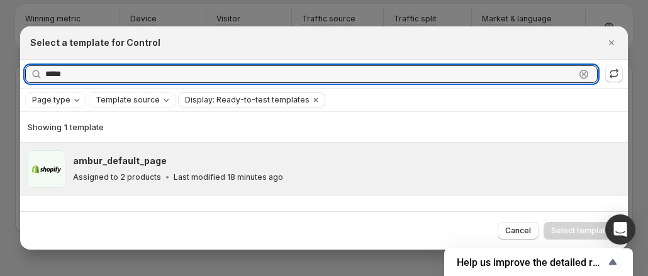
type input "*****"
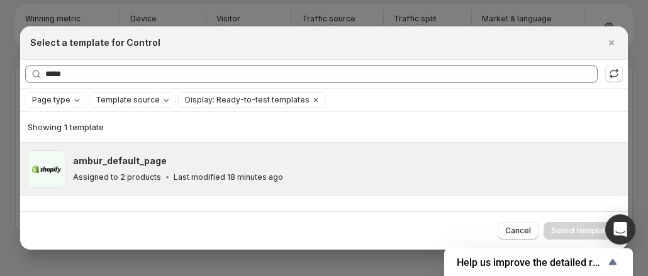
click at [170, 159] on div "ambur_default_page" at bounding box center [344, 161] width 543 height 13
click at [567, 230] on span "Select template" at bounding box center [580, 231] width 59 height 10
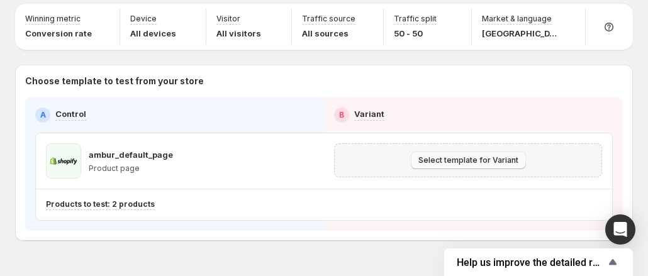
click at [452, 152] on button "Select template for Variant" at bounding box center [468, 161] width 115 height 18
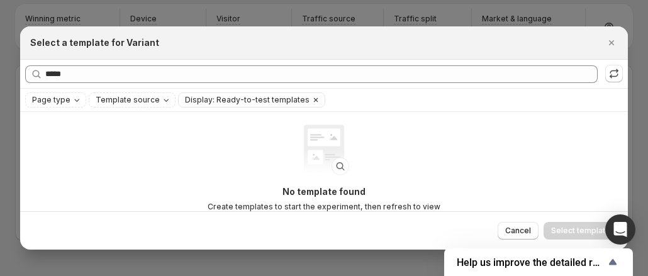
click at [311, 99] on icon "Clear" at bounding box center [316, 100] width 10 height 10
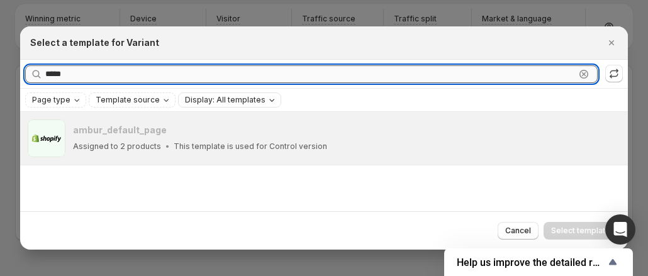
click at [91, 80] on input "*****" at bounding box center [310, 74] width 530 height 18
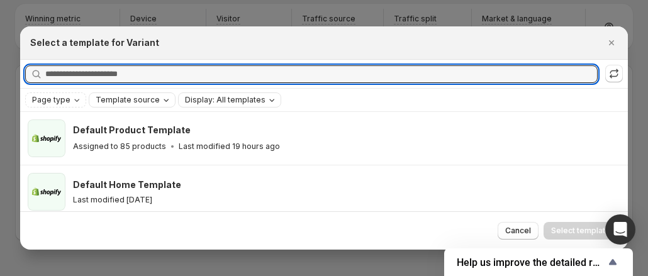
click at [118, 101] on span "Template source" at bounding box center [128, 100] width 64 height 10
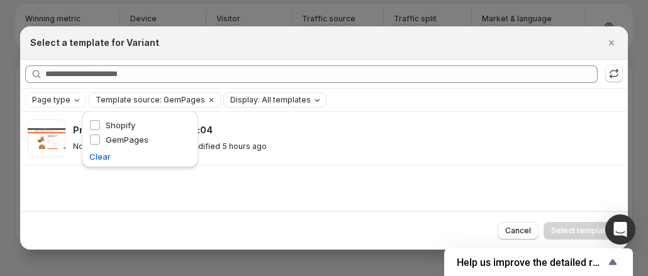
click at [225, 48] on div "Select a template for Variant" at bounding box center [312, 42] width 565 height 13
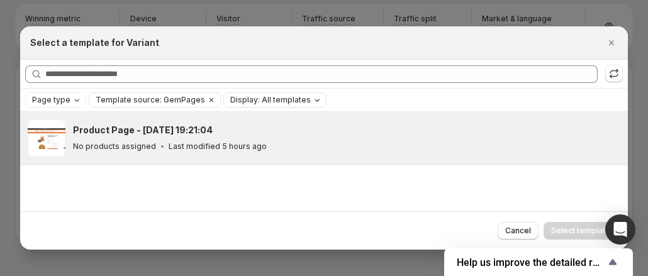
click at [128, 139] on div "Product Page - Oct 13, 19:21:04 No products assigned Last modified 5 hours ago" at bounding box center [344, 138] width 543 height 29
click at [584, 230] on span "Select template" at bounding box center [580, 231] width 59 height 10
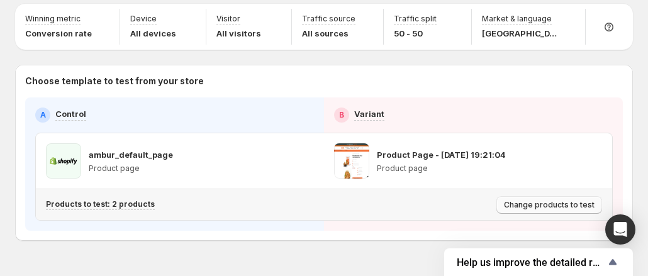
click at [571, 200] on span "Change products to test" at bounding box center [549, 205] width 91 height 10
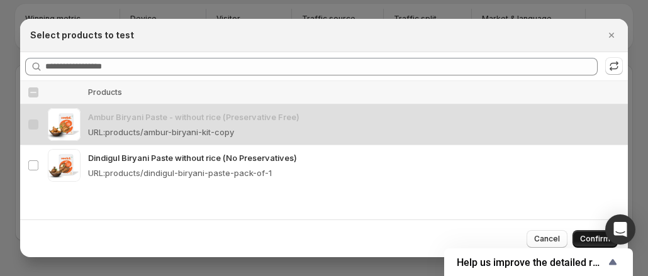
click at [596, 243] on span "Confirm" at bounding box center [595, 239] width 30 height 10
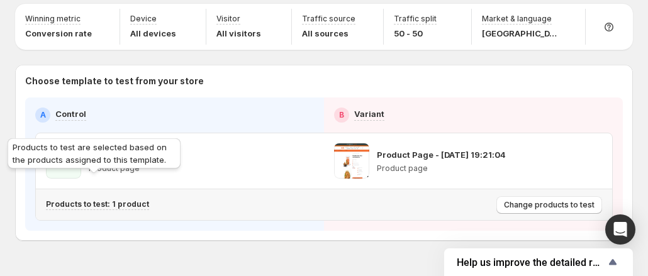
click at [95, 199] on p "Products to test: 1 product" at bounding box center [97, 204] width 103 height 10
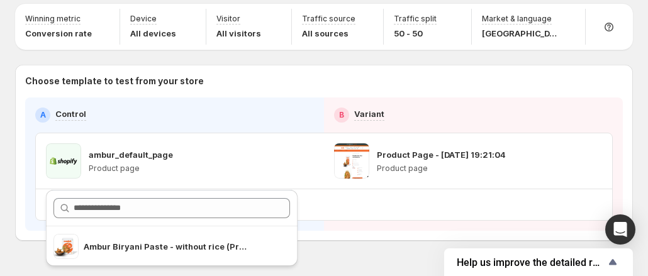
click at [416, 242] on div "Template experiment - Oct 14, 16:49:04. This page is ready Template experiment …" at bounding box center [324, 120] width 648 height 378
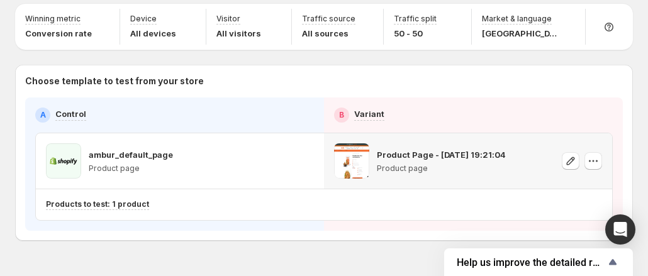
scroll to position [0, 0]
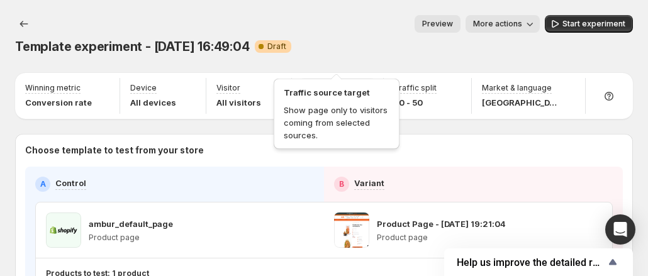
click at [355, 83] on p "Traffic source" at bounding box center [328, 88] width 53 height 10
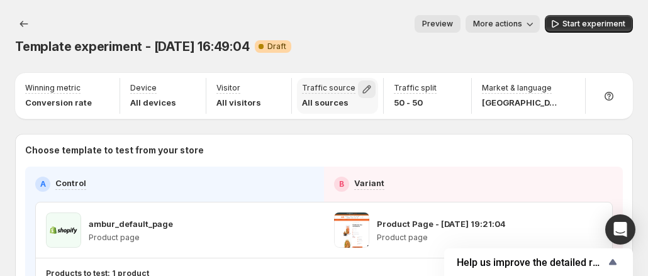
click at [373, 83] on icon "button" at bounding box center [366, 89] width 13 height 13
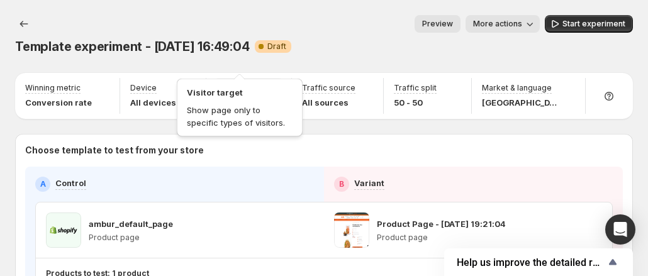
click at [233, 75] on div "Visitor target Show page only to specific types of visitors." at bounding box center [239, 105] width 131 height 68
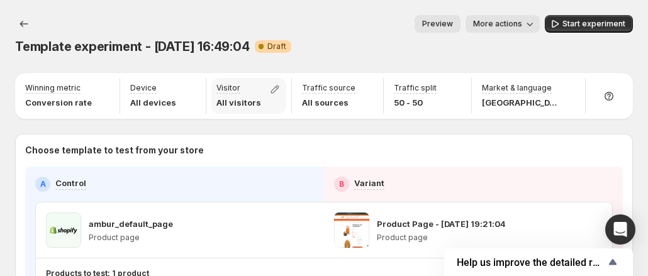
click at [263, 78] on div "Visitor All visitors" at bounding box center [248, 96] width 75 height 36
click at [281, 83] on icon "button" at bounding box center [275, 89] width 13 height 13
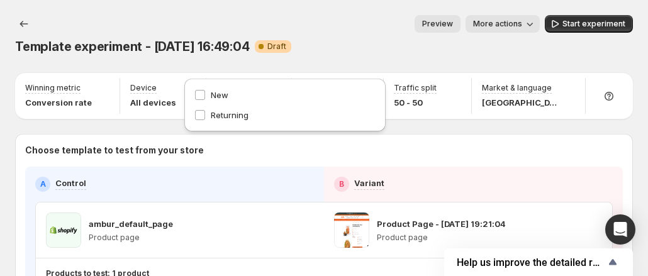
click at [345, 30] on div "Preview More actions" at bounding box center [297, 24] width 484 height 18
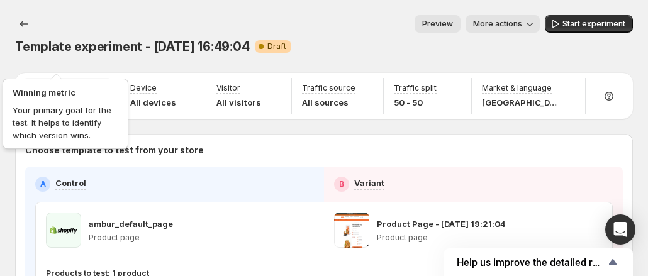
click at [98, 83] on icon "button" at bounding box center [103, 89] width 13 height 13
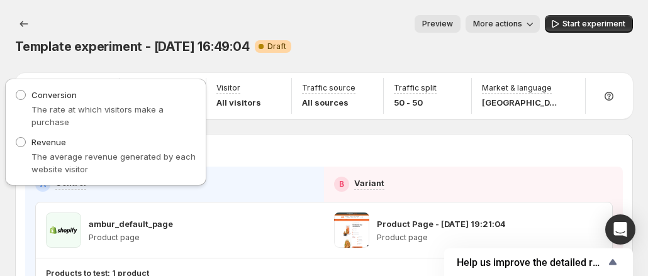
click at [345, 7] on div "Template experiment - Oct 14, 16:49:04. This page is ready Template experiment …" at bounding box center [324, 35] width 618 height 70
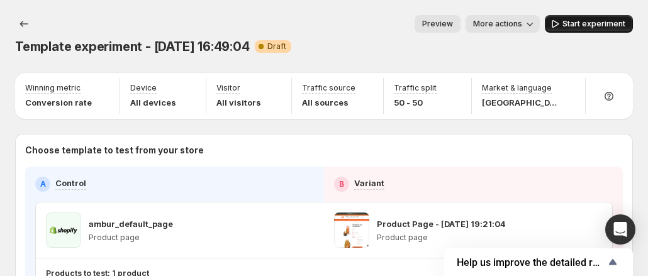
click at [589, 27] on span "Start experiment" at bounding box center [593, 24] width 63 height 10
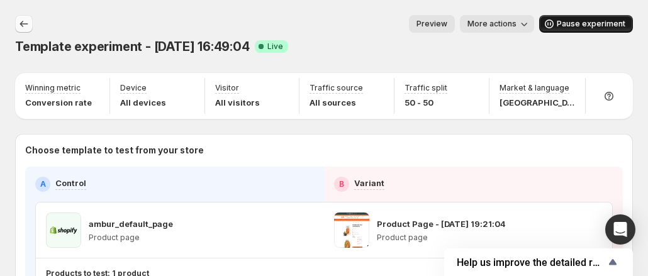
click at [24, 25] on icon "Experiments" at bounding box center [24, 24] width 13 height 13
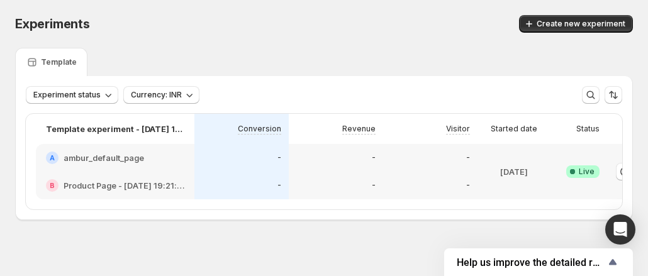
scroll to position [0, 70]
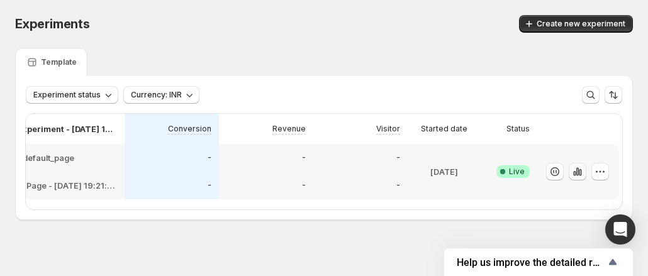
click at [577, 174] on icon "button" at bounding box center [577, 171] width 3 height 8
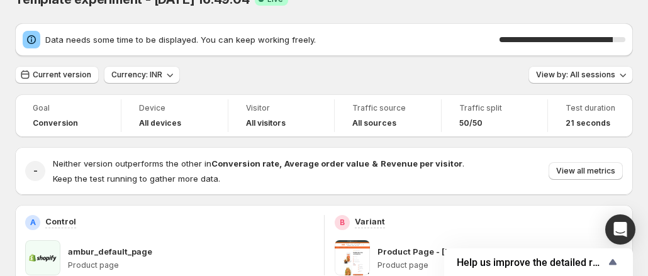
scroll to position [126, 0]
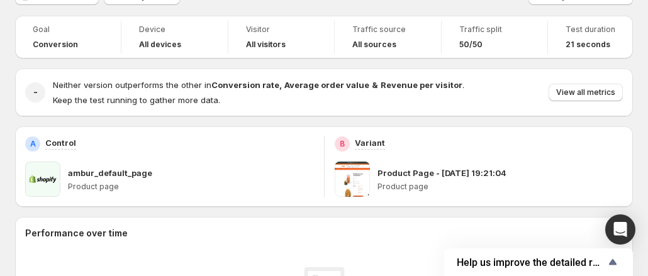
click at [104, 167] on p "ambur_default_page" at bounding box center [110, 173] width 84 height 13
click at [103, 167] on p "ambur_default_page" at bounding box center [110, 173] width 84 height 13
click at [161, 136] on div "A Control" at bounding box center [169, 143] width 289 height 15
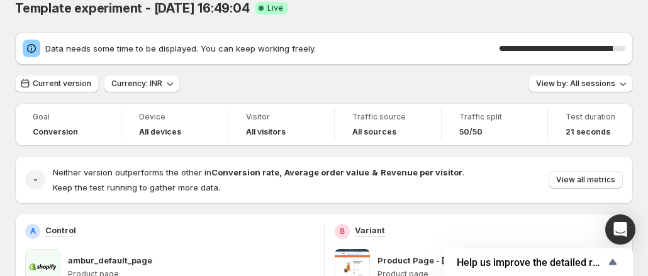
scroll to position [0, 0]
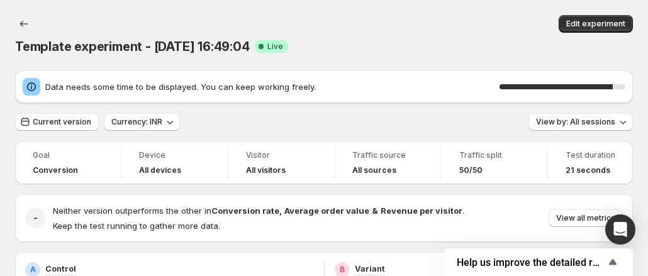
click at [157, 78] on div "Data needs some time to be displayed. You can keep working freely. 90 %" at bounding box center [324, 87] width 603 height 18
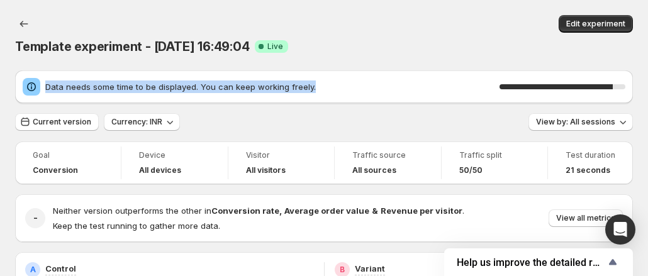
click at [157, 78] on div "Data needs some time to be displayed. You can keep working freely. 90 %" at bounding box center [324, 87] width 603 height 18
click at [166, 81] on span "Data needs some time to be displayed. You can keep working freely." at bounding box center [272, 87] width 454 height 13
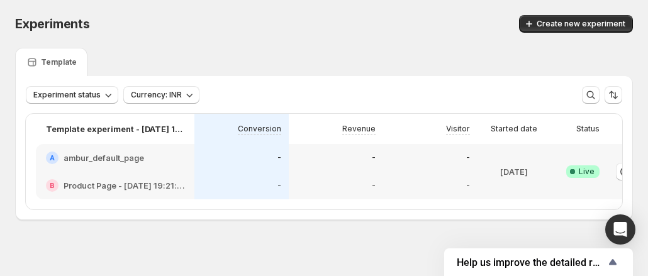
click at [155, 172] on div "B Product Page - [DATE] 19:21:04" at bounding box center [115, 186] width 159 height 28
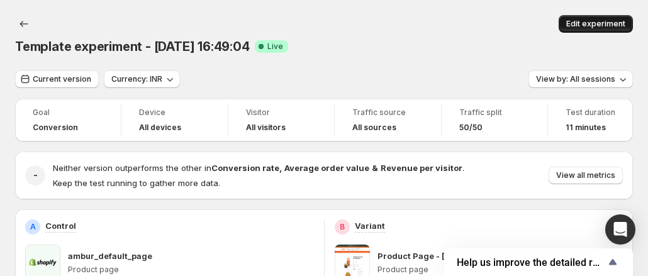
click at [596, 21] on span "Edit experiment" at bounding box center [595, 24] width 59 height 10
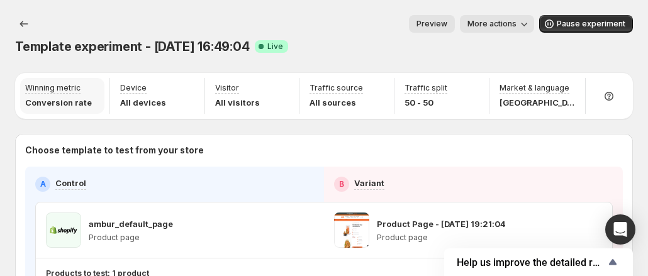
click at [80, 83] on div "Winning metric Conversion rate" at bounding box center [58, 96] width 67 height 26
click at [78, 83] on div "Winning metric Conversion rate" at bounding box center [58, 96] width 67 height 26
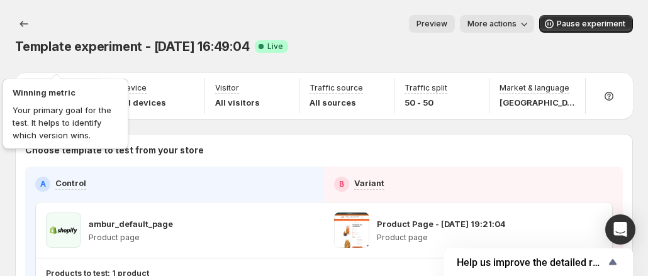
click at [50, 79] on div "Winning metric Your primary goal for the test. It helps to identify which versi…" at bounding box center [65, 111] width 131 height 81
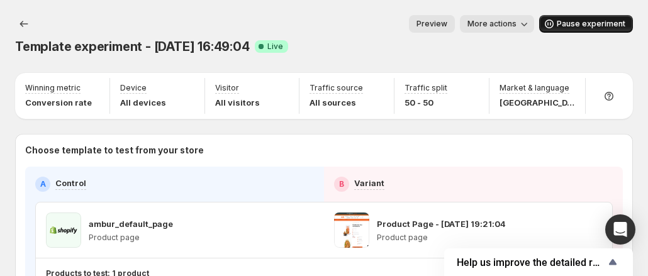
click at [589, 26] on span "Pause experiment" at bounding box center [591, 24] width 69 height 10
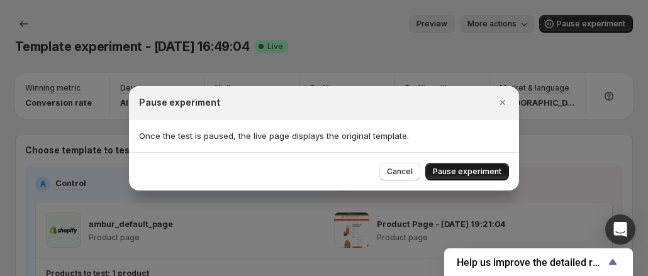
click at [469, 170] on span "Pause experiment" at bounding box center [467, 172] width 69 height 10
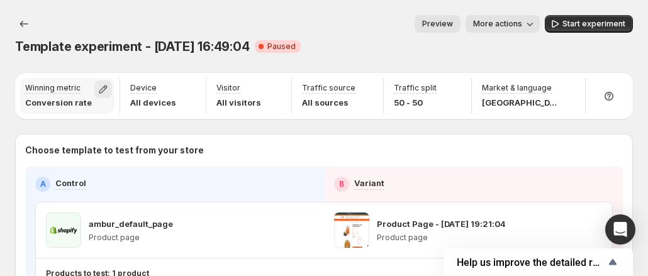
click at [97, 83] on icon "button" at bounding box center [103, 89] width 13 height 13
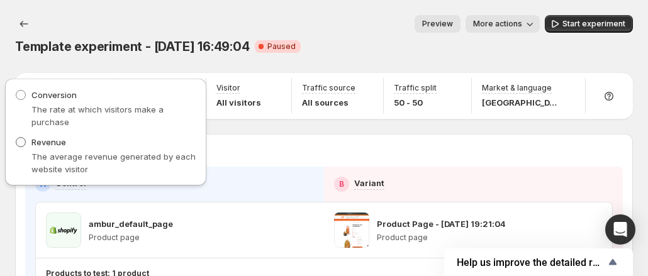
click at [19, 147] on span at bounding box center [21, 142] width 10 height 10
click at [283, 109] on div "Winning metric Conversion rate Device All devices Visitor All visitors Traffic …" at bounding box center [324, 191] width 618 height 237
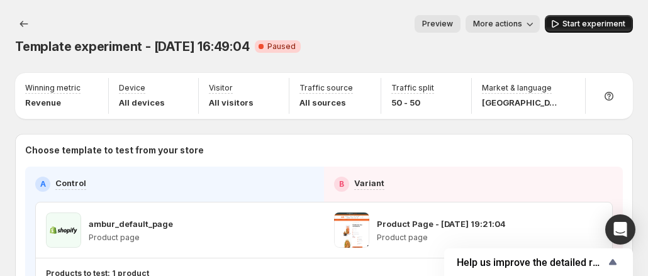
click at [583, 23] on span "Start experiment" at bounding box center [593, 24] width 63 height 10
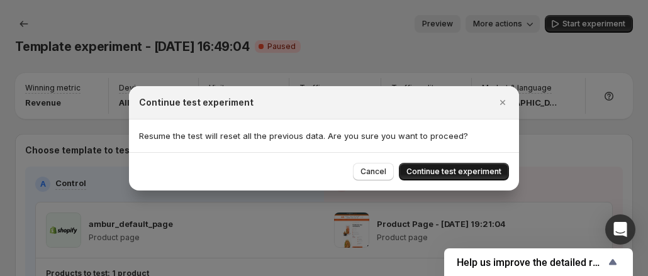
click at [451, 169] on span "Continue test experiment" at bounding box center [453, 172] width 95 height 10
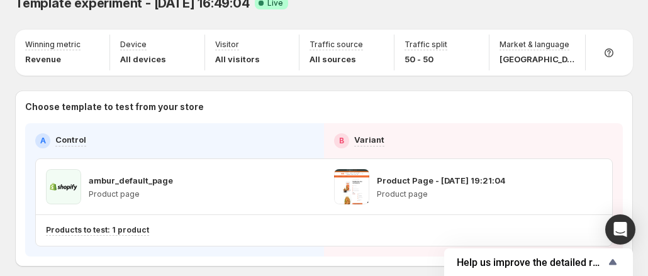
scroll to position [78, 0]
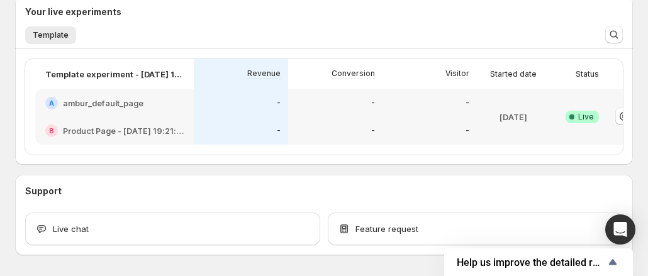
scroll to position [314, 0]
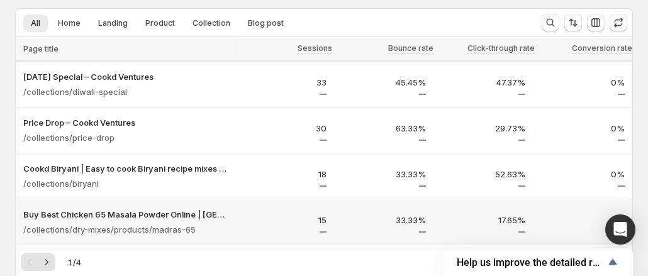
scroll to position [63, 0]
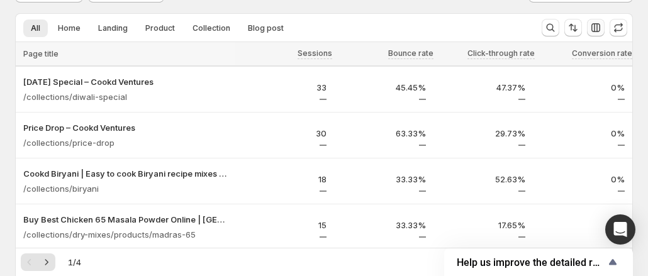
click at [600, 25] on icon "button" at bounding box center [595, 27] width 9 height 9
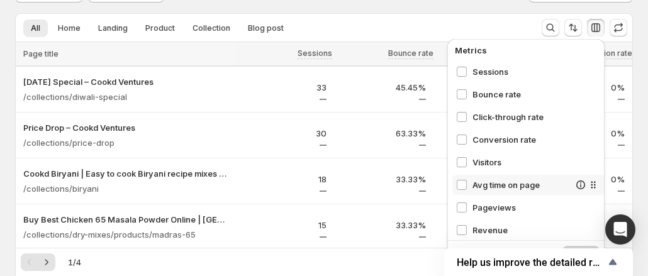
click at [460, 194] on div "Avg time on page" at bounding box center [528, 185] width 153 height 20
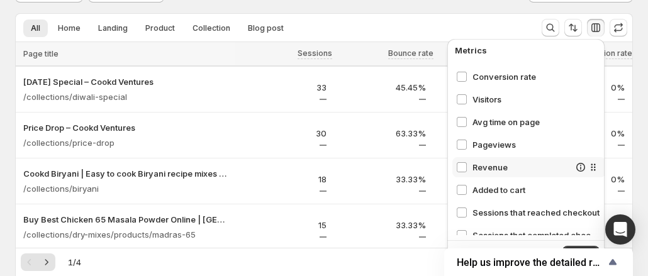
click at [483, 167] on span "Revenue" at bounding box center [520, 167] width 97 height 13
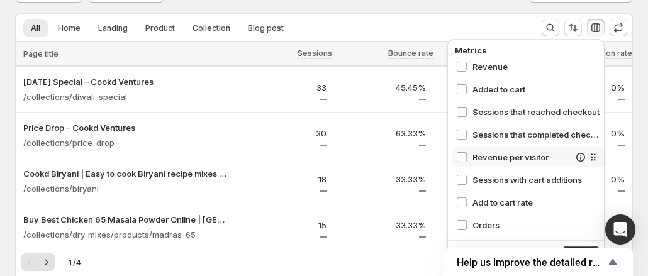
scroll to position [189, 0]
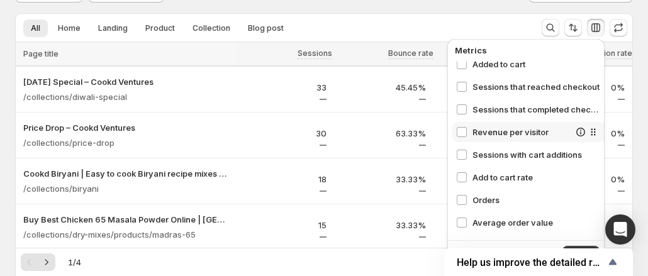
click at [484, 133] on span "Revenue per visitor" at bounding box center [520, 132] width 97 height 13
click at [479, 194] on span "Orders" at bounding box center [520, 200] width 97 height 13
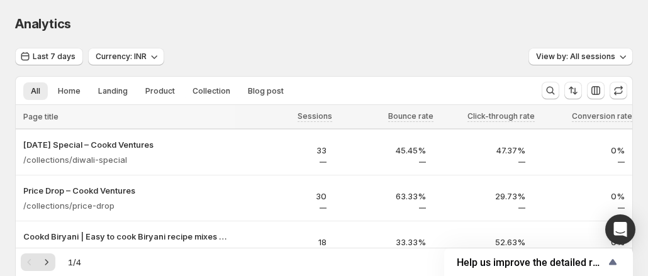
scroll to position [0, 0]
click at [600, 92] on icon "button" at bounding box center [595, 90] width 9 height 9
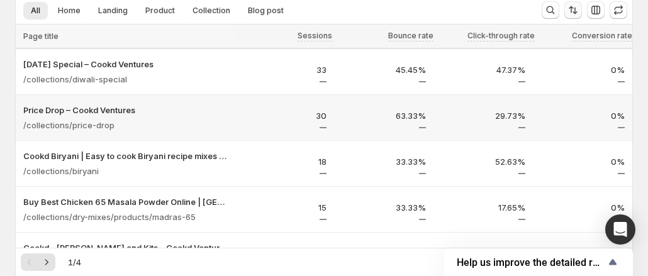
scroll to position [63, 0]
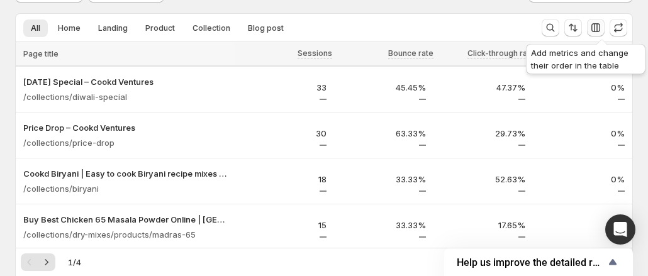
click at [602, 27] on icon "button" at bounding box center [595, 27] width 13 height 13
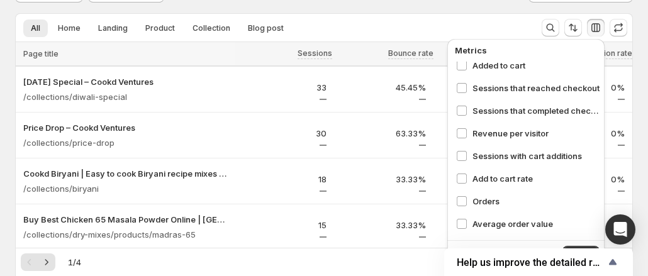
scroll to position [189, 0]
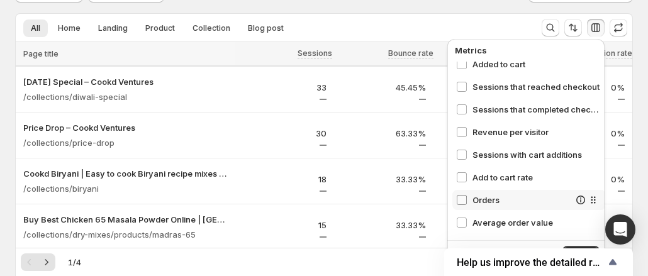
click at [467, 202] on span at bounding box center [461, 199] width 11 height 11
click at [580, 247] on button "Apply" at bounding box center [580, 255] width 37 height 18
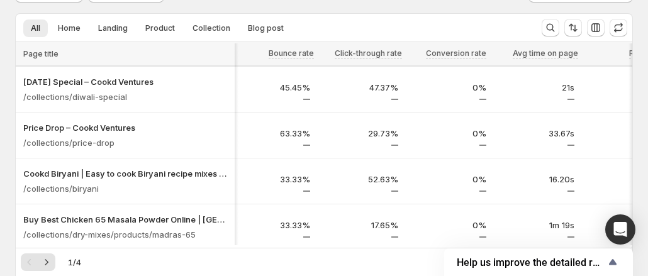
scroll to position [0, 0]
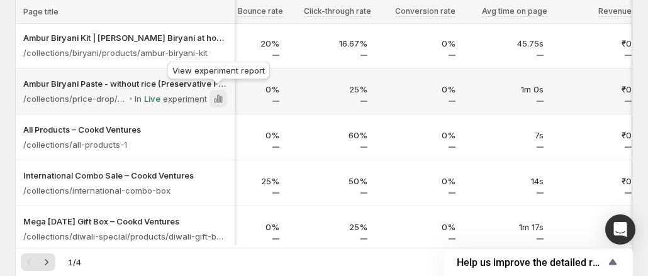
click at [217, 95] on icon at bounding box center [218, 99] width 3 height 8
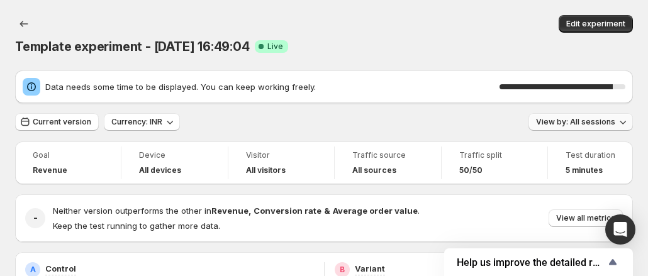
click at [571, 117] on span "View by: All sessions" at bounding box center [575, 122] width 79 height 10
